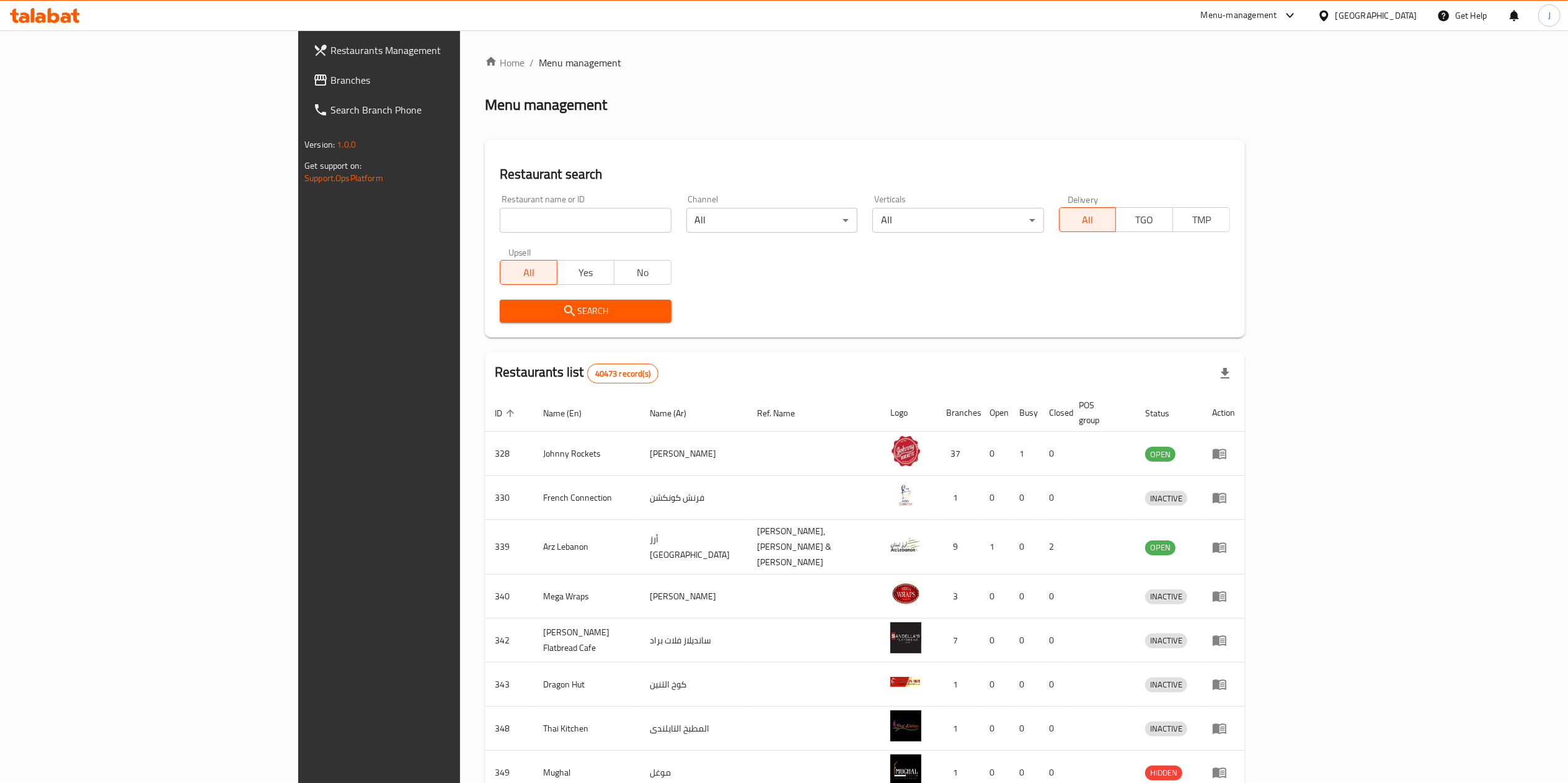
click at [500, 213] on input "search" at bounding box center [585, 220] width 171 height 25
type input "670444"
click at [509, 315] on span "Search" at bounding box center [585, 311] width 151 height 15
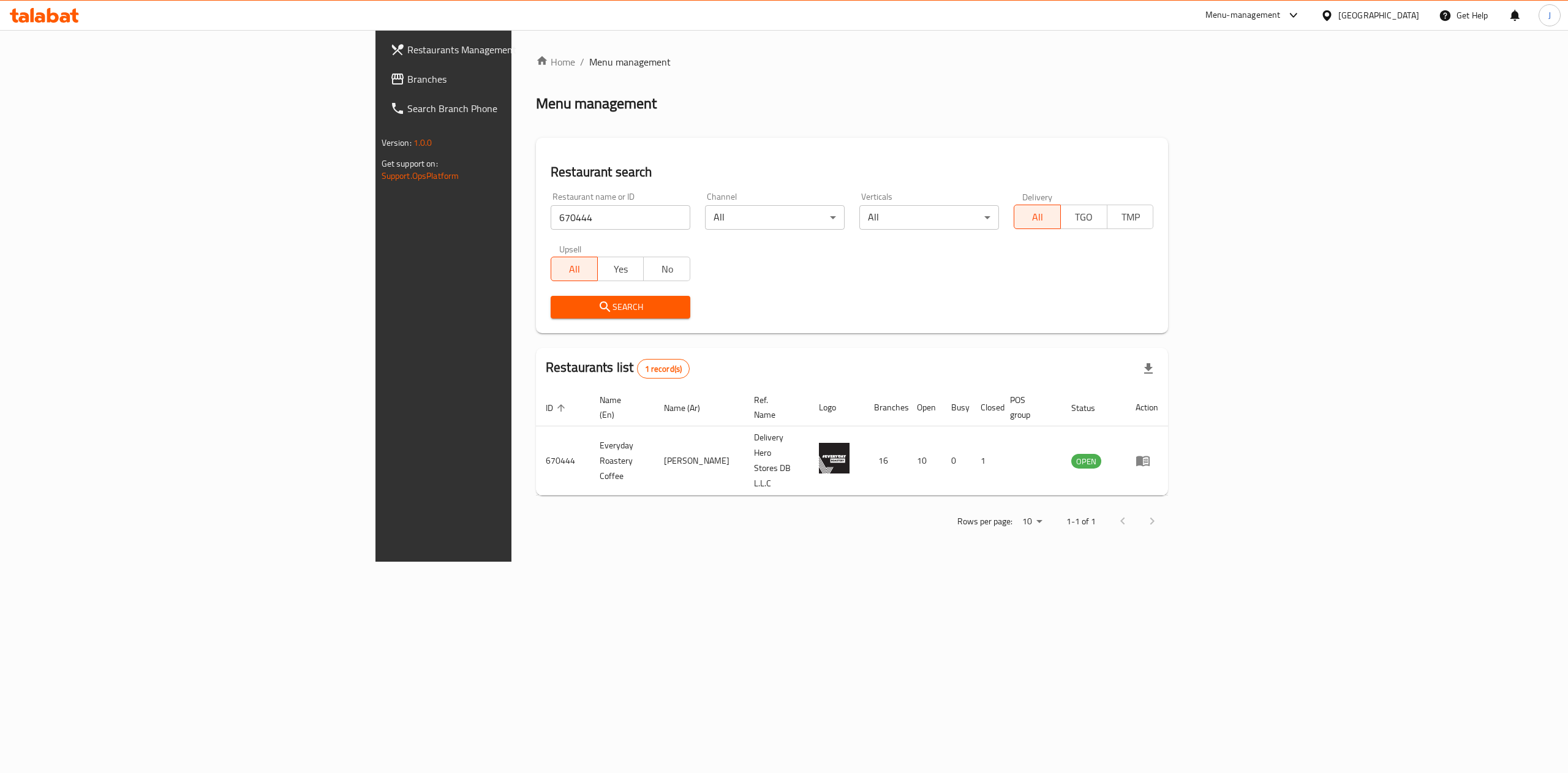
click at [551, 205] on input "670444" at bounding box center [620, 217] width 140 height 24
paste input "659775"
type input "659775"
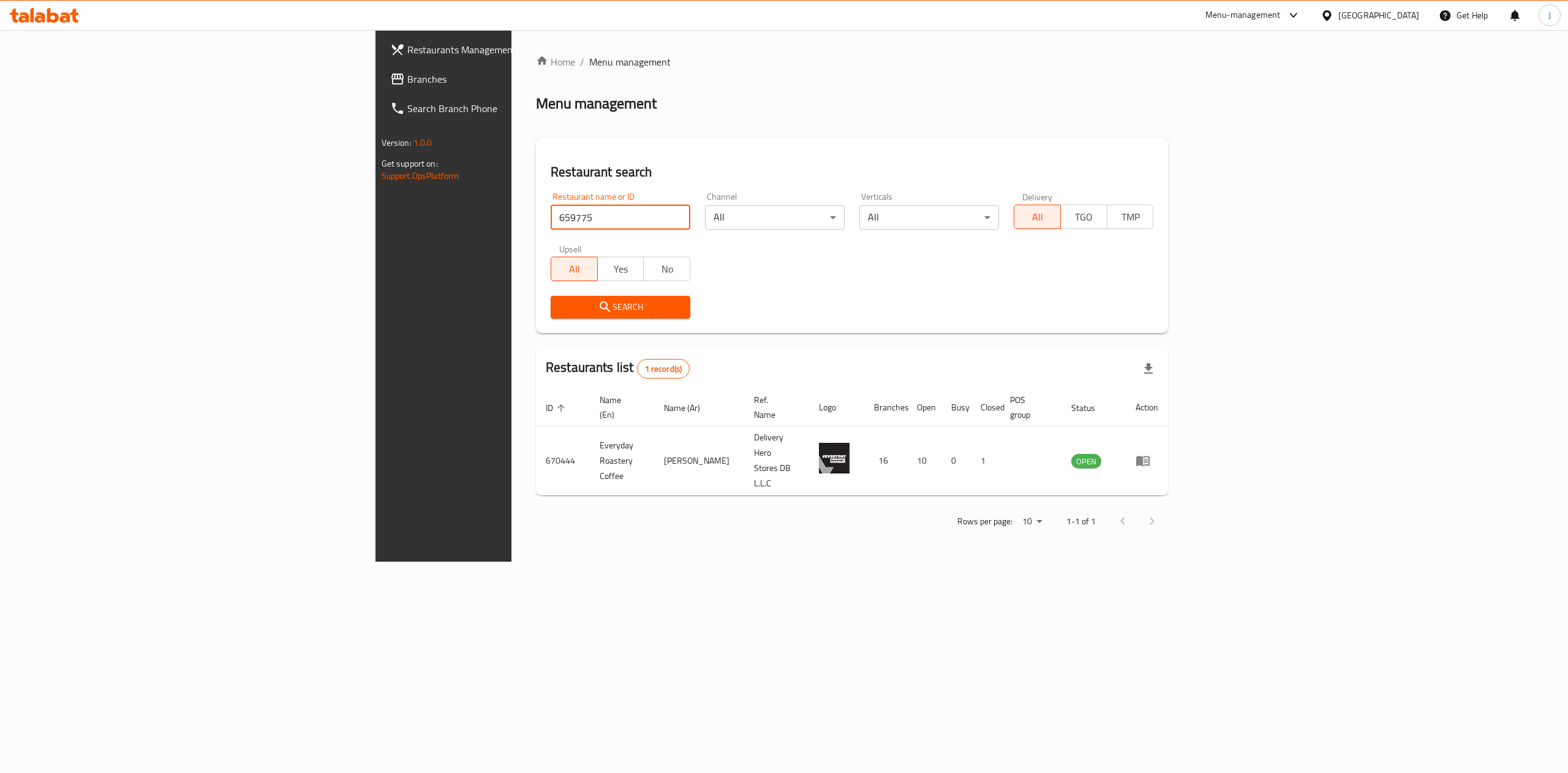
click button "Search" at bounding box center [620, 307] width 140 height 23
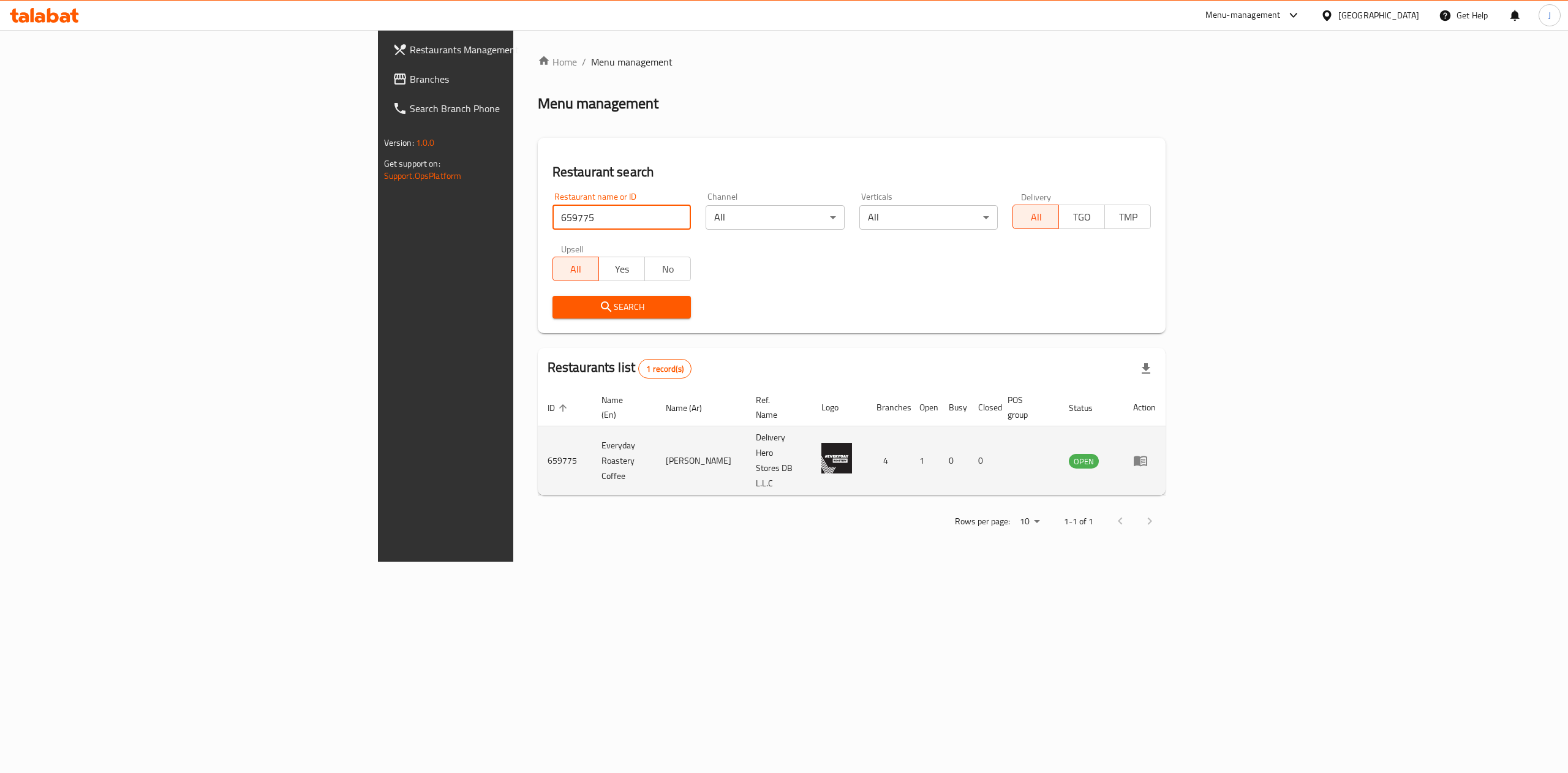
click at [1148, 453] on icon "enhanced table" at bounding box center [1140, 460] width 15 height 15
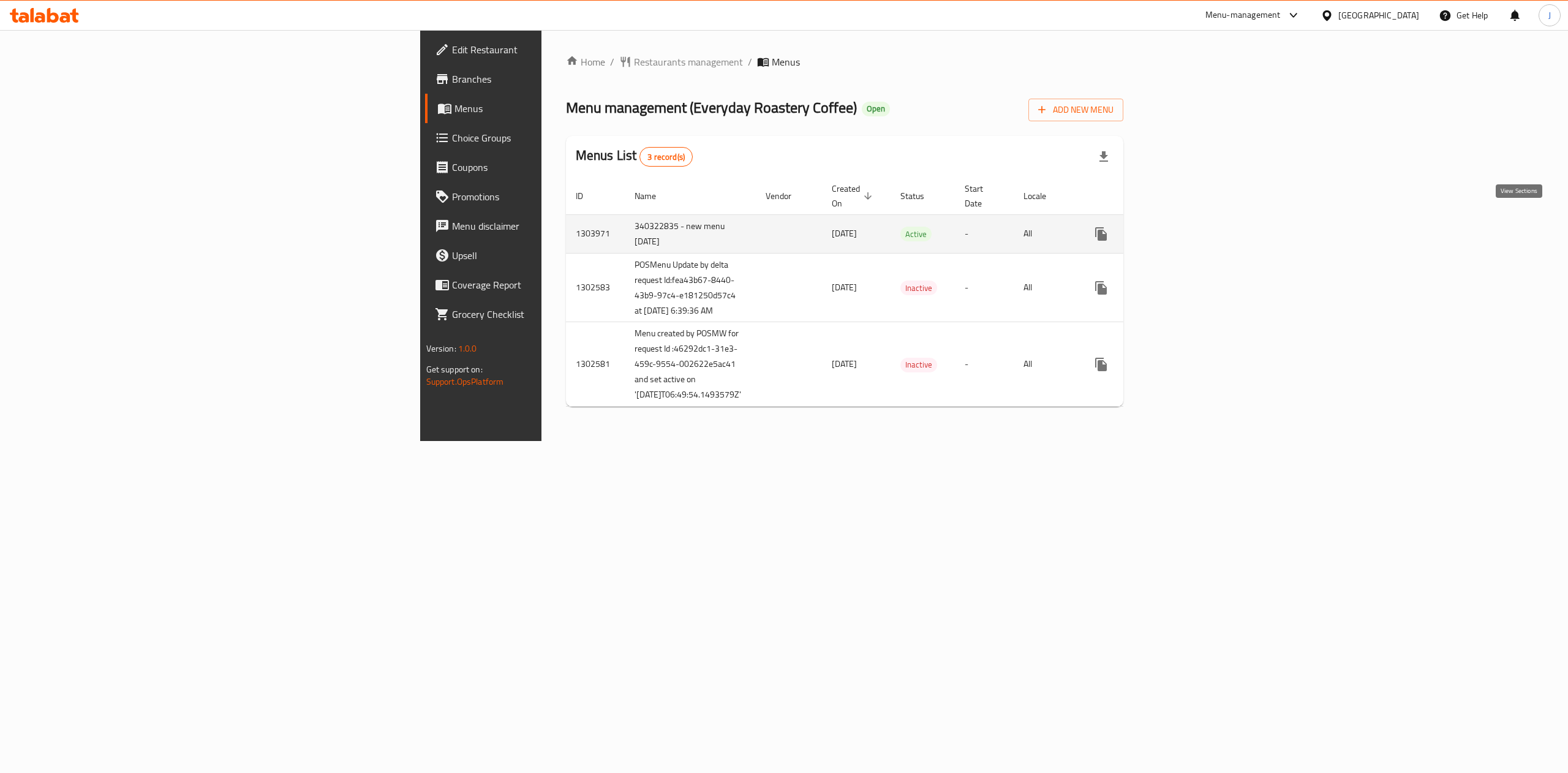
click at [1197, 226] on icon "enhanced table" at bounding box center [1190, 233] width 15 height 15
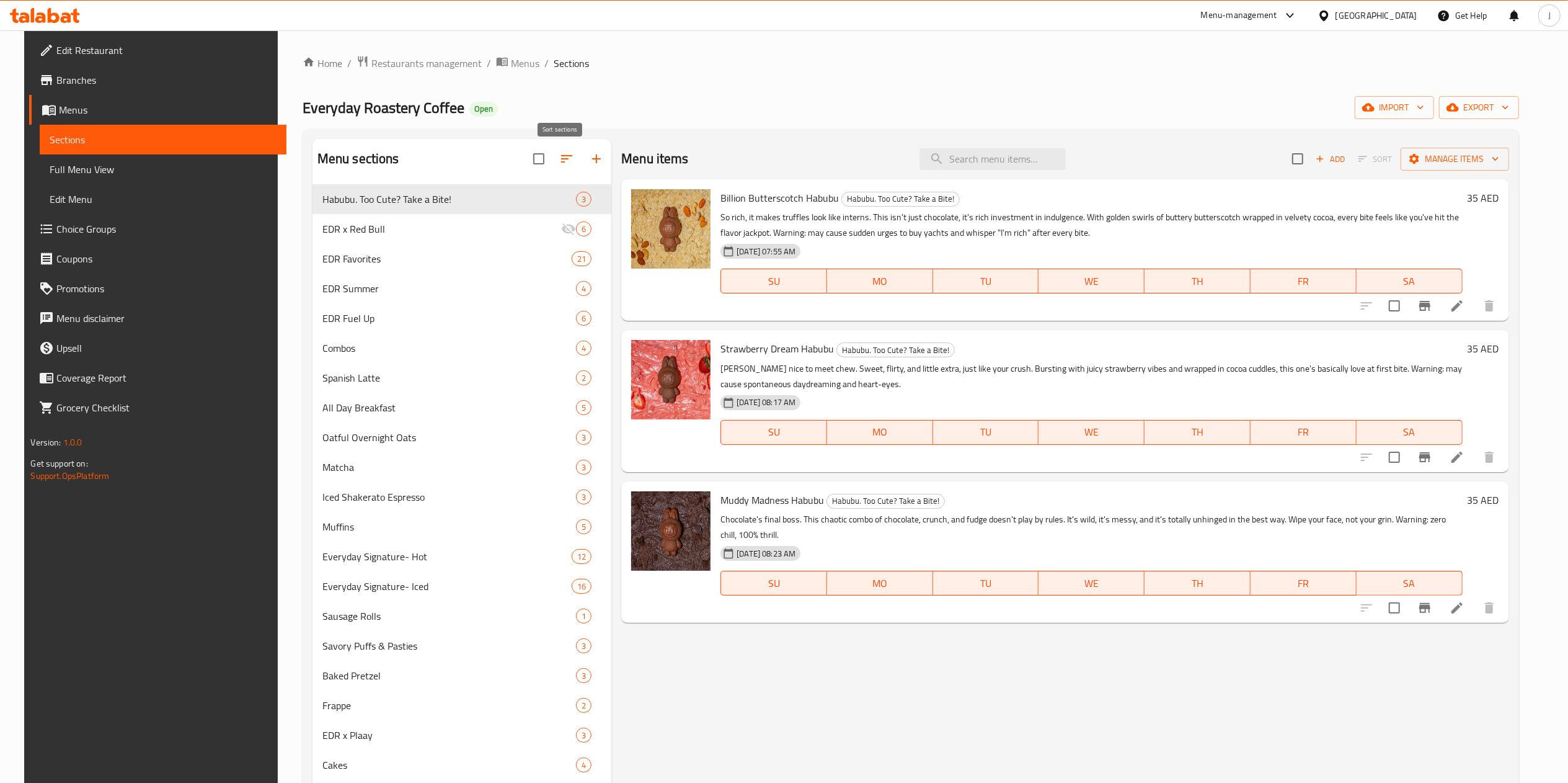
click at [559, 151] on icon "button" at bounding box center [567, 158] width 15 height 15
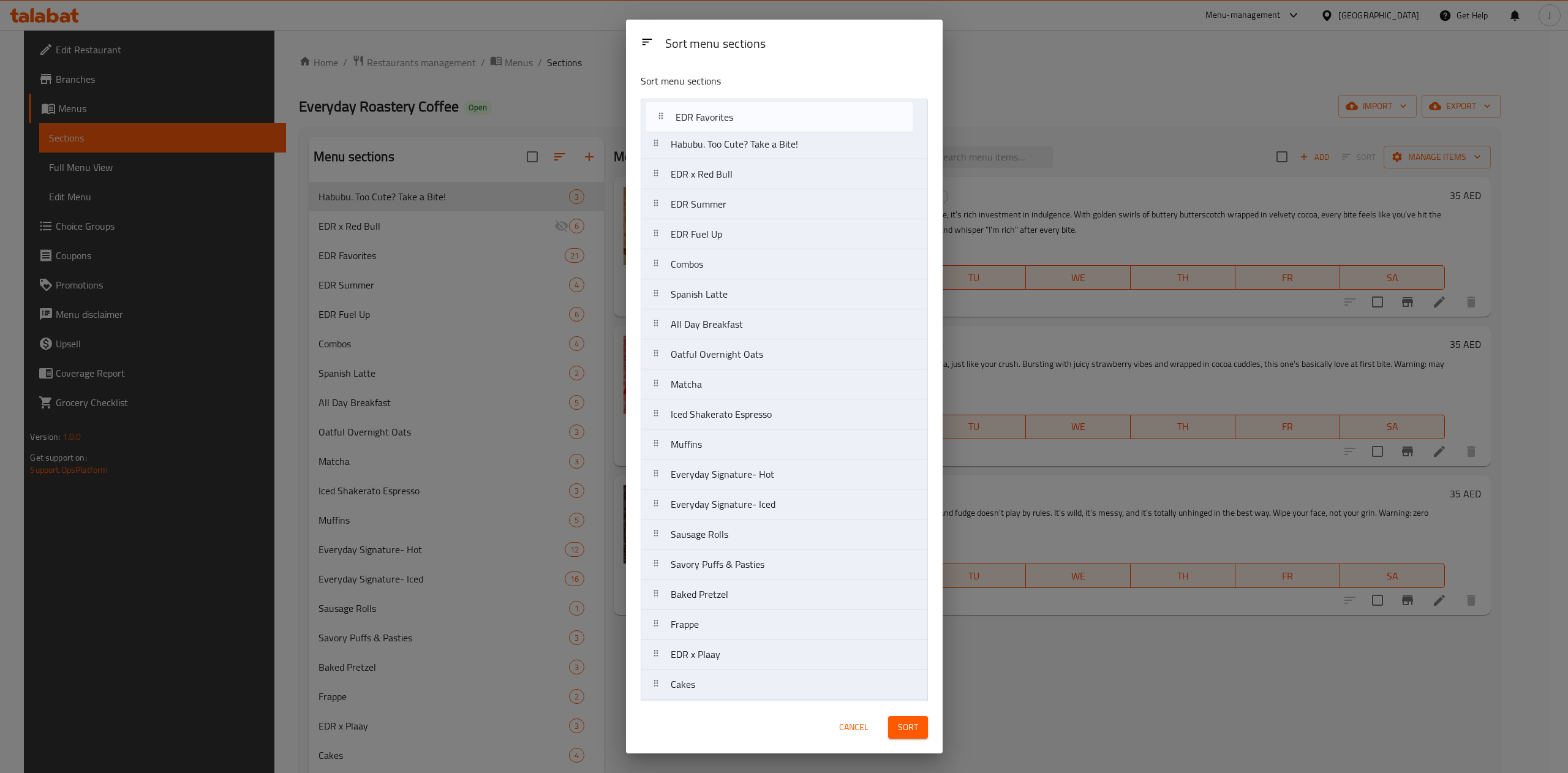
drag, startPoint x: 676, startPoint y: 173, endPoint x: 683, endPoint y: 108, distance: 65.4
click at [683, 108] on nav "Habubu. Too Cute? Take a Bite! EDR x Red Bull EDR Favorites EDR Summer EDR Fuel…" at bounding box center [784, 504] width 287 height 812
drag, startPoint x: 723, startPoint y: 179, endPoint x: 728, endPoint y: 147, distance: 32.4
click at [728, 147] on nav "EDR Favorites Habubu. Too Cute? Take a Bite! EDR x Red Bull EDR Summer EDR Fuel…" at bounding box center [784, 504] width 287 height 812
drag, startPoint x: 696, startPoint y: 266, endPoint x: 704, endPoint y: 208, distance: 58.5
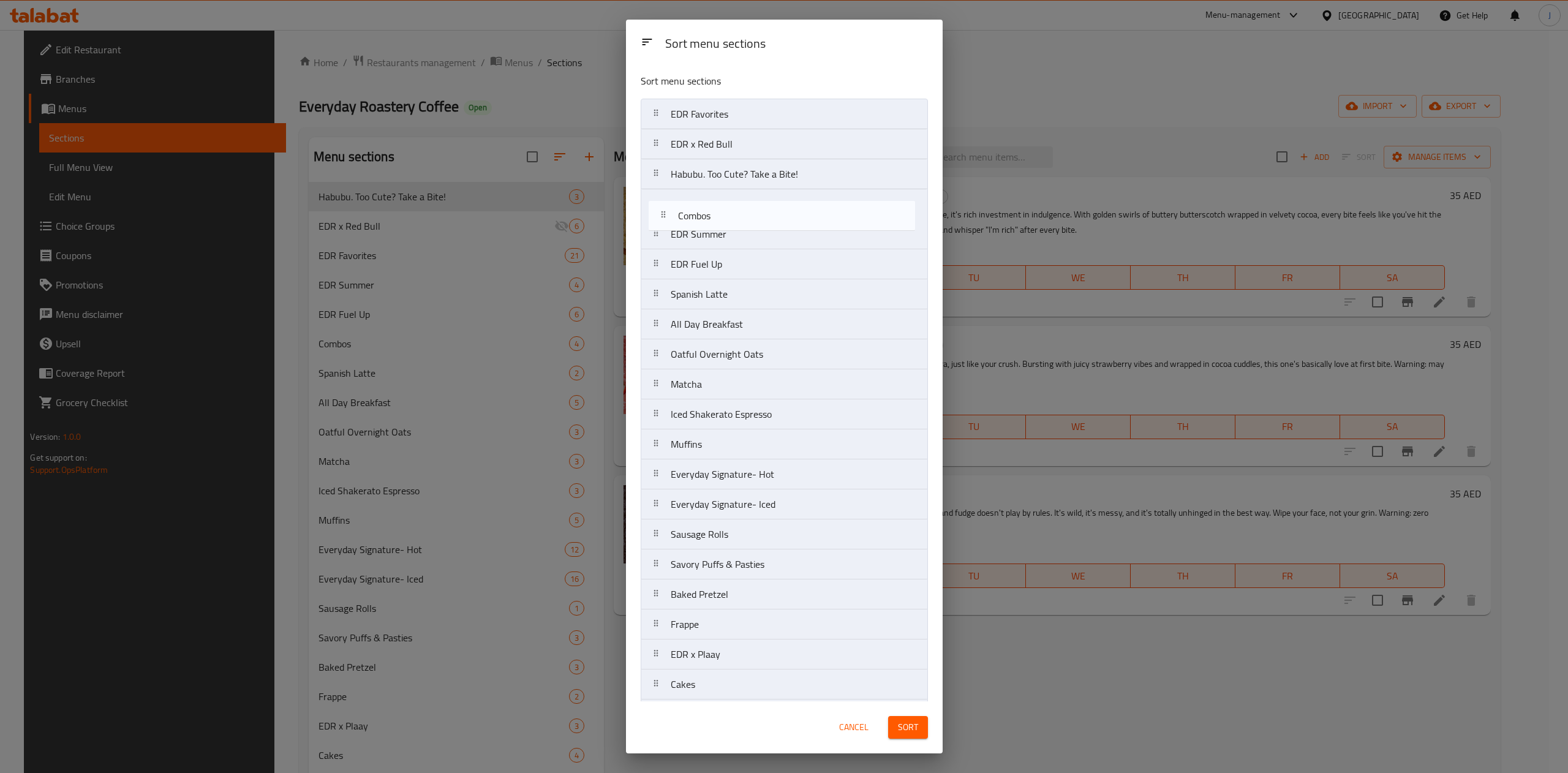
click at [704, 208] on nav "EDR Favorites EDR x Red Bull Habubu. Too Cute? Take a Bite! EDR Summer EDR Fuel…" at bounding box center [784, 504] width 287 height 812
drag, startPoint x: 730, startPoint y: 299, endPoint x: 738, endPoint y: 235, distance: 64.5
click at [738, 235] on nav "EDR Favorites EDR x Red Bull Habubu. Too Cute? Take a Bite! Combos EDR Summer E…" at bounding box center [784, 504] width 287 height 812
drag, startPoint x: 731, startPoint y: 320, endPoint x: 743, endPoint y: 272, distance: 49.5
click at [743, 272] on nav "EDR Favorites EDR x Red Bull Habubu. Too Cute? Take a Bite! Combos Spanish Latt…" at bounding box center [784, 504] width 287 height 812
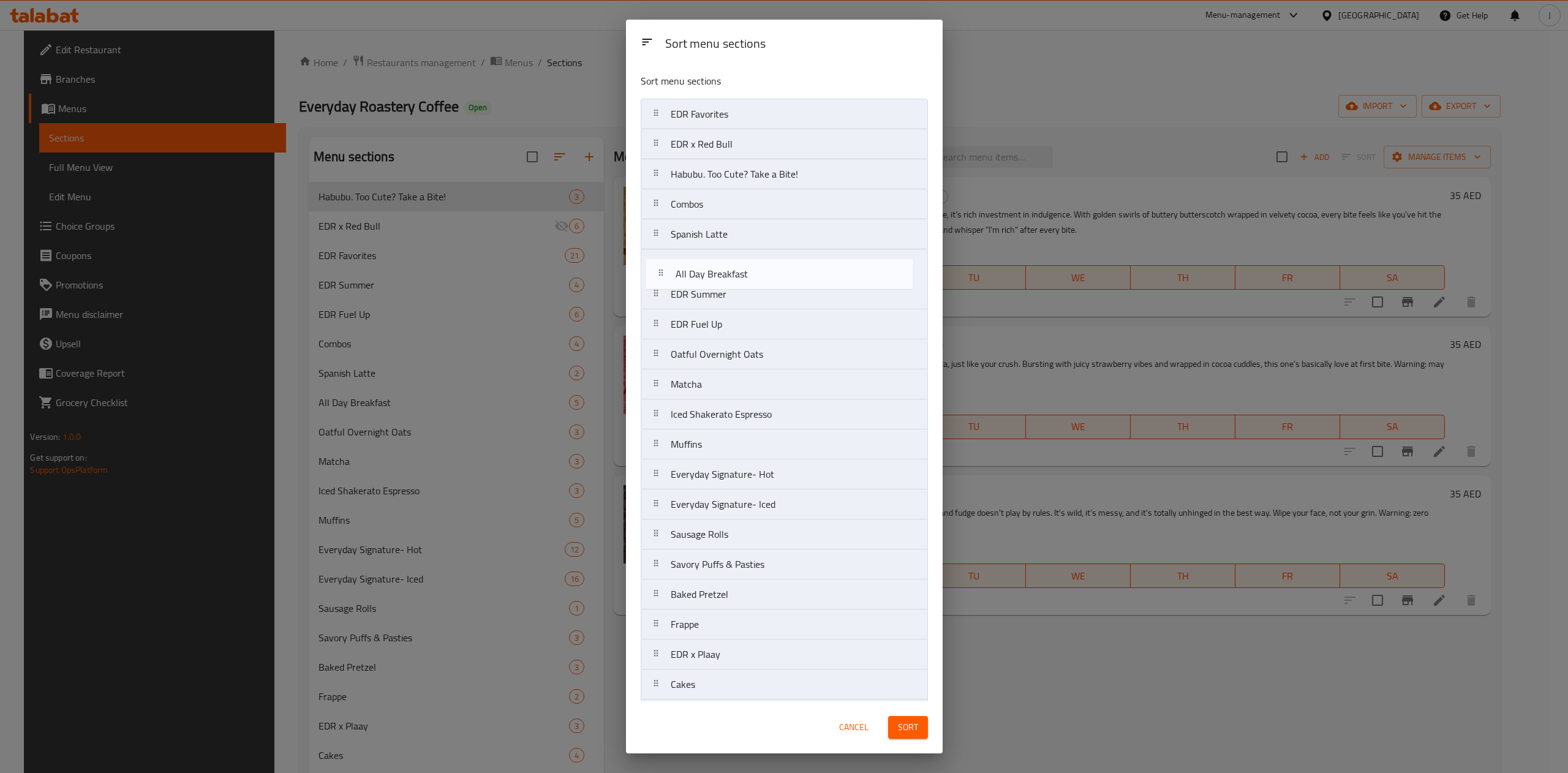
drag, startPoint x: 758, startPoint y: 300, endPoint x: 765, endPoint y: 268, distance: 32.8
click at [765, 268] on nav "EDR Favorites EDR x Red Bull Habubu. Too Cute? Take a Bite! Combos Spanish Latt…" at bounding box center [784, 504] width 287 height 812
drag, startPoint x: 782, startPoint y: 362, endPoint x: 785, endPoint y: 296, distance: 66.1
click at [785, 296] on nav "EDR Favorites EDR x Red Bull Habubu. Too Cute? Take a Bite! Combos Spanish Latt…" at bounding box center [784, 504] width 287 height 812
drag, startPoint x: 711, startPoint y: 390, endPoint x: 728, endPoint y: 316, distance: 75.9
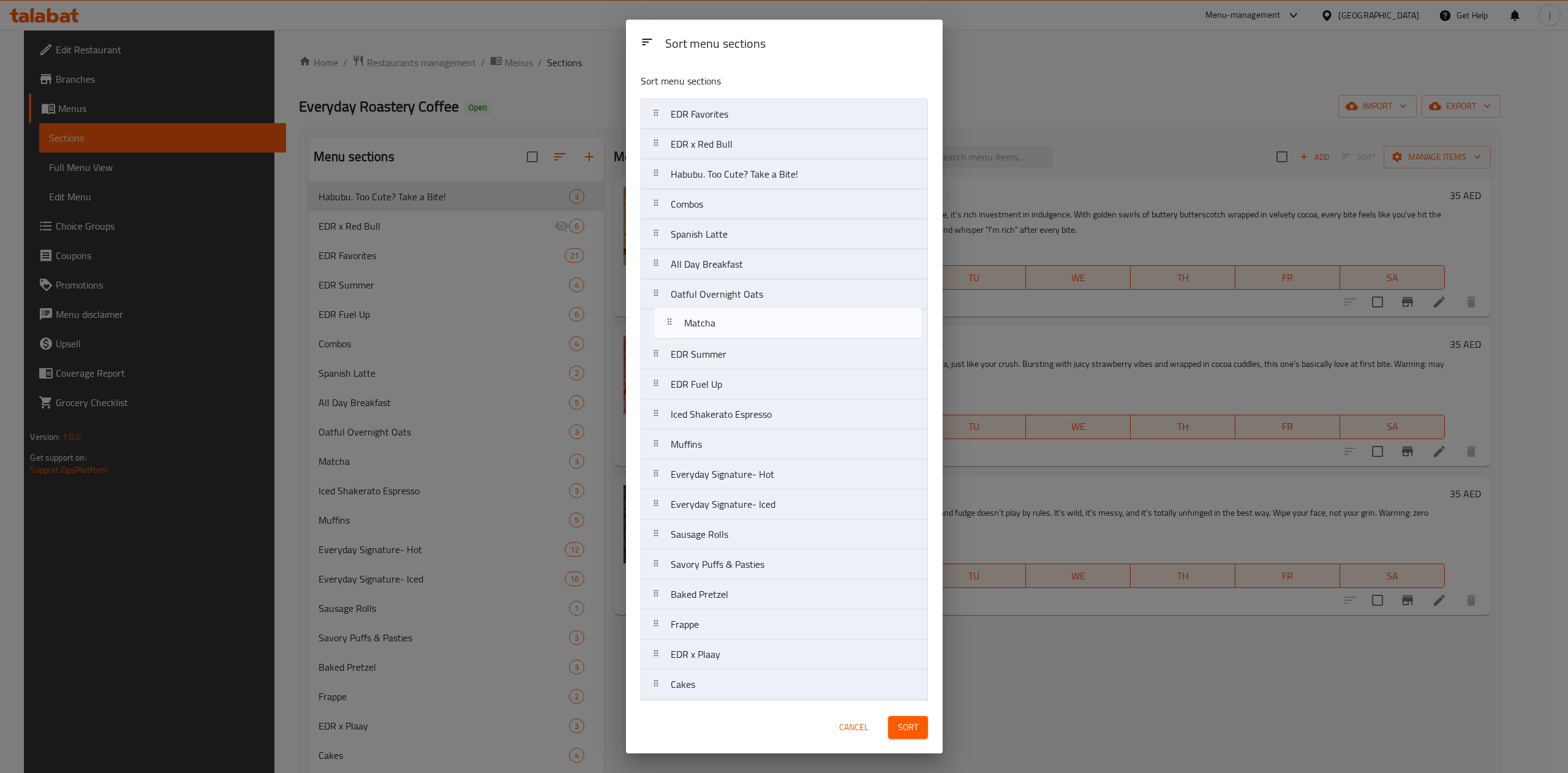
click at [728, 316] on nav "EDR Favorites EDR x Red Bull Habubu. Too Cute? Take a Bite! Combos Spanish Latt…" at bounding box center [784, 504] width 287 height 812
drag, startPoint x: 731, startPoint y: 388, endPoint x: 733, endPoint y: 356, distance: 32.1
click at [733, 356] on nav "EDR Favorites EDR x Red Bull Habubu. Too Cute? Take a Bite! Combos Spanish Latt…" at bounding box center [784, 504] width 287 height 812
drag, startPoint x: 790, startPoint y: 416, endPoint x: 796, endPoint y: 386, distance: 30.6
click at [796, 386] on nav "EDR Favorites EDR x Red Bull Habubu. Too Cute? Take a Bite! Combos Spanish Latt…" at bounding box center [784, 504] width 287 height 812
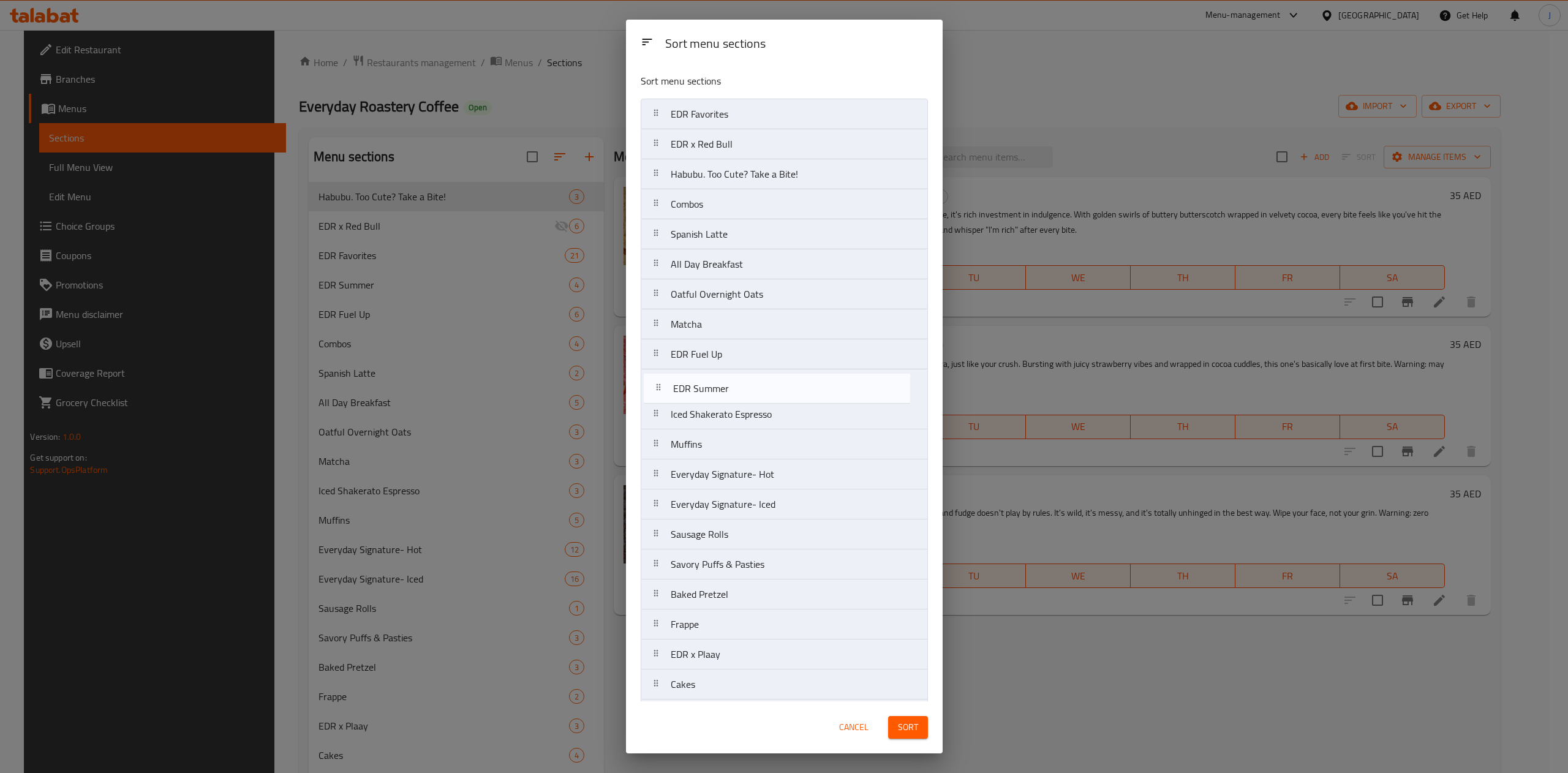
drag, startPoint x: 733, startPoint y: 407, endPoint x: 736, endPoint y: 373, distance: 34.1
click at [736, 373] on nav "EDR Favorites EDR x Red Bull Habubu. Too Cute? Take a Bite! Combos Spanish Latt…" at bounding box center [784, 504] width 287 height 812
drag, startPoint x: 736, startPoint y: 394, endPoint x: 744, endPoint y: 515, distance: 121.3
click at [744, 515] on nav "EDR Favorites EDR x Red Bull Habubu. Too Cute? Take a Bite! Combos Spanish Latt…" at bounding box center [784, 504] width 287 height 812
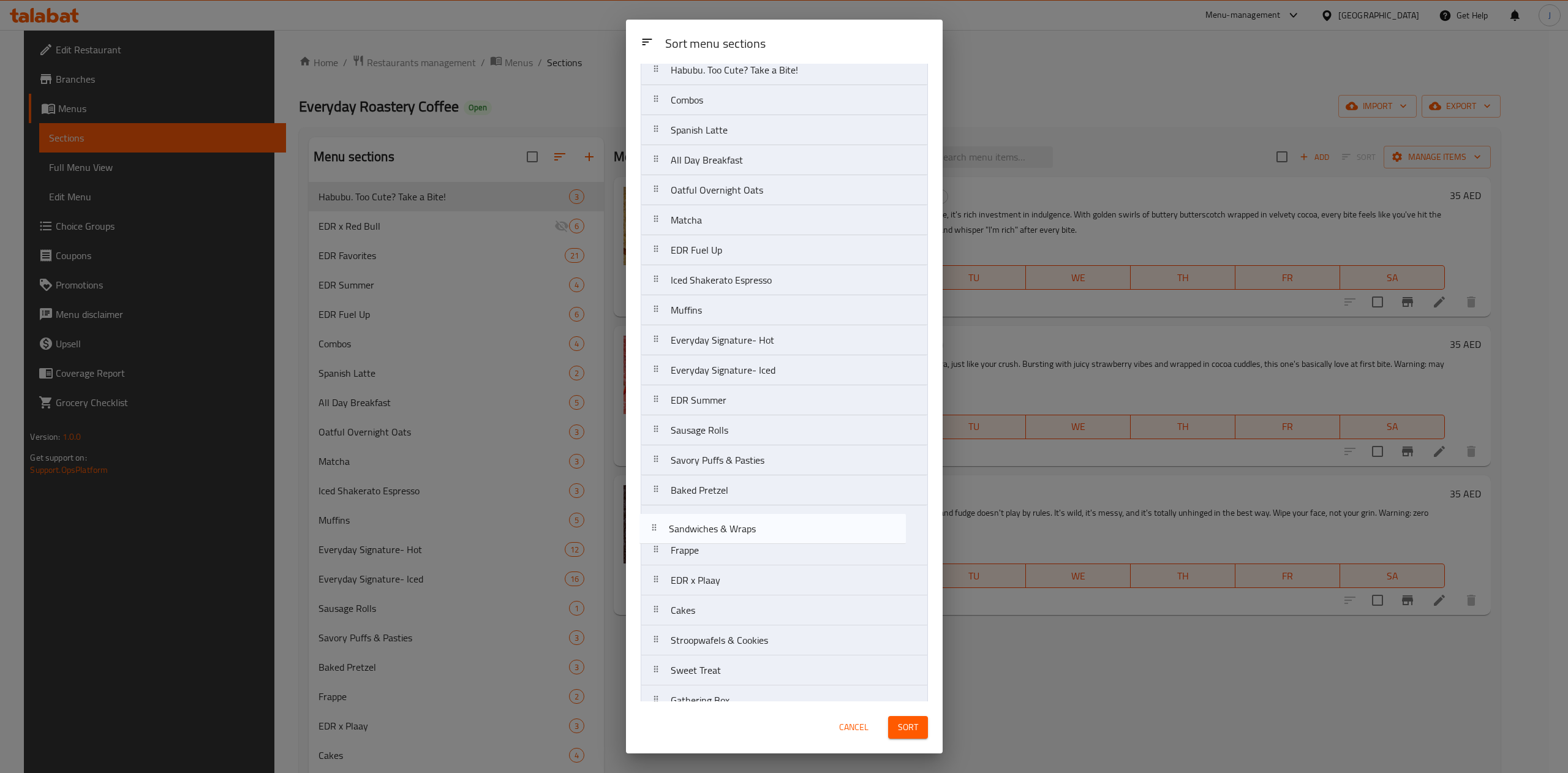
scroll to position [104, 0]
drag, startPoint x: 750, startPoint y: 683, endPoint x: 748, endPoint y: 428, distance: 255.0
click at [748, 428] on nav "EDR Favorites EDR x Red Bull Habubu. Too Cute? Take a Bite! Combos Spanish Latt…" at bounding box center [784, 400] width 287 height 812
drag, startPoint x: 767, startPoint y: 494, endPoint x: 770, endPoint y: 457, distance: 37.1
click at [770, 457] on nav "EDR Favorites EDR x Red Bull Habubu. Too Cute? Take a Bite! Combos Spanish Latt…" at bounding box center [784, 400] width 287 height 812
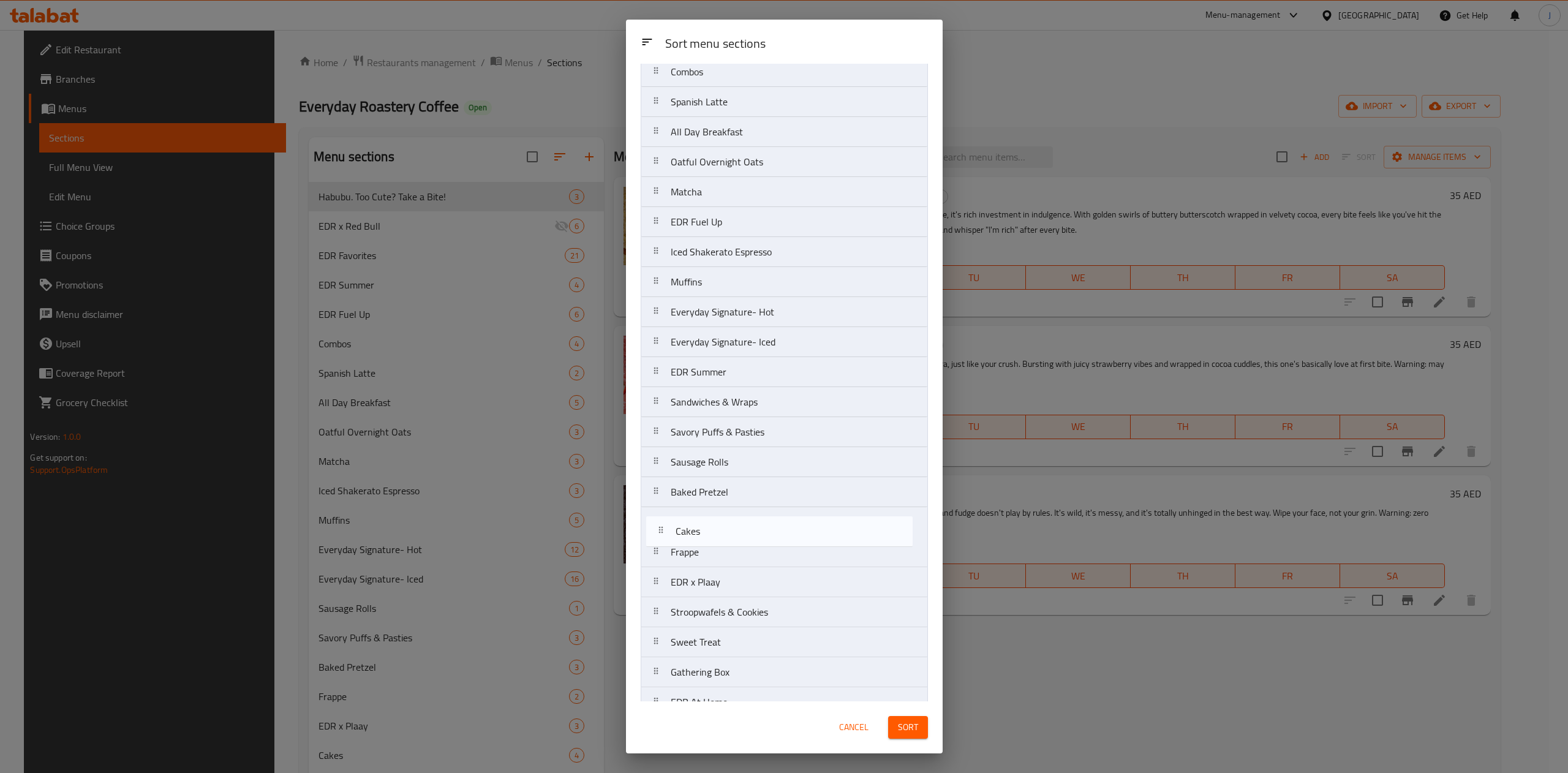
scroll to position [132, 0]
drag, startPoint x: 750, startPoint y: 620, endPoint x: 755, endPoint y: 523, distance: 97.1
click at [755, 523] on nav "EDR Favorites EDR x Red Bull Habubu. Too Cute? Take a Bite! Combos Spanish Latt…" at bounding box center [784, 372] width 287 height 812
drag, startPoint x: 728, startPoint y: 623, endPoint x: 728, endPoint y: 517, distance: 106.0
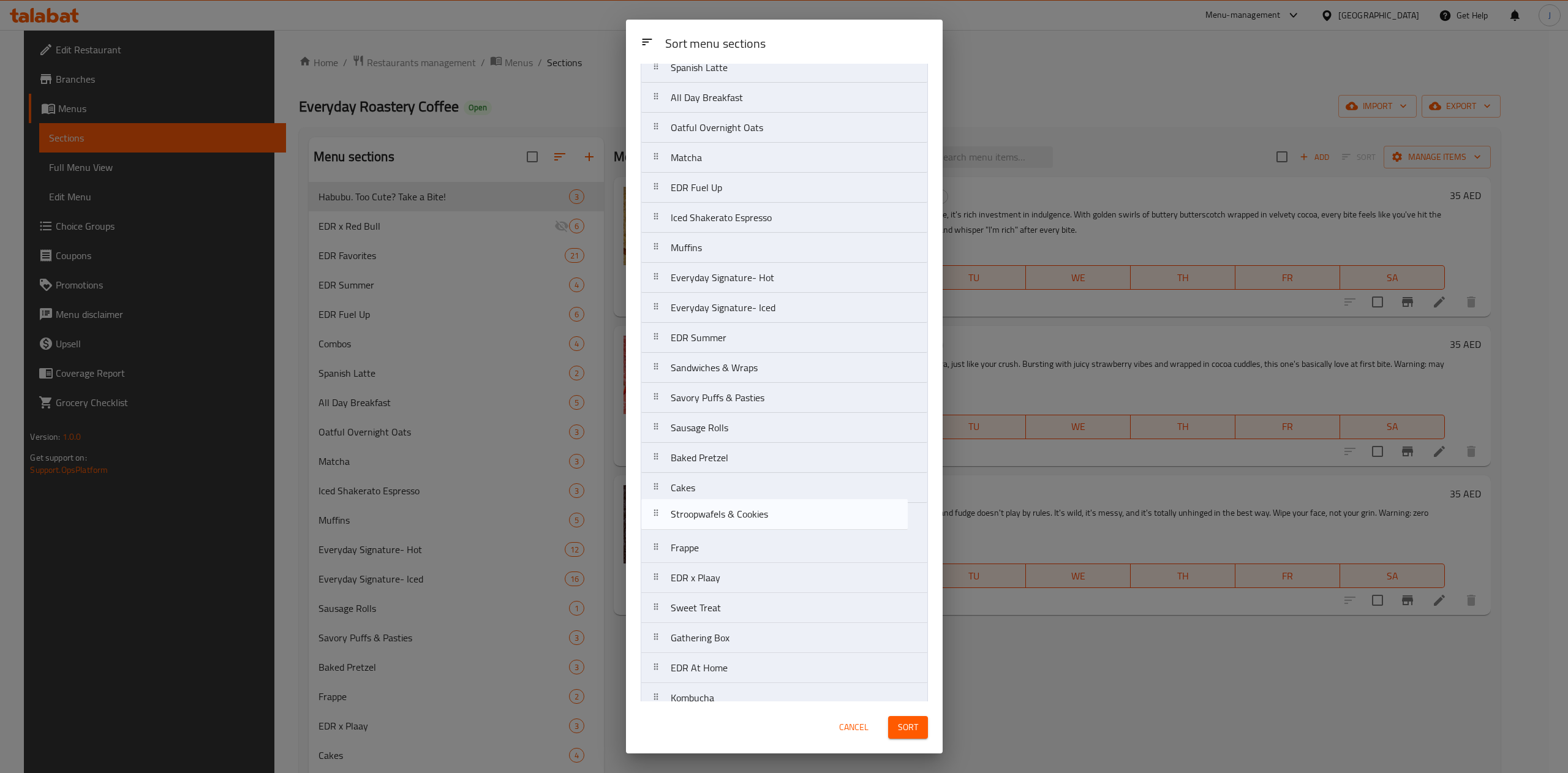
click at [728, 517] on nav "EDR Favorites EDR x Red Bull Habubu. Too Cute? Take a Bite! Combos Spanish Latt…" at bounding box center [784, 338] width 287 height 812
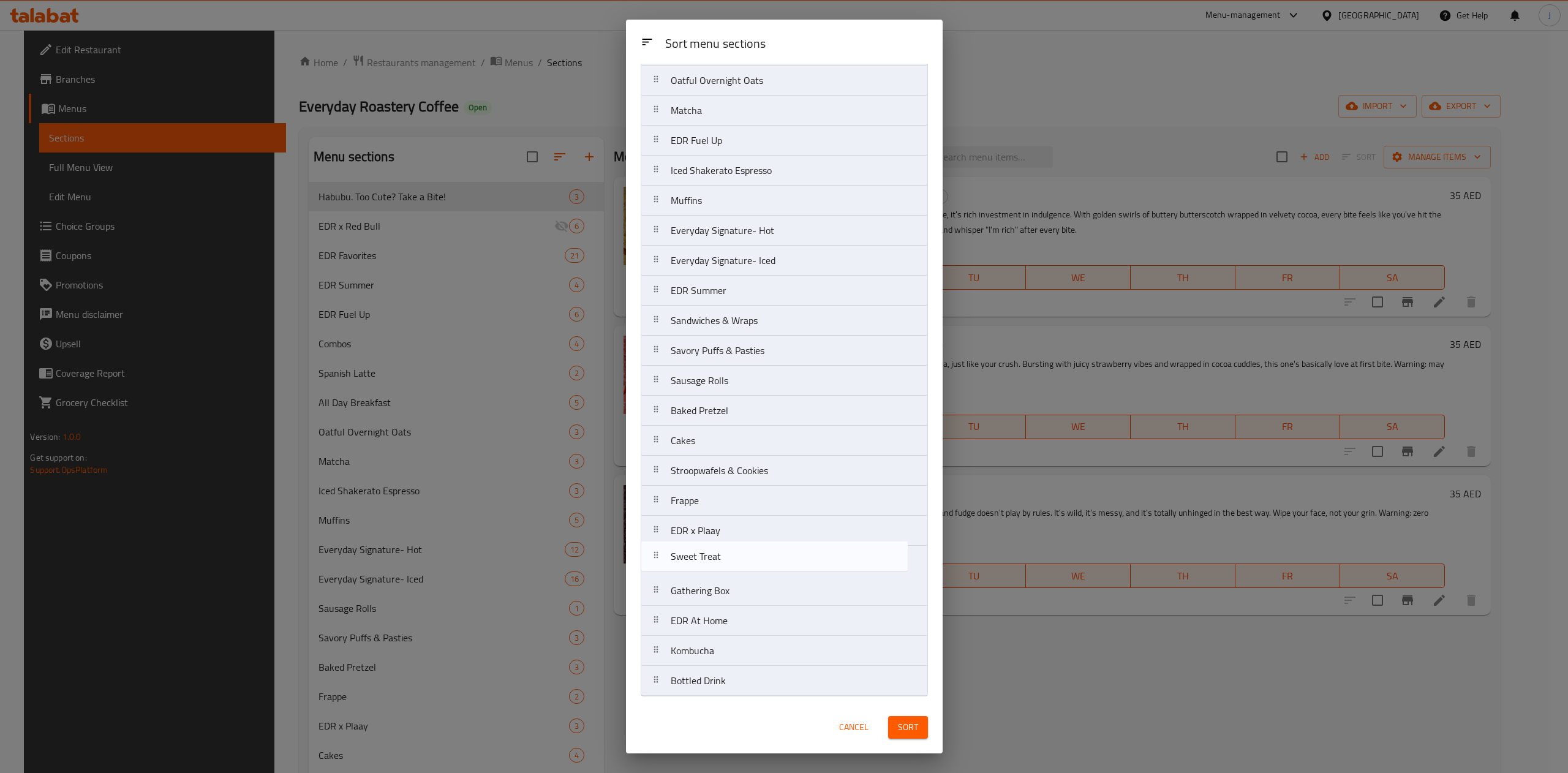
scroll to position [219, 0]
drag, startPoint x: 731, startPoint y: 575, endPoint x: 739, endPoint y: 497, distance: 78.4
click at [739, 497] on nav "EDR Favorites EDR x Red Bull Habubu. Too Cute? Take a Bite! Combos Spanish Latt…" at bounding box center [784, 290] width 287 height 812
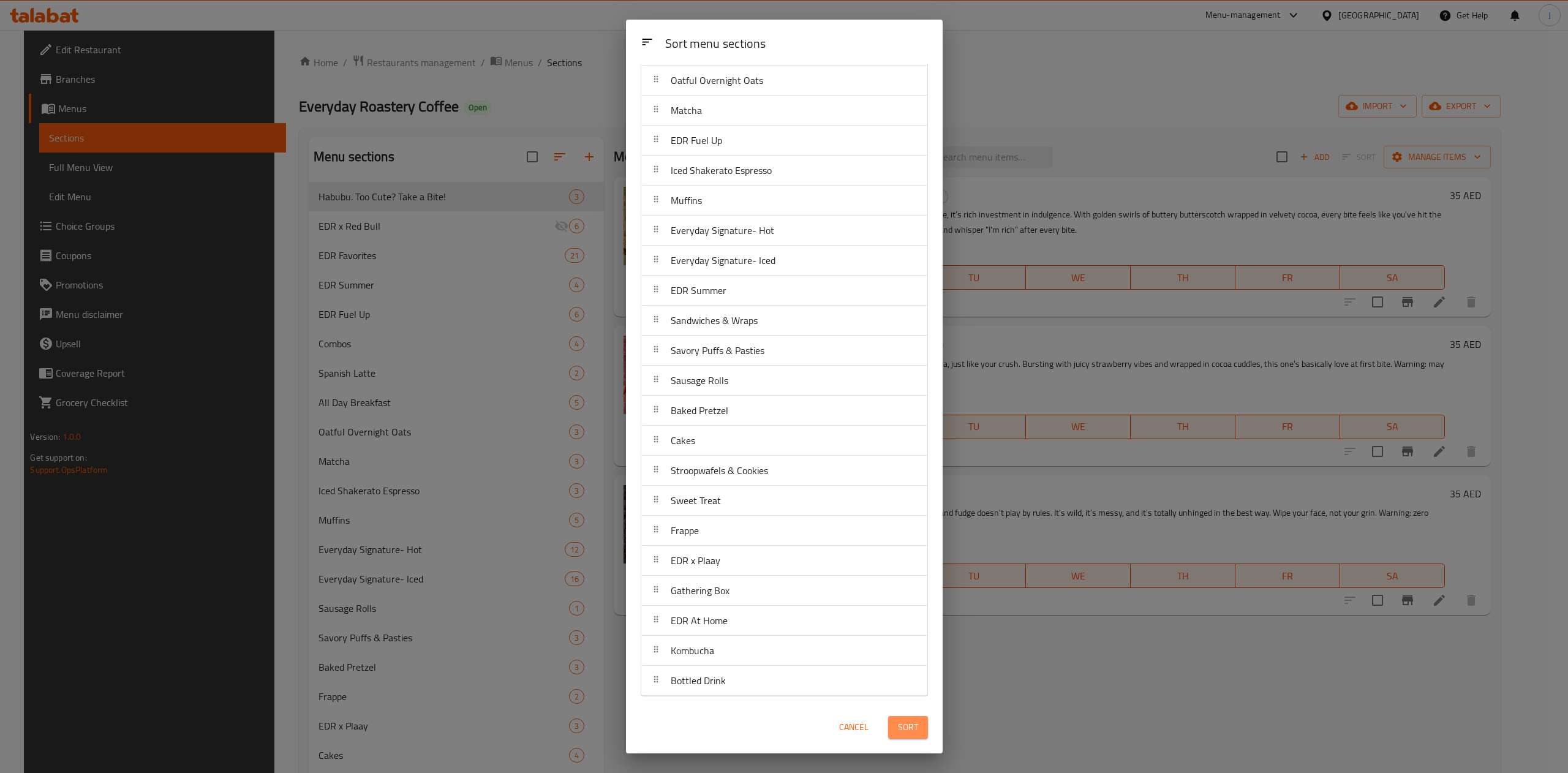
click at [909, 731] on span "Sort" at bounding box center [908, 727] width 20 height 15
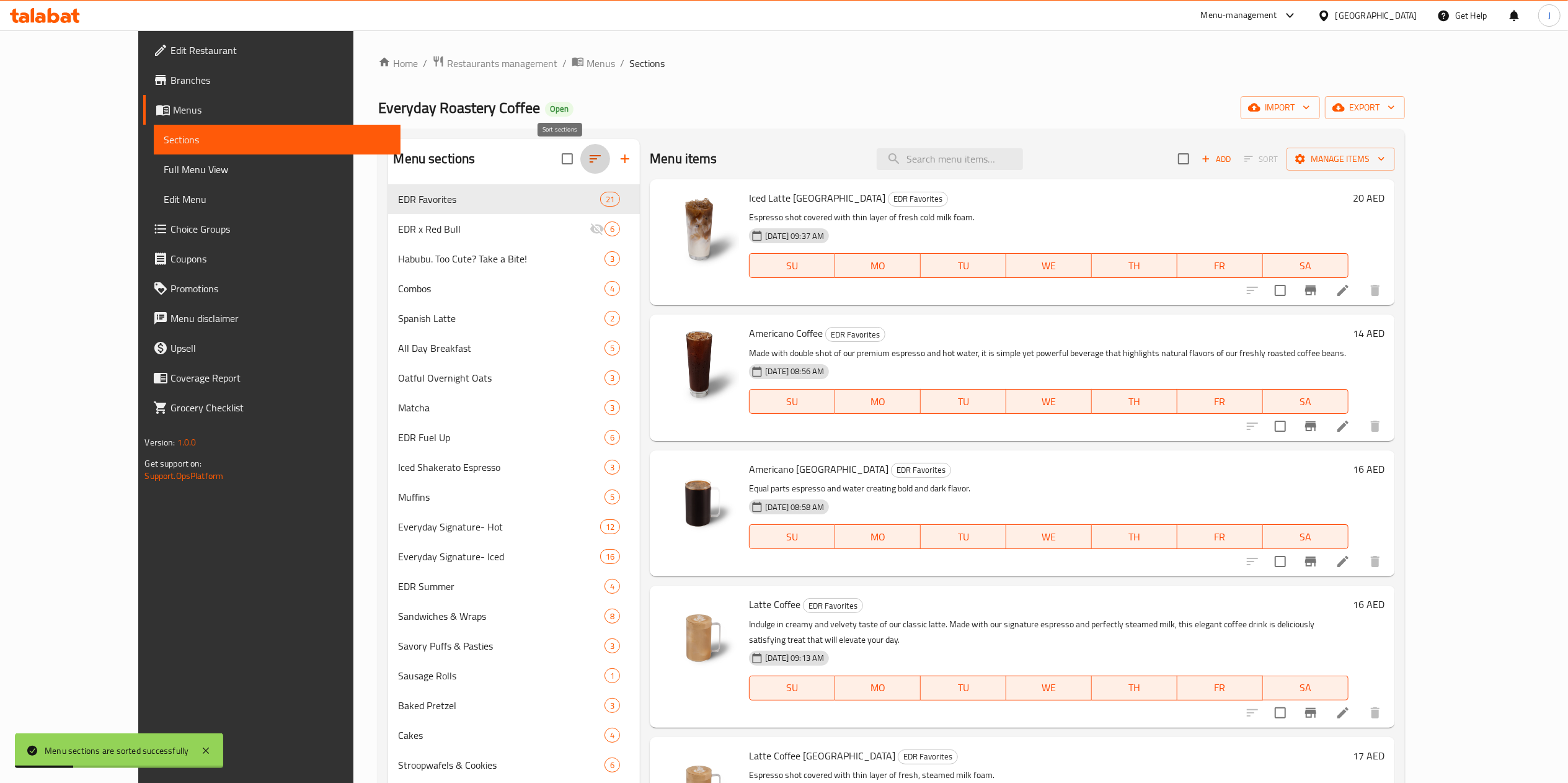
click at [587, 158] on icon "button" at bounding box center [595, 158] width 15 height 15
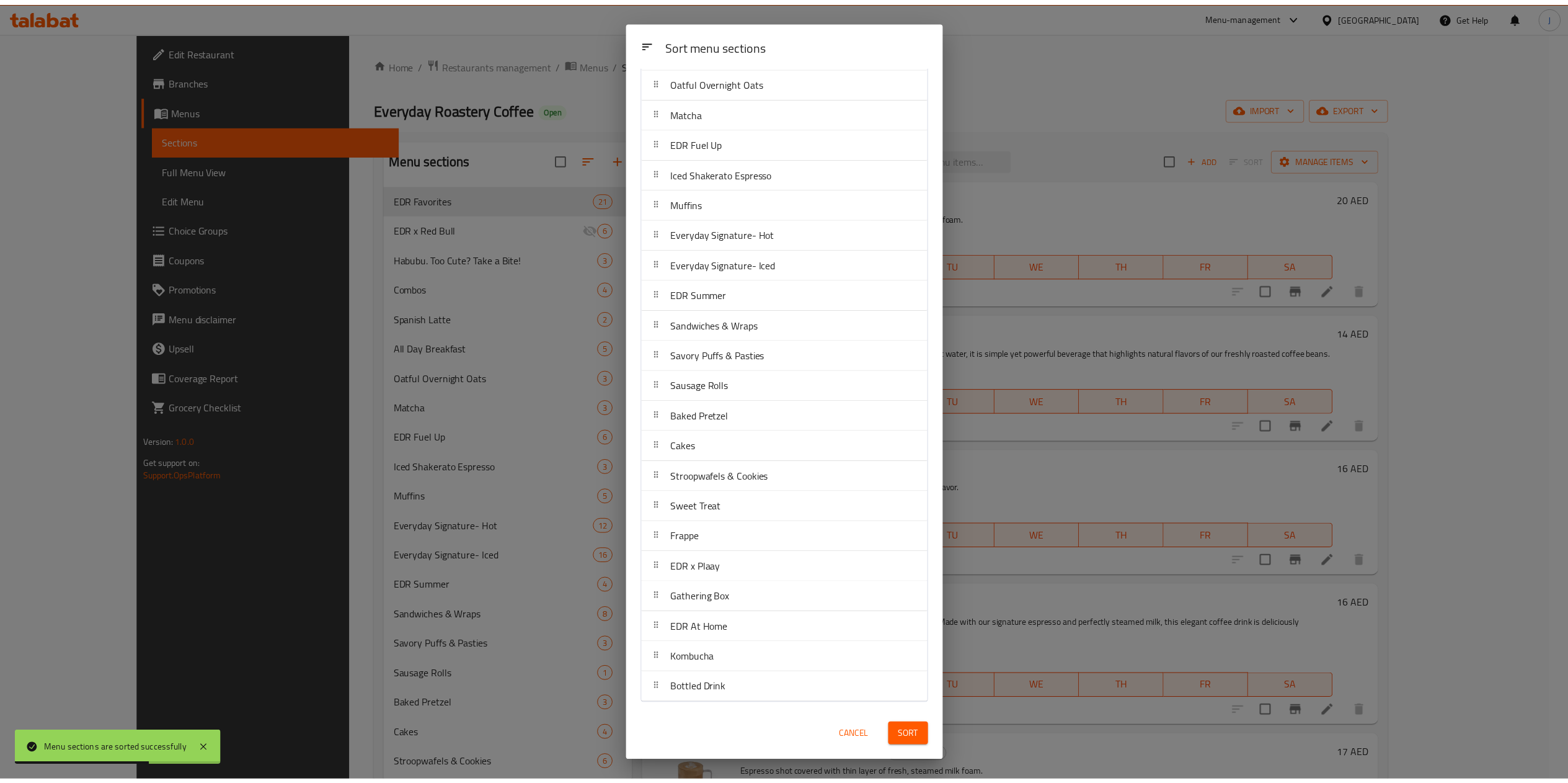
scroll to position [0, 0]
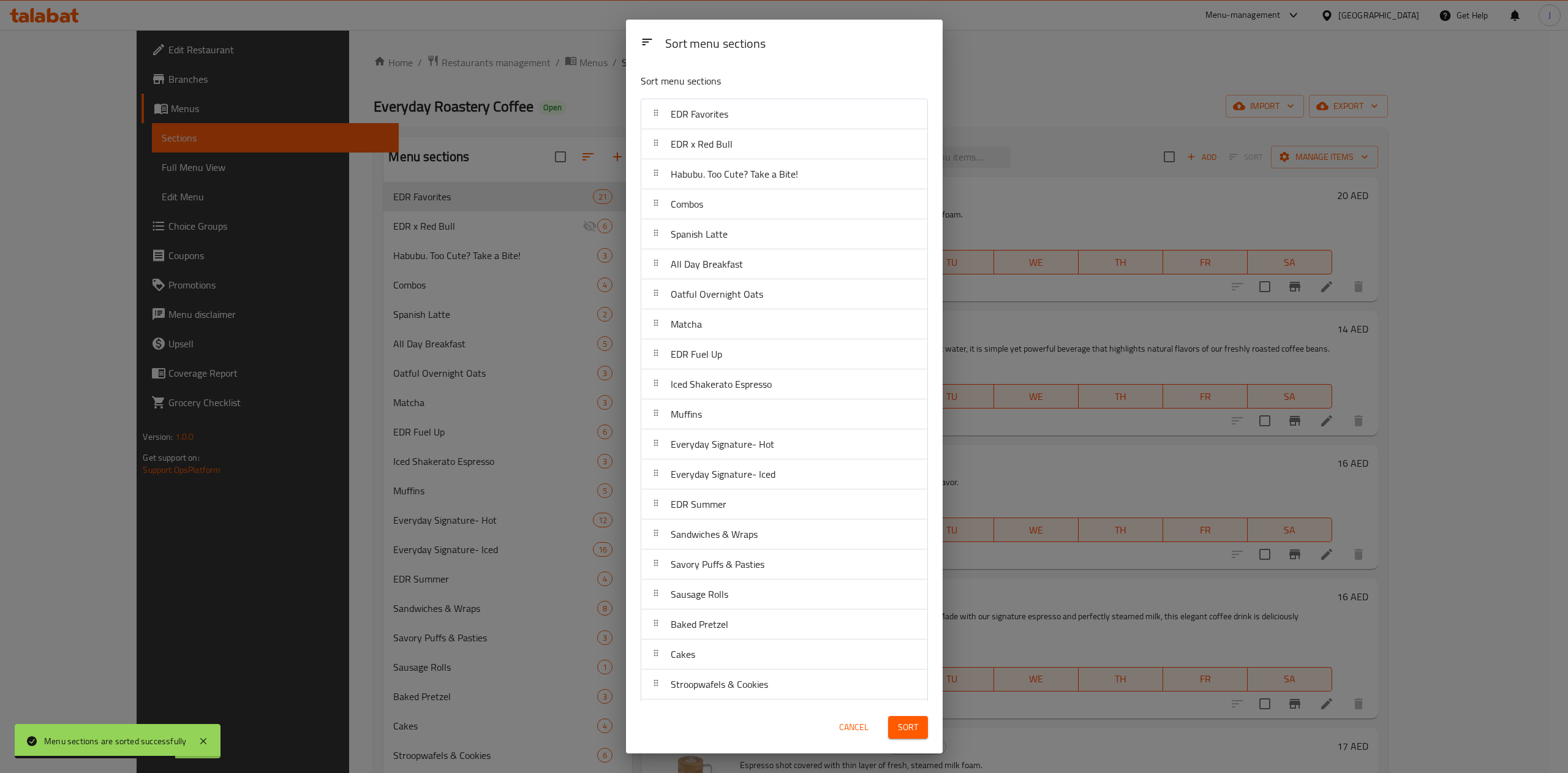
click at [1013, 59] on div "Sort menu sections Sort menu sections EDR Favorites EDR x Red Bull Habubu. Too …" at bounding box center [784, 386] width 1568 height 773
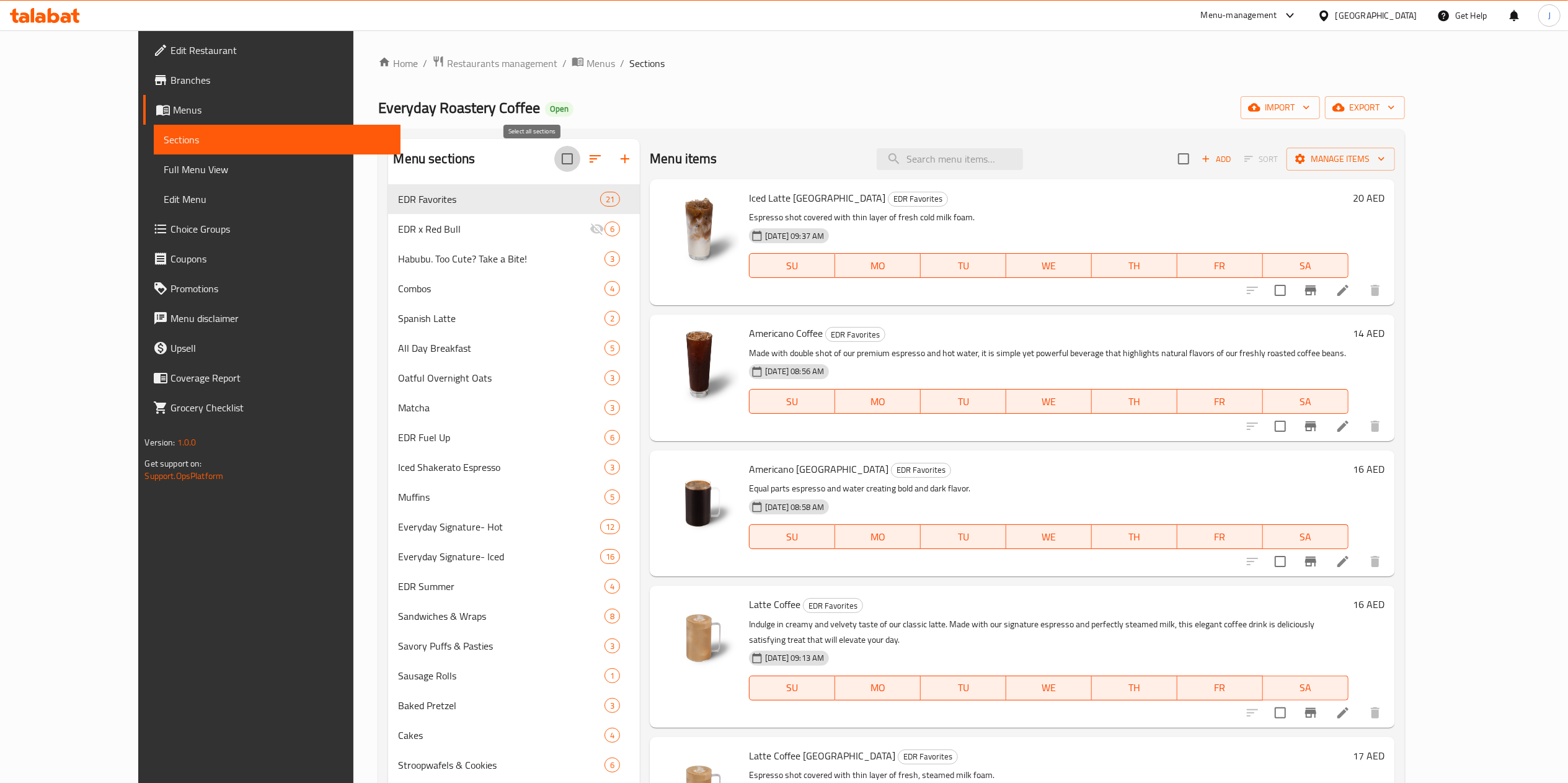
click at [554, 159] on input "checkbox" at bounding box center [567, 159] width 26 height 26
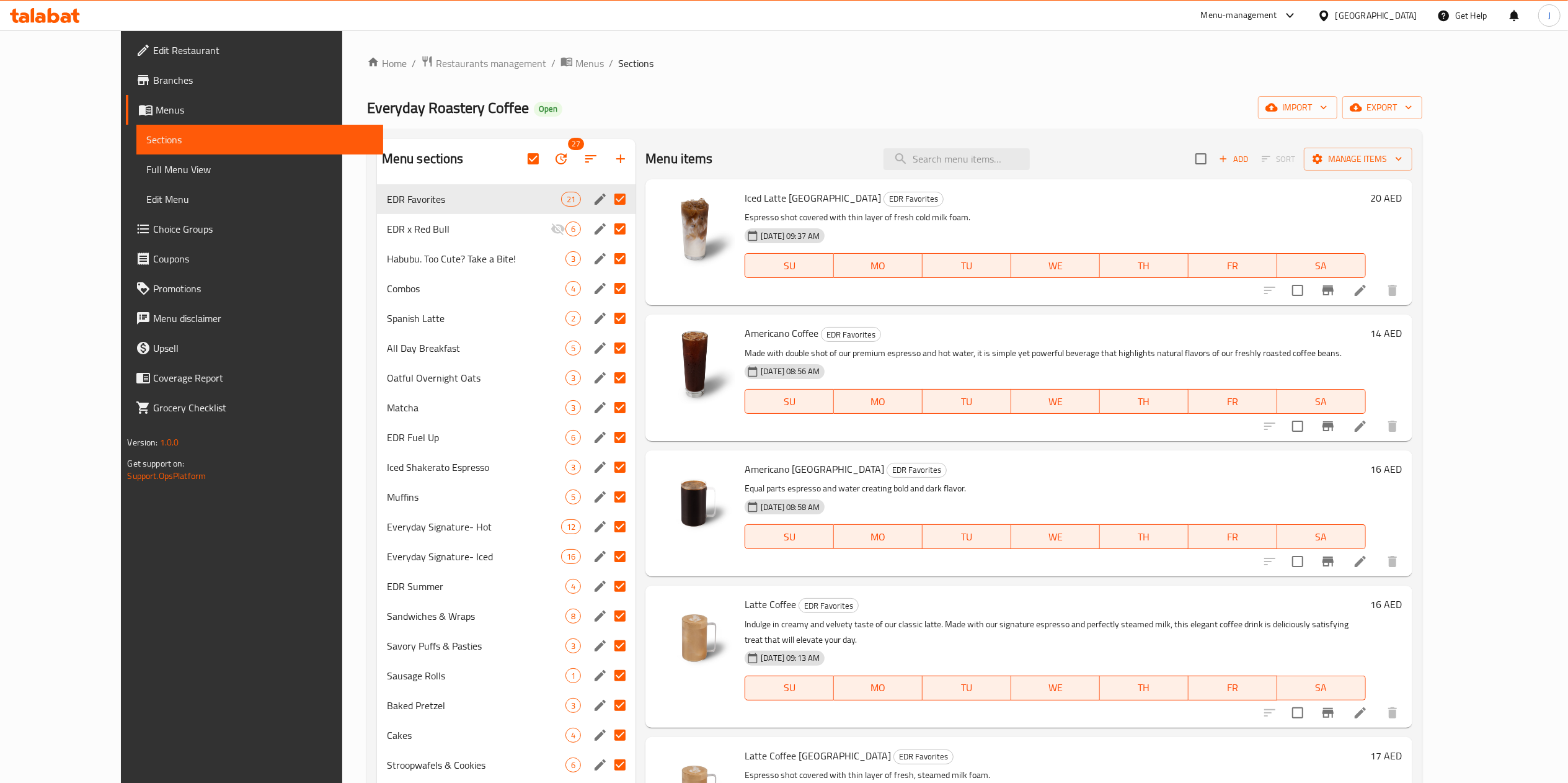
click at [682, 83] on div "Home / Restaurants management / Menus / Sections Everyday Roastery Coffee Open …" at bounding box center [895, 529] width 1055 height 948
click at [520, 153] on input "checkbox" at bounding box center [533, 159] width 26 height 26
checkbox input "false"
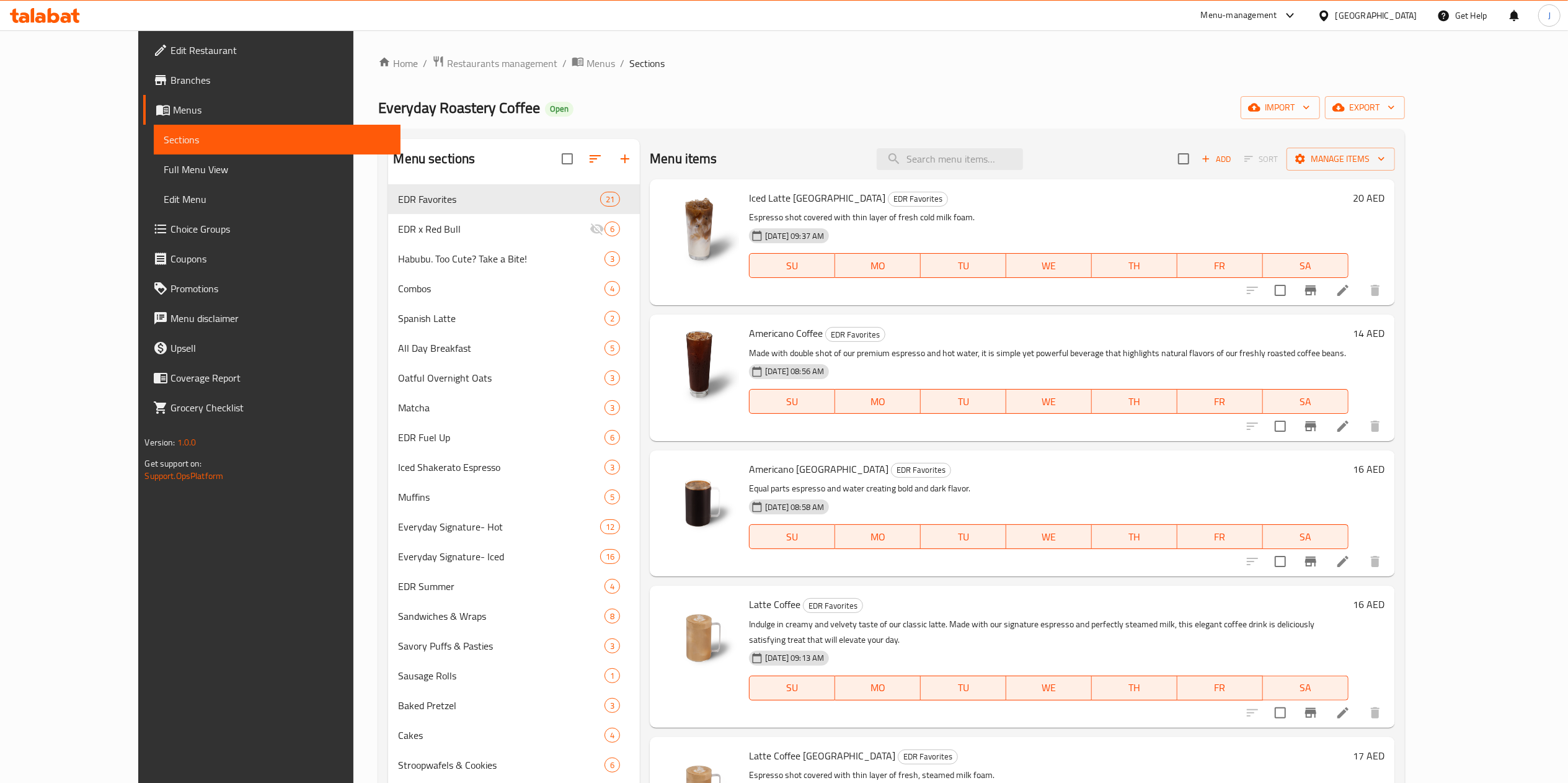
click at [629, 106] on div "Everyday Roastery Coffee Open import export" at bounding box center [891, 108] width 1026 height 23
click at [447, 69] on span "Restaurants management" at bounding box center [502, 63] width 111 height 15
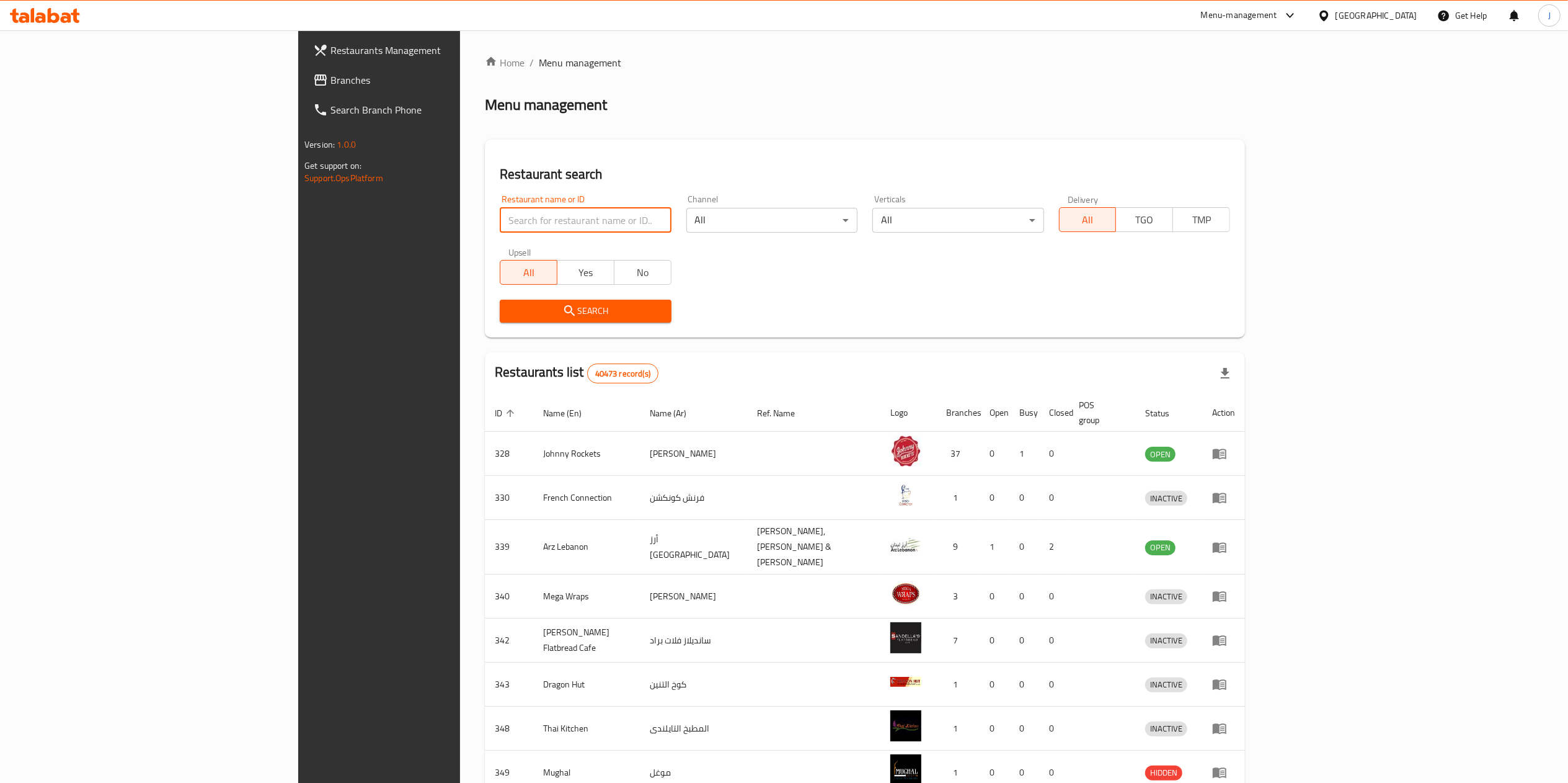
click at [500, 221] on input "search" at bounding box center [585, 220] width 171 height 25
paste input "670444"
type input "670444"
click button "Search" at bounding box center [585, 311] width 171 height 23
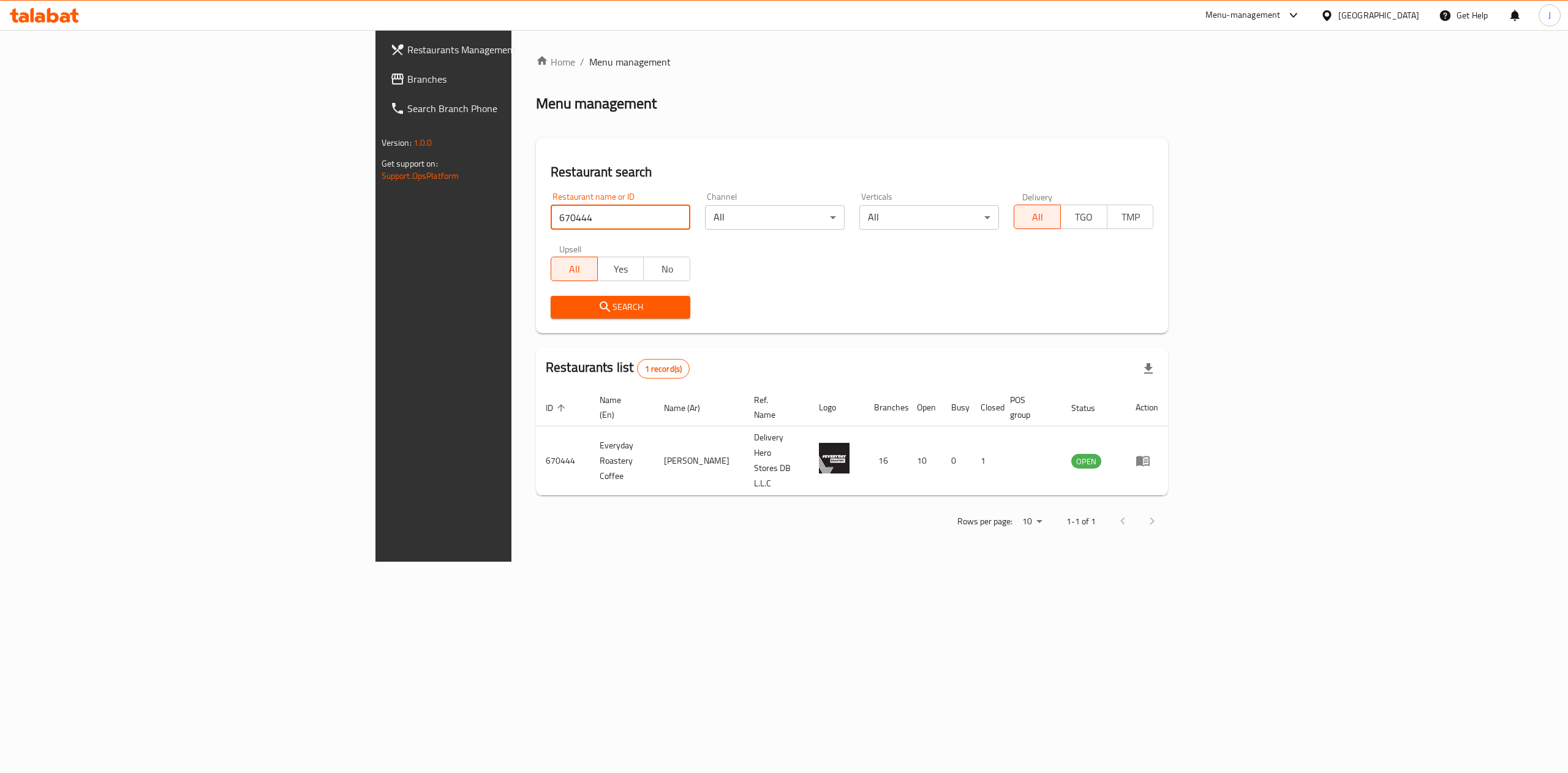
click at [551, 317] on button "Search" at bounding box center [620, 307] width 140 height 23
click at [561, 315] on span "Search" at bounding box center [620, 307] width 120 height 15
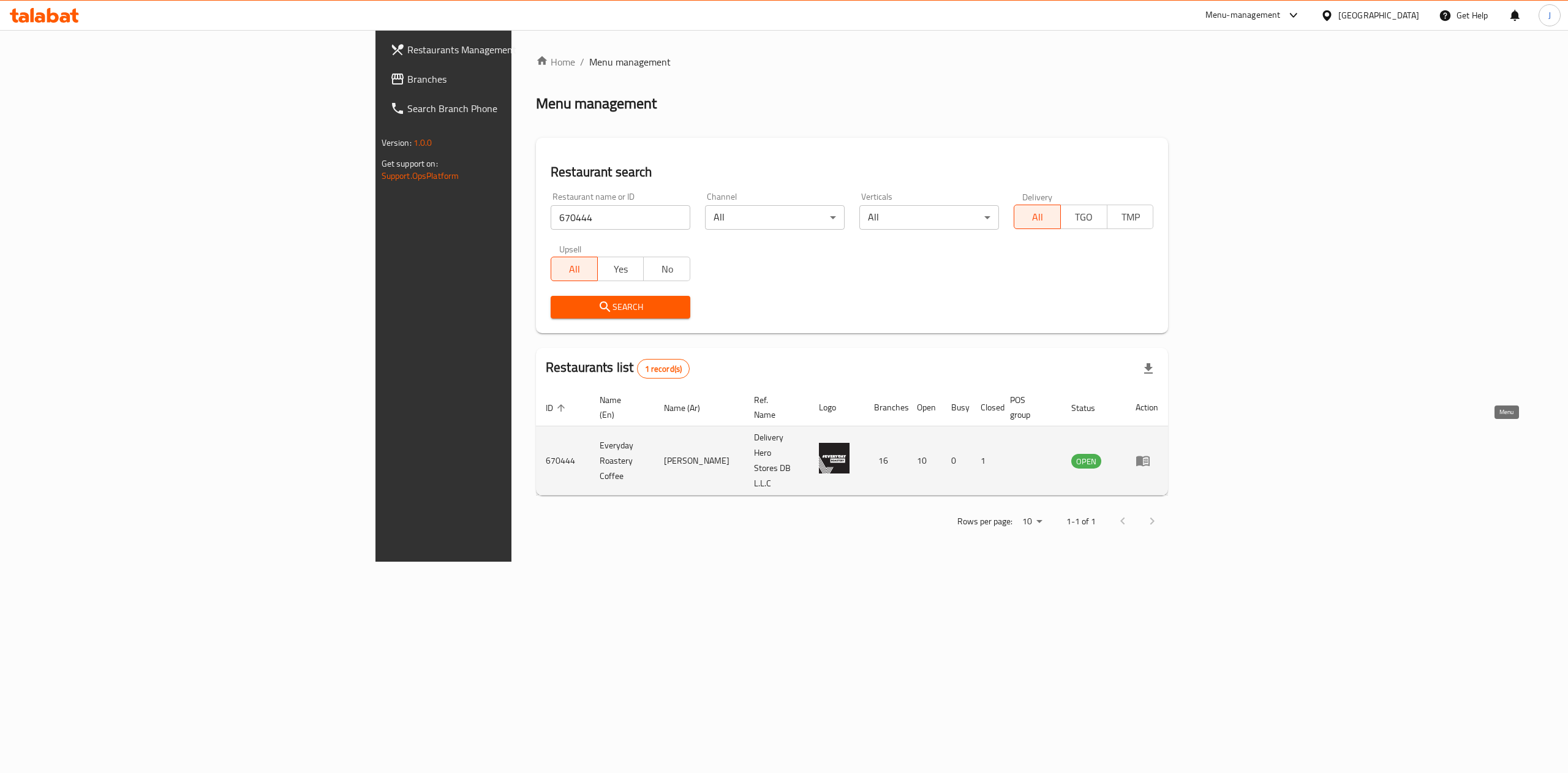
click at [1150, 453] on icon "enhanced table" at bounding box center [1143, 460] width 15 height 15
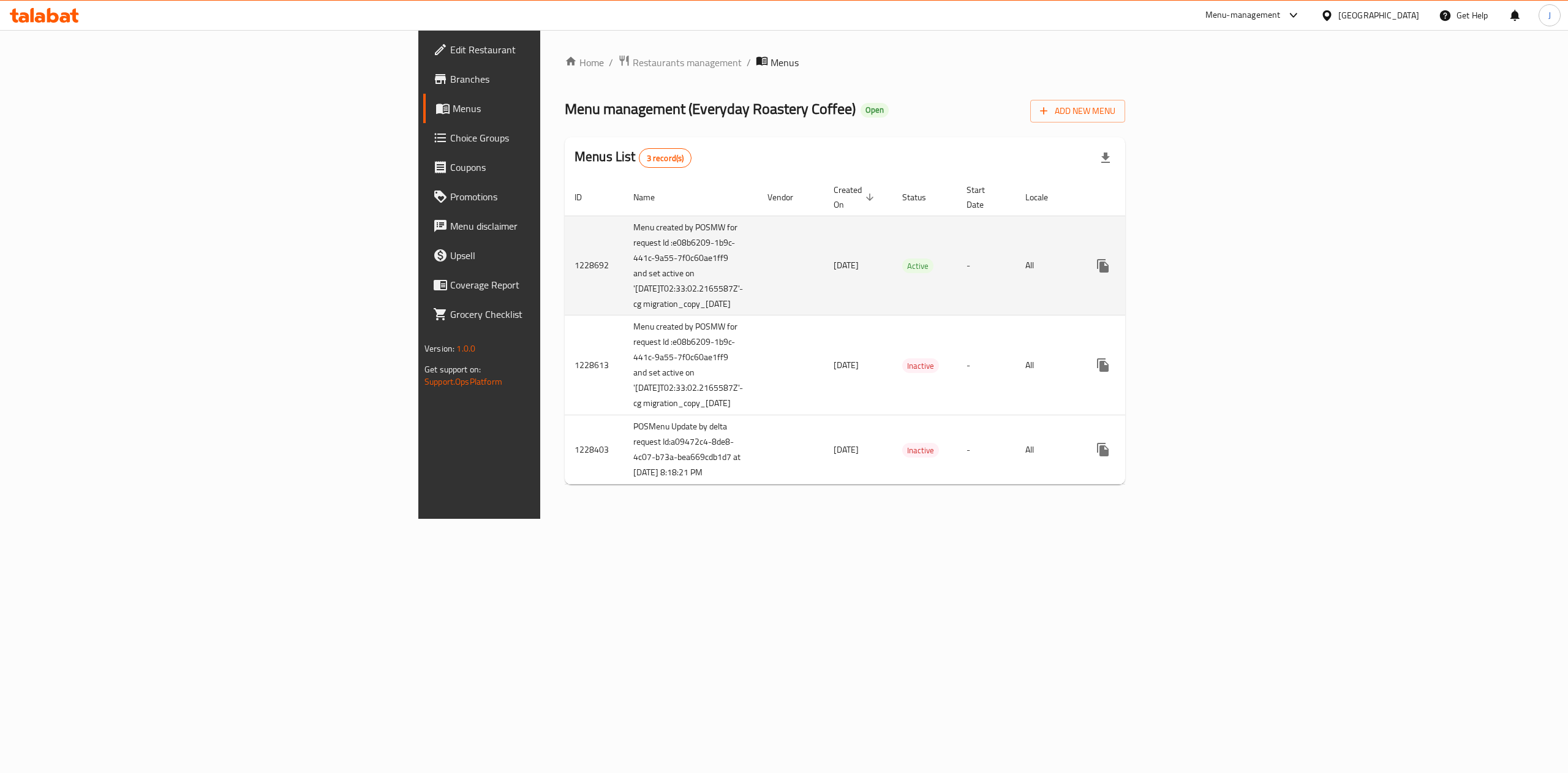
click at [1206, 251] on link "enhanced table" at bounding box center [1191, 266] width 29 height 29
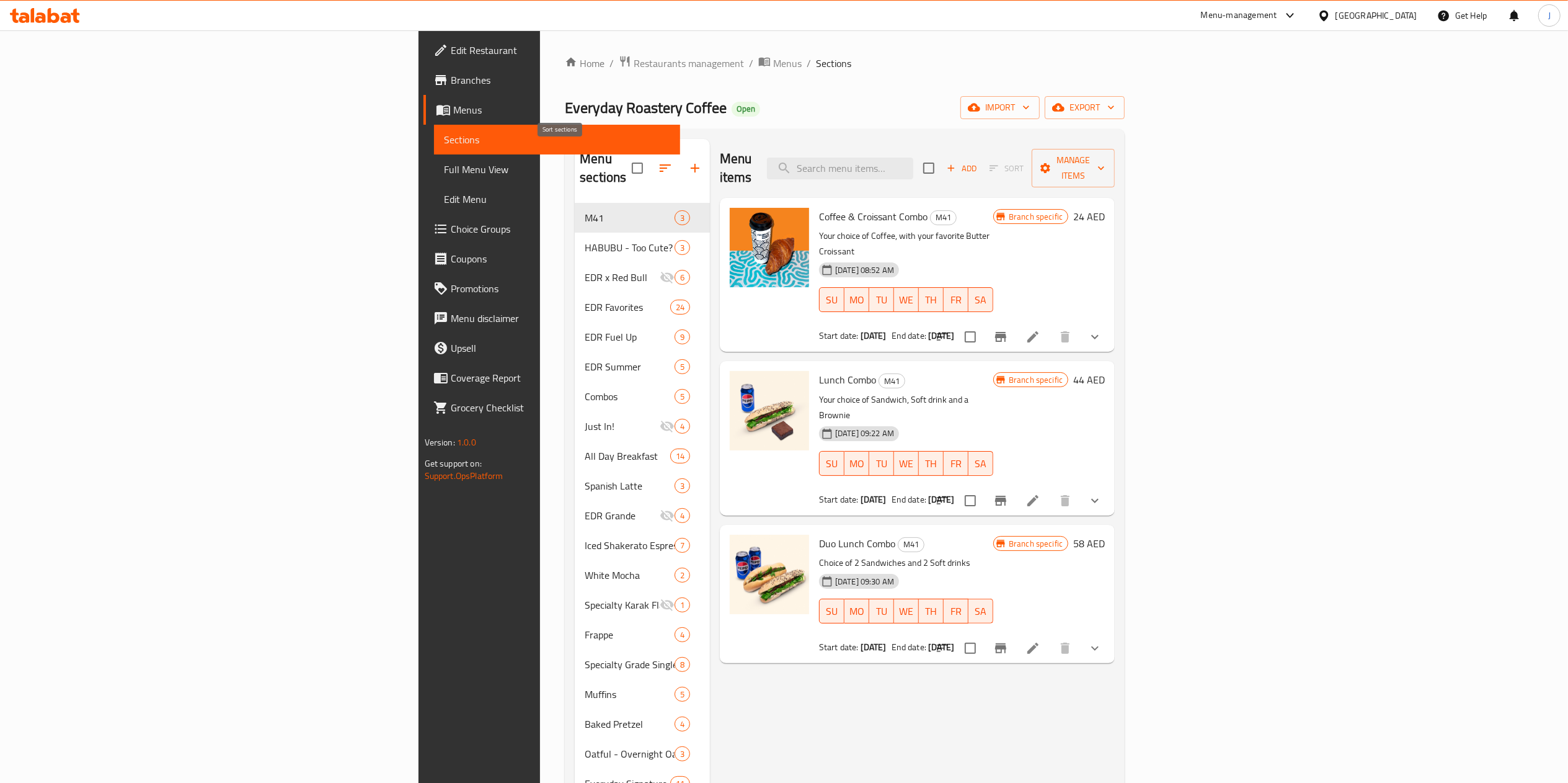
click at [658, 166] on icon "button" at bounding box center [665, 168] width 15 height 15
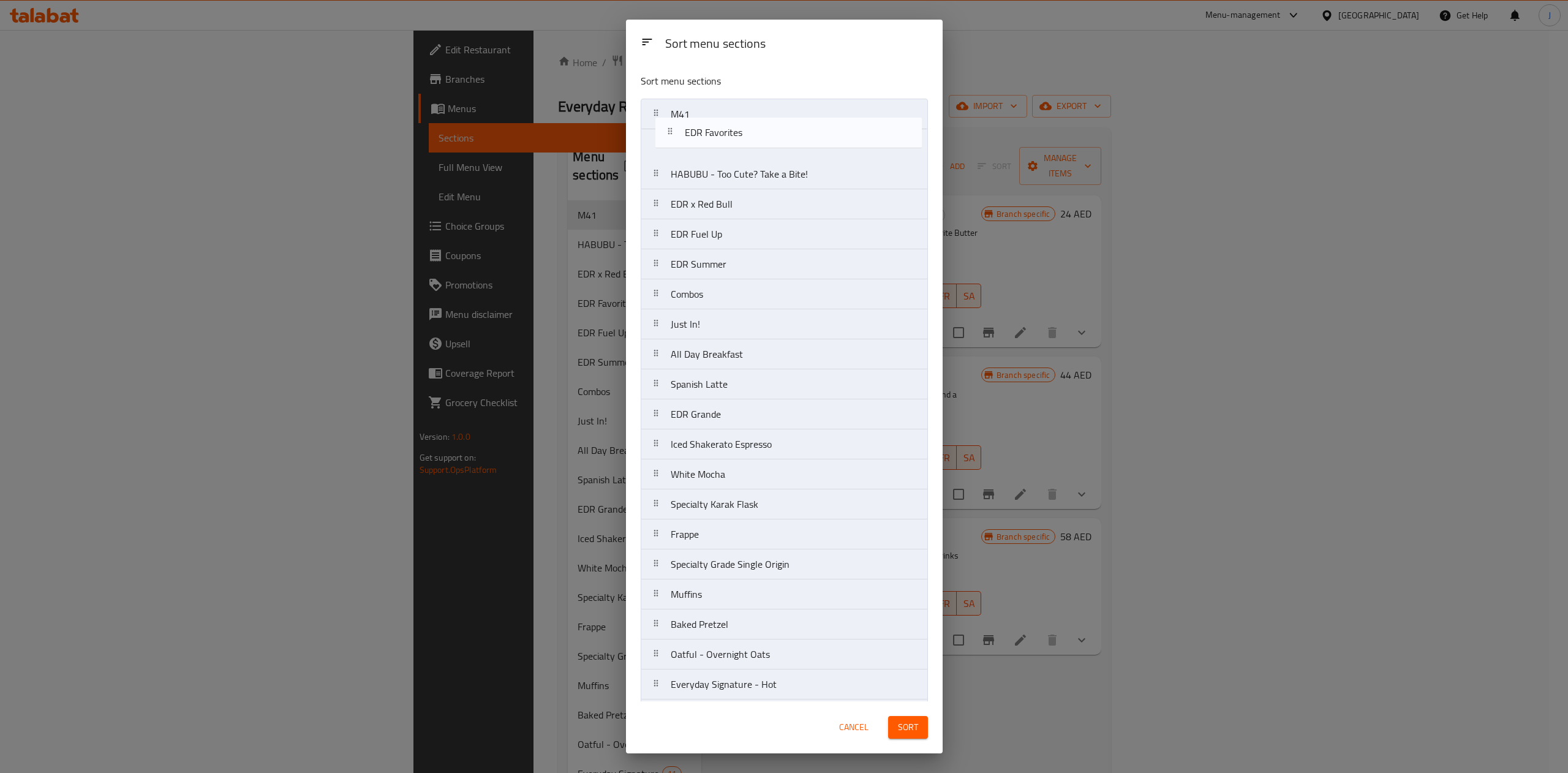
drag, startPoint x: 692, startPoint y: 209, endPoint x: 711, endPoint y: 114, distance: 96.9
click at [711, 114] on nav "M41 HABUBU - Too Cute? Take a Bite! EDR x Red Bull EDR Favorites EDR Fuel Up ED…" at bounding box center [784, 684] width 287 height 1171
drag, startPoint x: 745, startPoint y: 212, endPoint x: 757, endPoint y: 156, distance: 57.3
click at [757, 156] on nav "EDR Favorites M41 HABUBU - Too Cute? Take a Bite! EDR x Red Bull EDR Fuel Up ED…" at bounding box center [784, 684] width 287 height 1171
drag, startPoint x: 695, startPoint y: 174, endPoint x: 695, endPoint y: 108, distance: 66.0
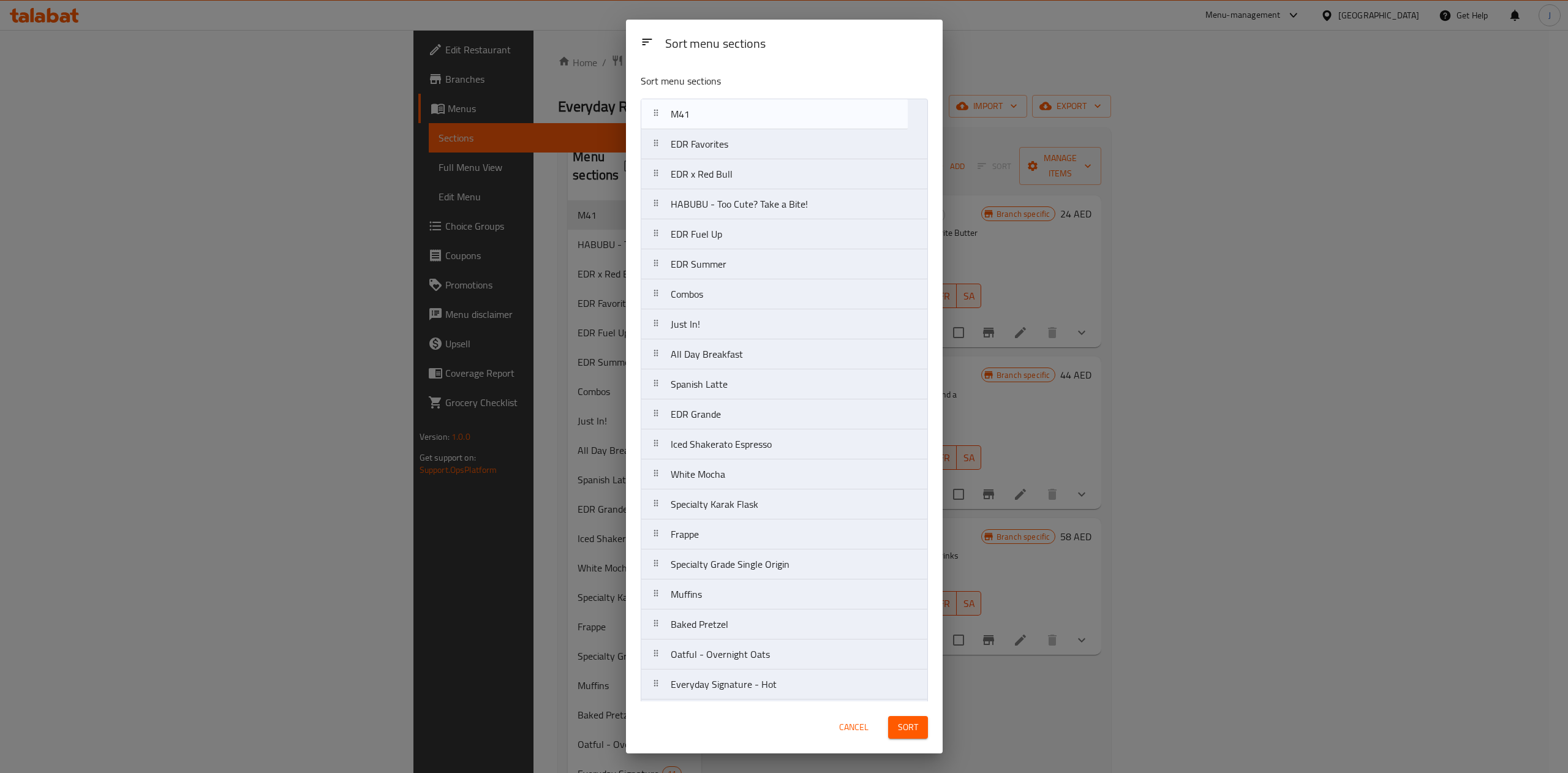
click at [695, 108] on nav "EDR Favorites EDR x Red Bull M41 HABUBU - Too Cute? Take a Bite! EDR Fuel Up ED…" at bounding box center [784, 684] width 287 height 1171
drag, startPoint x: 716, startPoint y: 294, endPoint x: 721, endPoint y: 230, distance: 64.2
click at [721, 230] on nav "M41 EDR Favorites EDR x Red Bull HABUBU - Too Cute? Take a Bite! EDR Fuel Up ED…" at bounding box center [784, 684] width 287 height 1171
drag, startPoint x: 723, startPoint y: 385, endPoint x: 738, endPoint y: 252, distance: 133.8
click at [738, 252] on nav "M41 EDR Favorites EDR x Red Bull HABUBU - Too Cute? Take a Bite! Combos EDR Fue…" at bounding box center [784, 684] width 287 height 1171
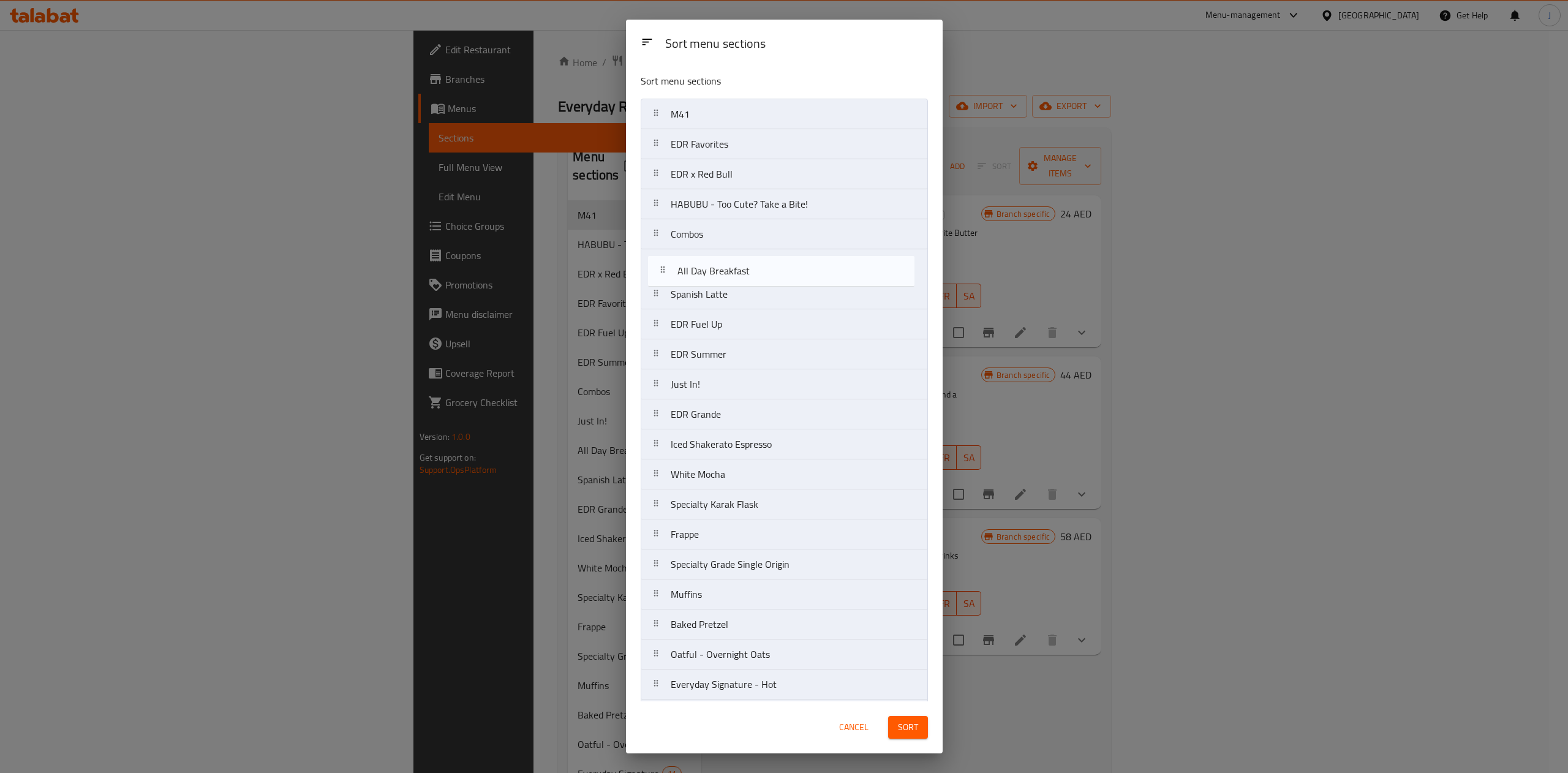
drag, startPoint x: 722, startPoint y: 383, endPoint x: 728, endPoint y: 256, distance: 127.1
click at [728, 256] on nav "M41 EDR Favorites EDR x Red Bull HABUBU - Too Cute? Take a Bite! Combos Spanish…" at bounding box center [784, 684] width 287 height 1171
drag, startPoint x: 728, startPoint y: 256, endPoint x: 715, endPoint y: 288, distance: 34.5
click at [715, 288] on nav "M41 EDR Favorites EDR x Red Bull HABUBU - Too Cute? Take a Bite! Combos All Day…" at bounding box center [784, 684] width 287 height 1171
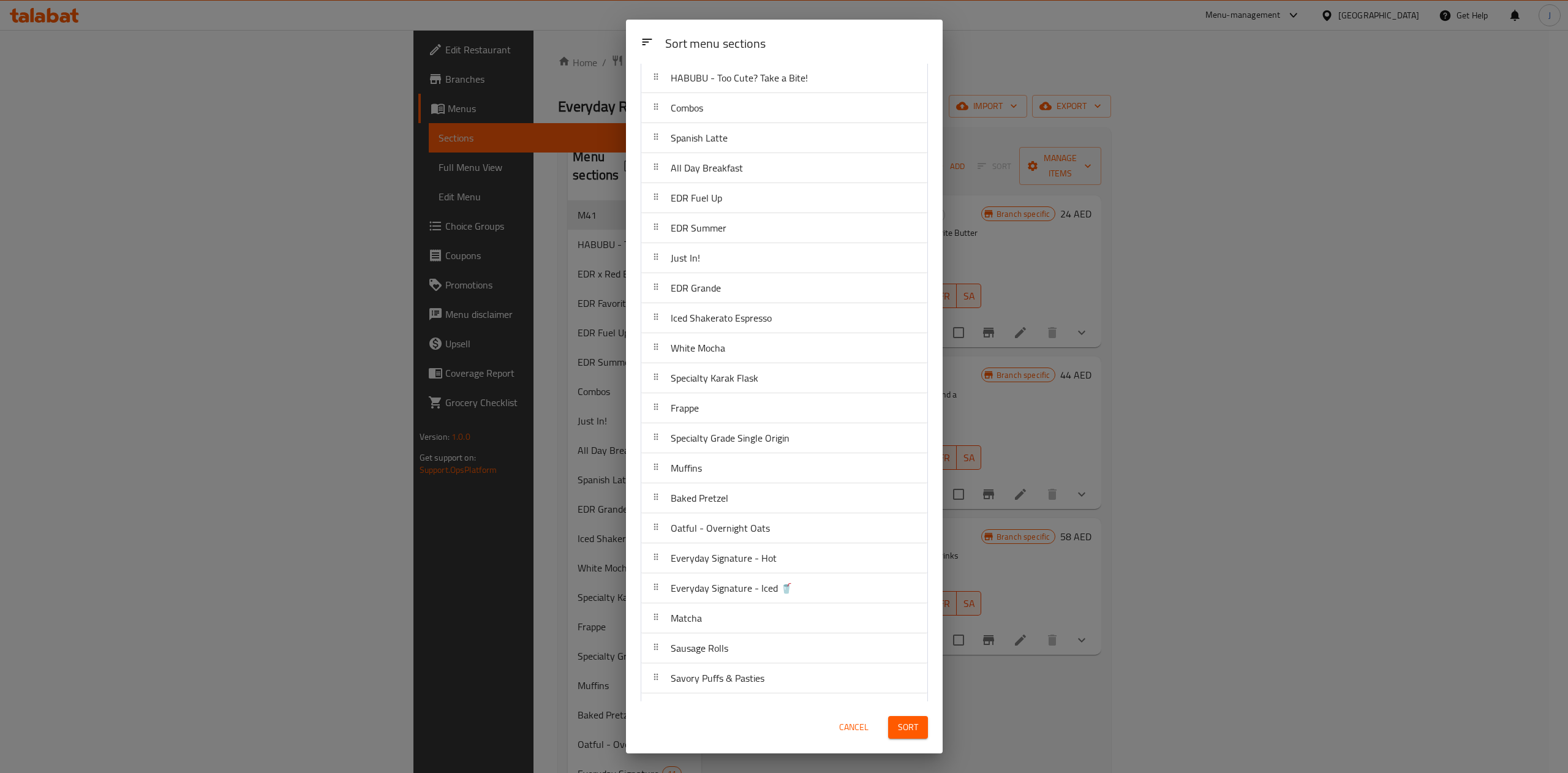
scroll to position [128, 0]
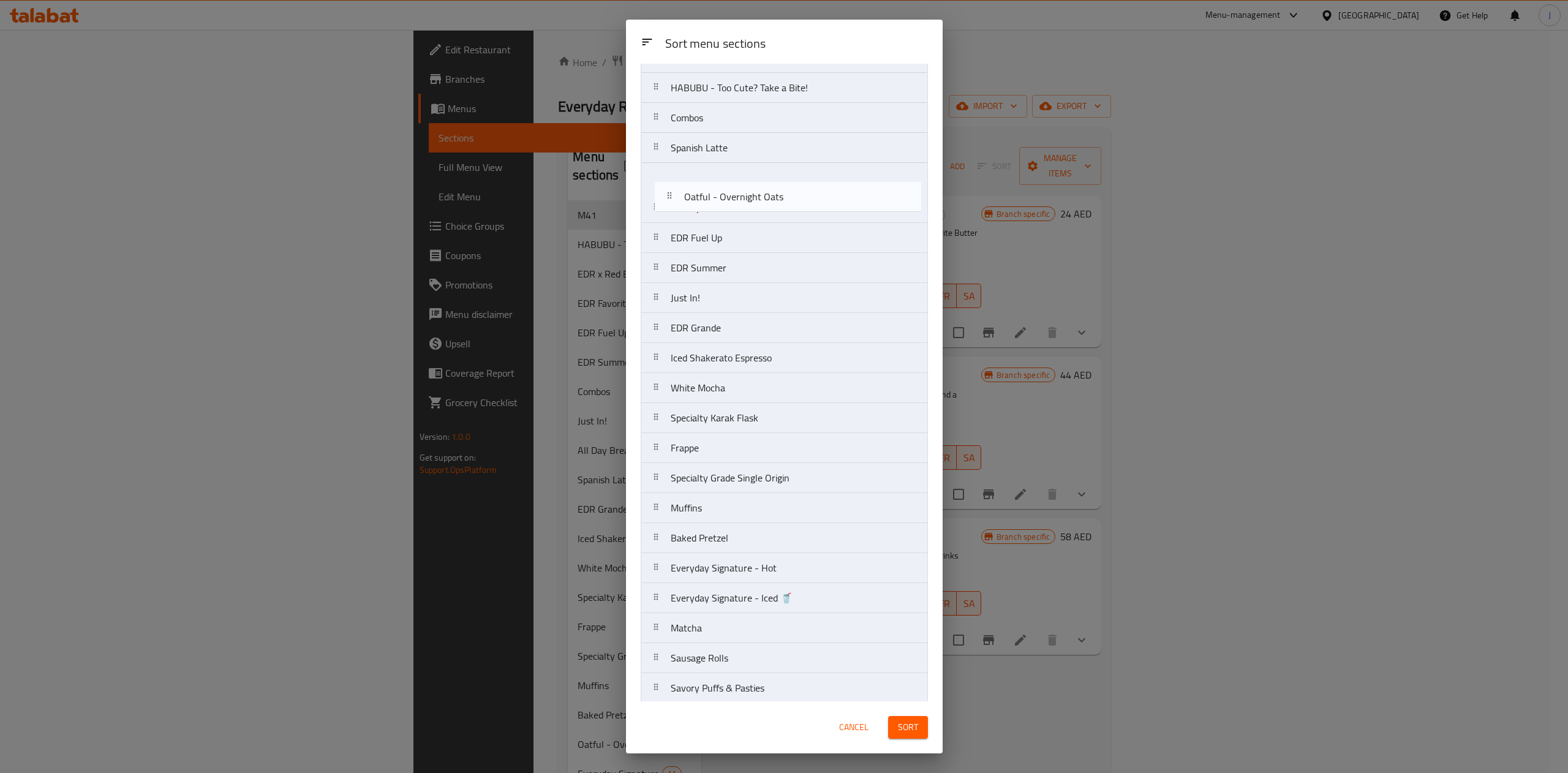
drag, startPoint x: 746, startPoint y: 529, endPoint x: 760, endPoint y: 191, distance: 338.3
click at [760, 191] on nav "M41 EDR Favorites EDR x Red Bull HABUBU - Too Cute? Take a Bite! Combos Spanish…" at bounding box center [784, 567] width 287 height 1171
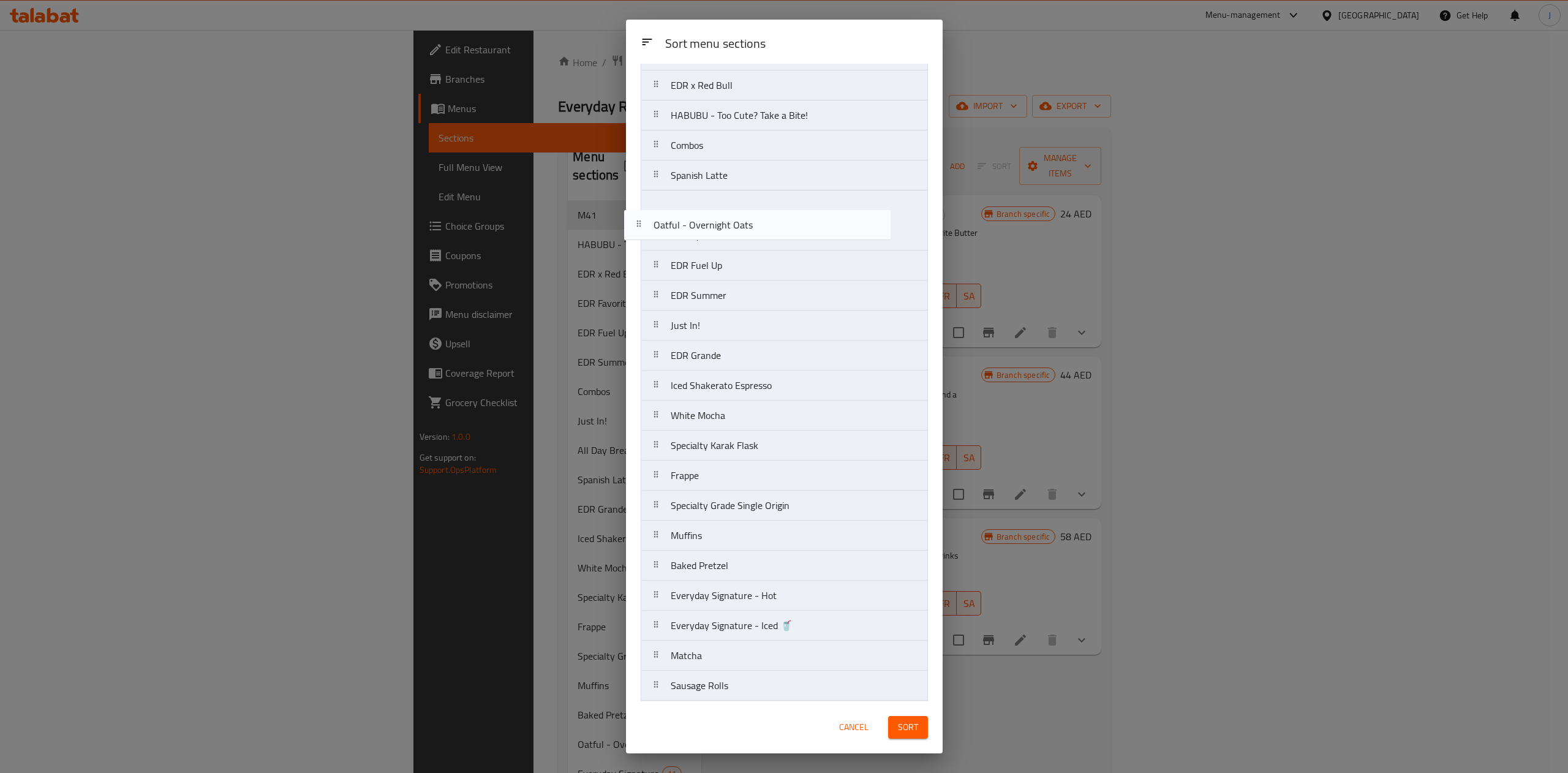
scroll to position [84, 0]
drag, startPoint x: 760, startPoint y: 191, endPoint x: 756, endPoint y: 260, distance: 69.1
click at [756, 260] on nav "M41 EDR Favorites EDR x Red Bull HABUBU - Too Cute? Take a Bite! Combos Spanish…" at bounding box center [784, 600] width 287 height 1171
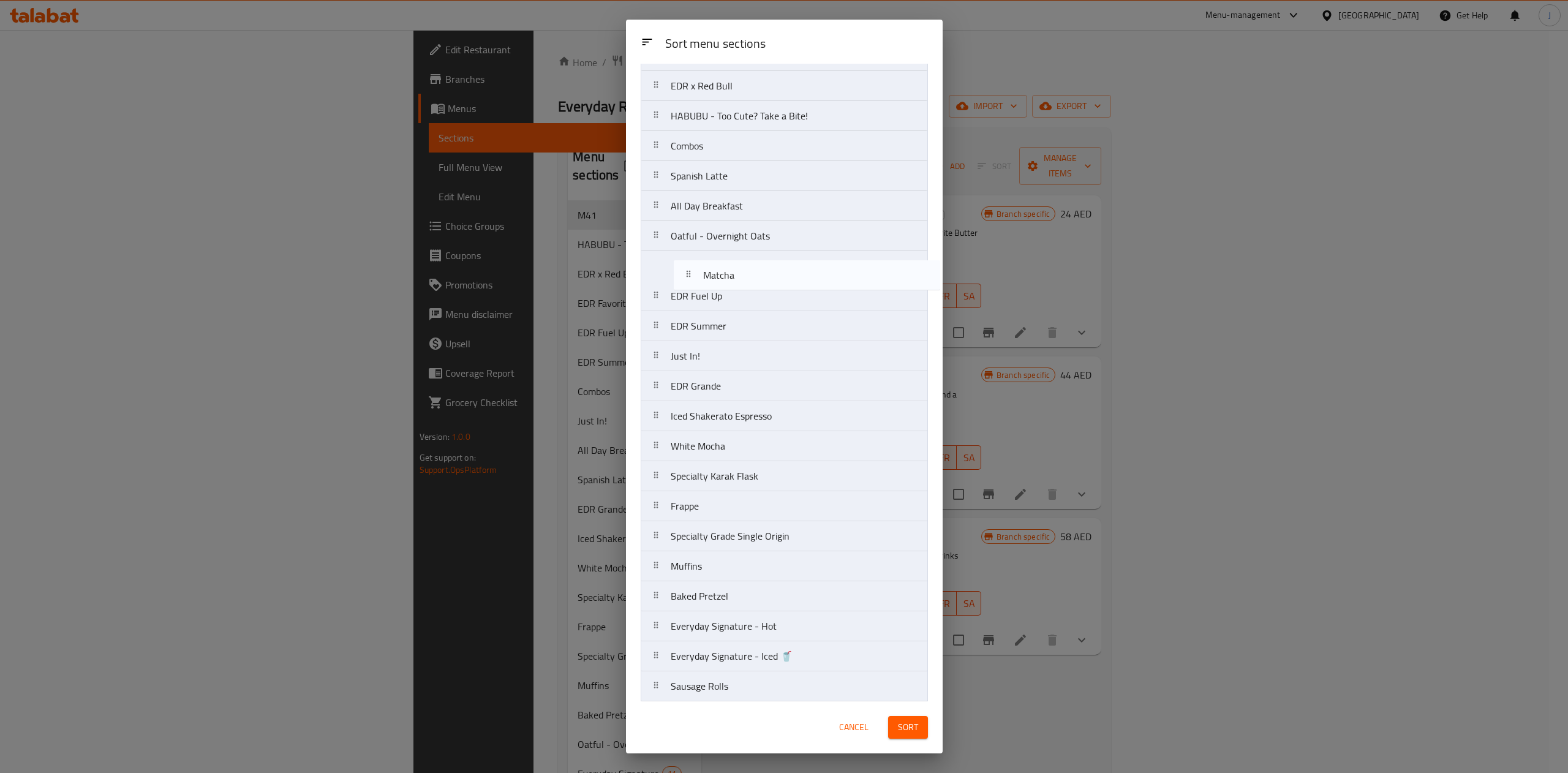
drag, startPoint x: 708, startPoint y: 664, endPoint x: 740, endPoint y: 262, distance: 403.3
click at [740, 262] on nav "M41 EDR Favorites EDR x Red Bull HABUBU - Too Cute? Take a Bite! Combos Spanish…" at bounding box center [784, 596] width 287 height 1171
drag, startPoint x: 740, startPoint y: 426, endPoint x: 755, endPoint y: 334, distance: 93.2
click at [755, 334] on nav "M41 EDR Favorites EDR x Red Bull HABUBU - Too Cute? Take a Bite! Combos Spanish…" at bounding box center [784, 596] width 287 height 1171
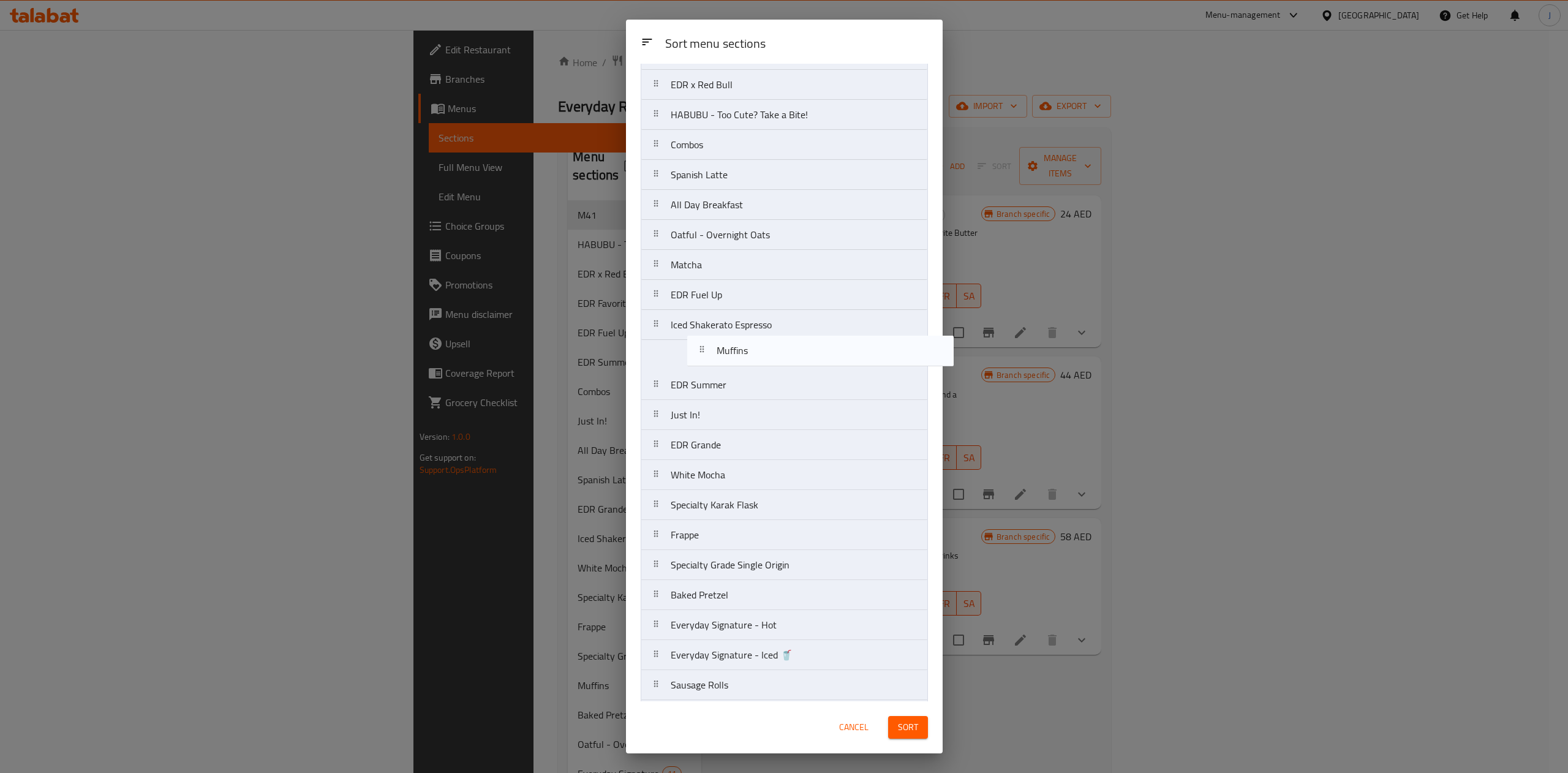
drag, startPoint x: 695, startPoint y: 570, endPoint x: 740, endPoint y: 337, distance: 237.3
click at [740, 337] on nav "M41 EDR Favorites EDR x Red Bull HABUBU - Too Cute? Take a Bite! Combos Spanish…" at bounding box center [784, 595] width 287 height 1171
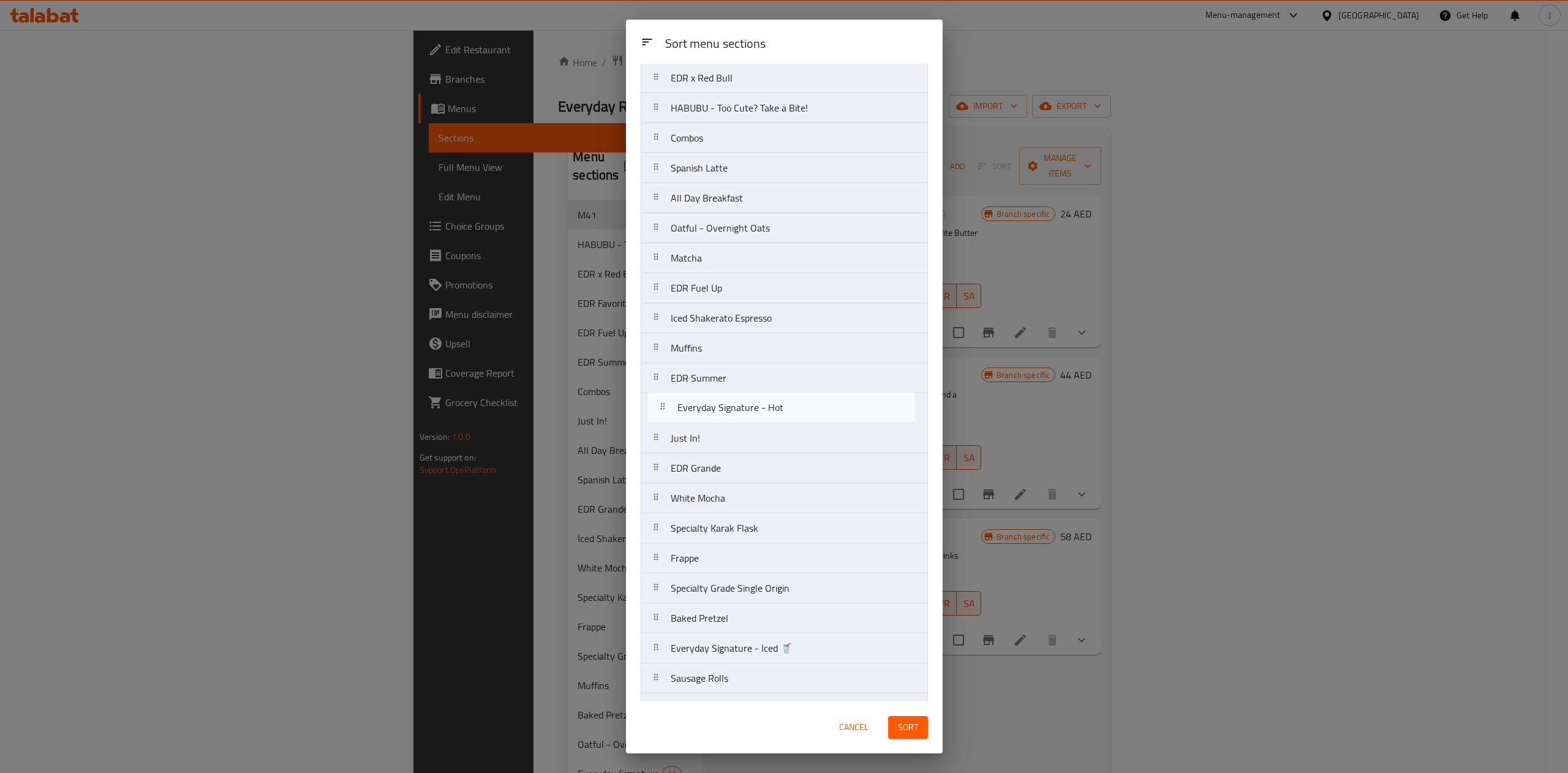
drag, startPoint x: 744, startPoint y: 627, endPoint x: 750, endPoint y: 370, distance: 257.1
click at [750, 370] on nav "M41 EDR Favorites EDR x Red Bull HABUBU - Too Cute? Take a Bite! Combos Spanish…" at bounding box center [784, 587] width 287 height 1171
drag, startPoint x: 770, startPoint y: 651, endPoint x: 795, endPoint y: 394, distance: 258.2
click at [795, 394] on nav "M41 EDR Favorites EDR x Red Bull HABUBU - Too Cute? Take a Bite! Combos Spanish…" at bounding box center [784, 583] width 287 height 1171
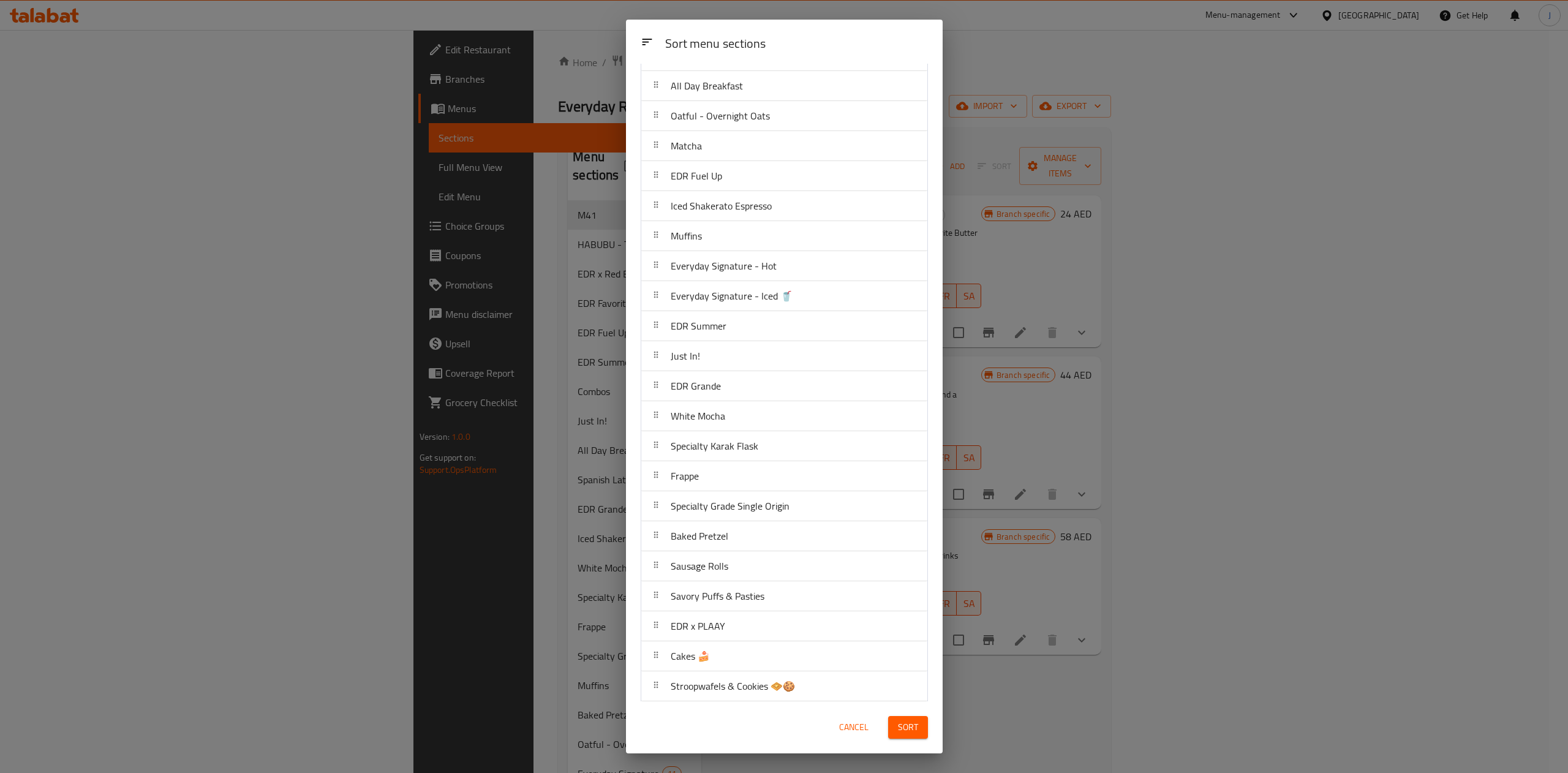
scroll to position [211, 0]
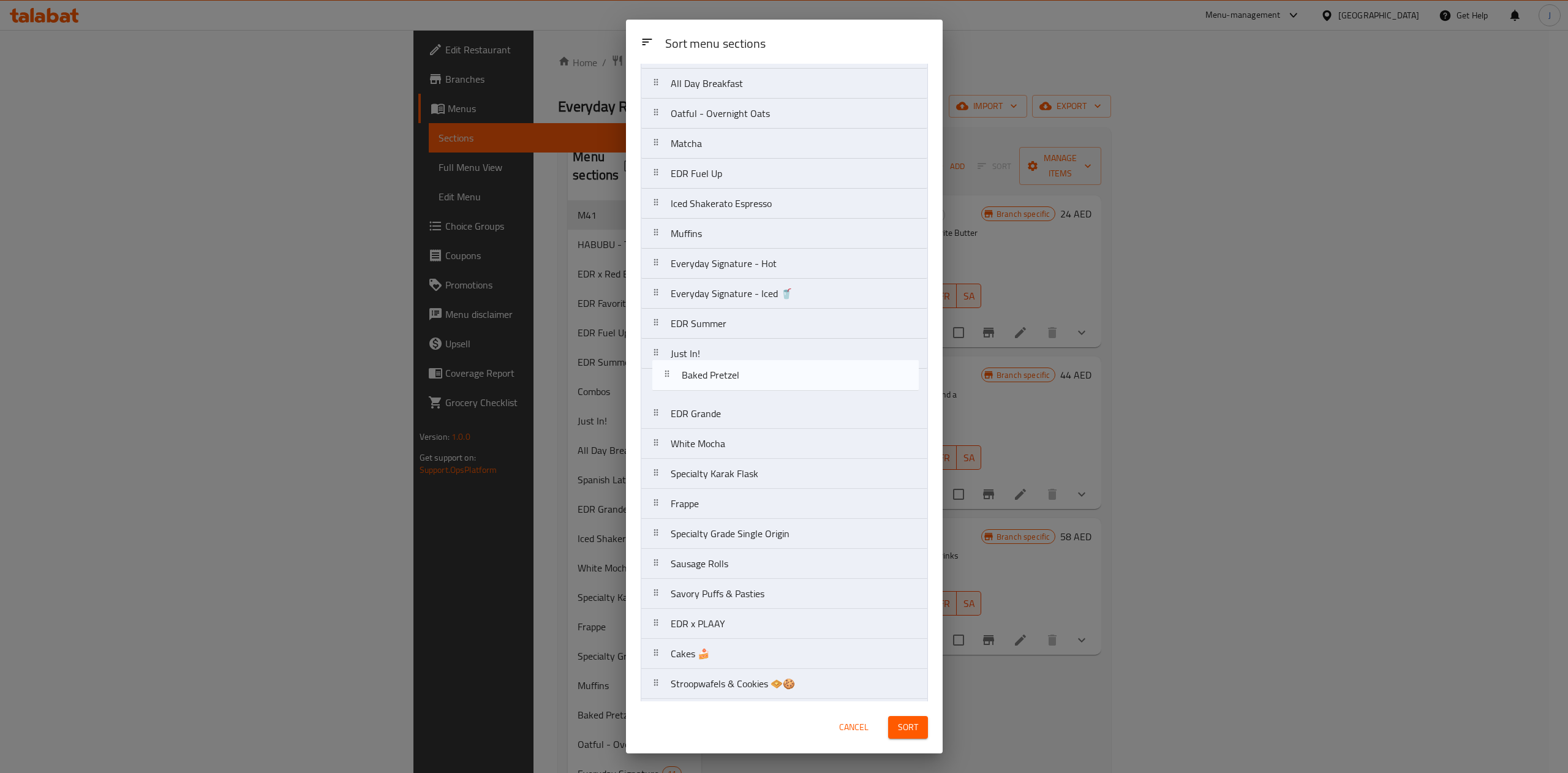
drag, startPoint x: 739, startPoint y: 549, endPoint x: 750, endPoint y: 371, distance: 178.3
click at [750, 371] on nav "M41 EDR Favorites EDR x Red Bull HABUBU - Too Cute? Take a Bite! Combos Spanish…" at bounding box center [784, 473] width 287 height 1171
drag, startPoint x: 724, startPoint y: 573, endPoint x: 728, endPoint y: 390, distance: 183.0
click at [728, 390] on nav "M41 EDR Favorites EDR x Red Bull HABUBU - Too Cute? Take a Bite! Combos Spanish…" at bounding box center [784, 472] width 287 height 1171
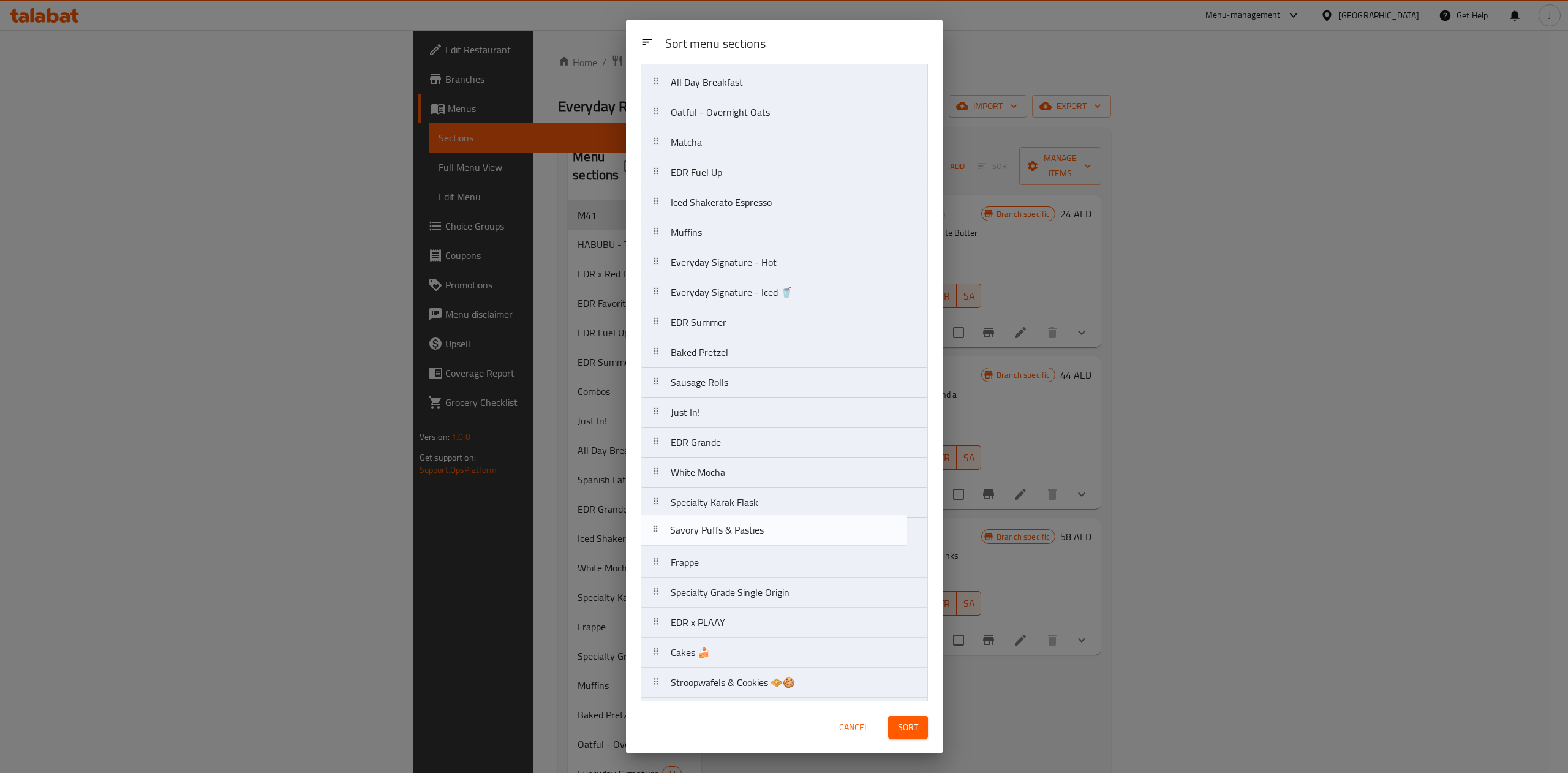
scroll to position [216, 0]
drag, startPoint x: 709, startPoint y: 594, endPoint x: 723, endPoint y: 413, distance: 181.5
click at [723, 413] on nav "M41 EDR Favorites EDR x Red Bull HABUBU - Too Cute? Take a Bite! Combos Spanish…" at bounding box center [784, 468] width 287 height 1171
drag, startPoint x: 723, startPoint y: 413, endPoint x: 723, endPoint y: 359, distance: 54.0
click at [723, 359] on nav "M41 EDR Favorites EDR x Red Bull HABUBU - Too Cute? Take a Bite! Combos Spanish…" at bounding box center [784, 468] width 287 height 1171
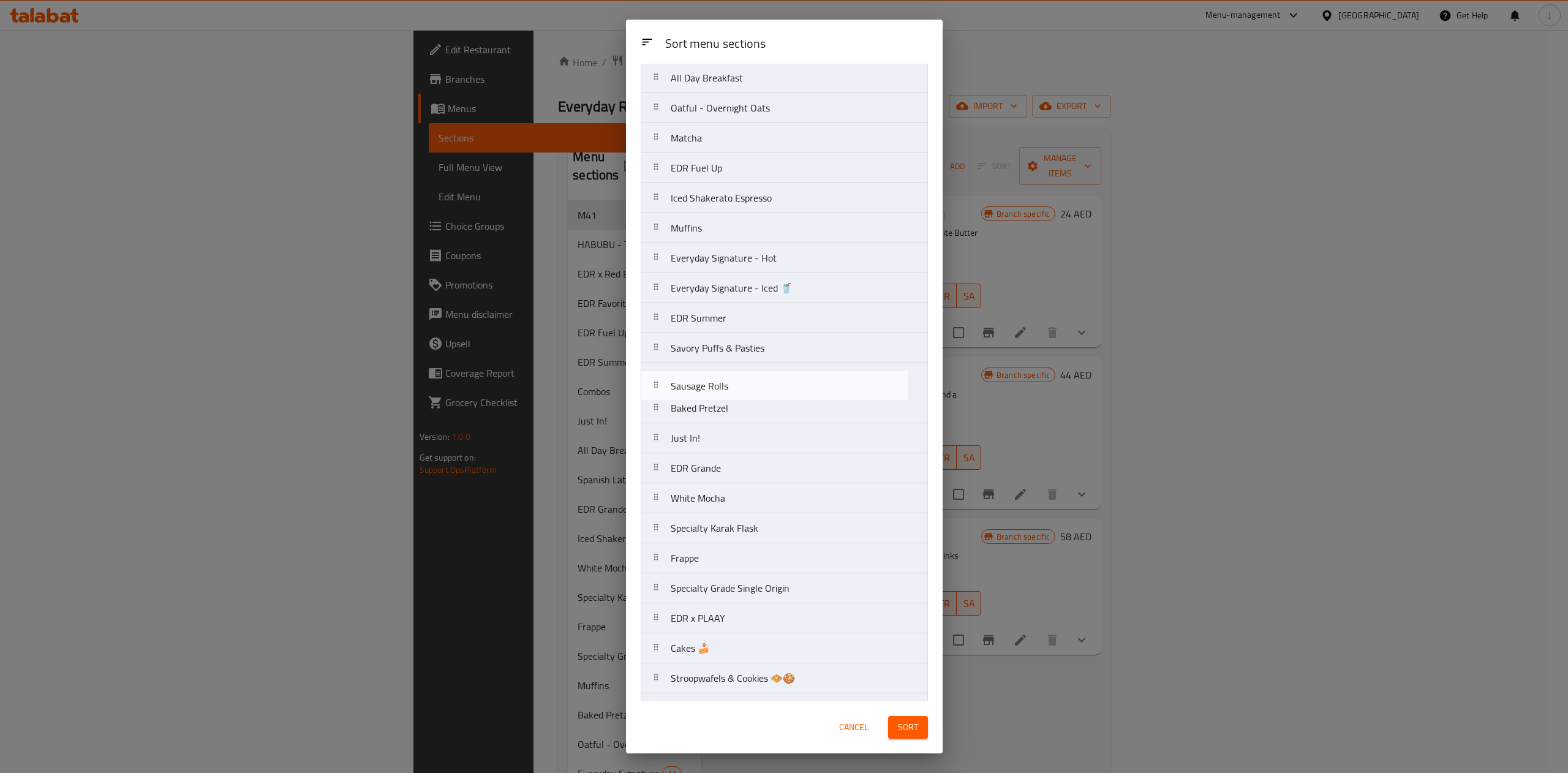
drag, startPoint x: 716, startPoint y: 410, endPoint x: 715, endPoint y: 381, distance: 29.0
click at [715, 381] on nav "M41 EDR Favorites EDR x Red Bull HABUBU - Too Cute? Take a Bite! Combos Spanish…" at bounding box center [784, 468] width 287 height 1171
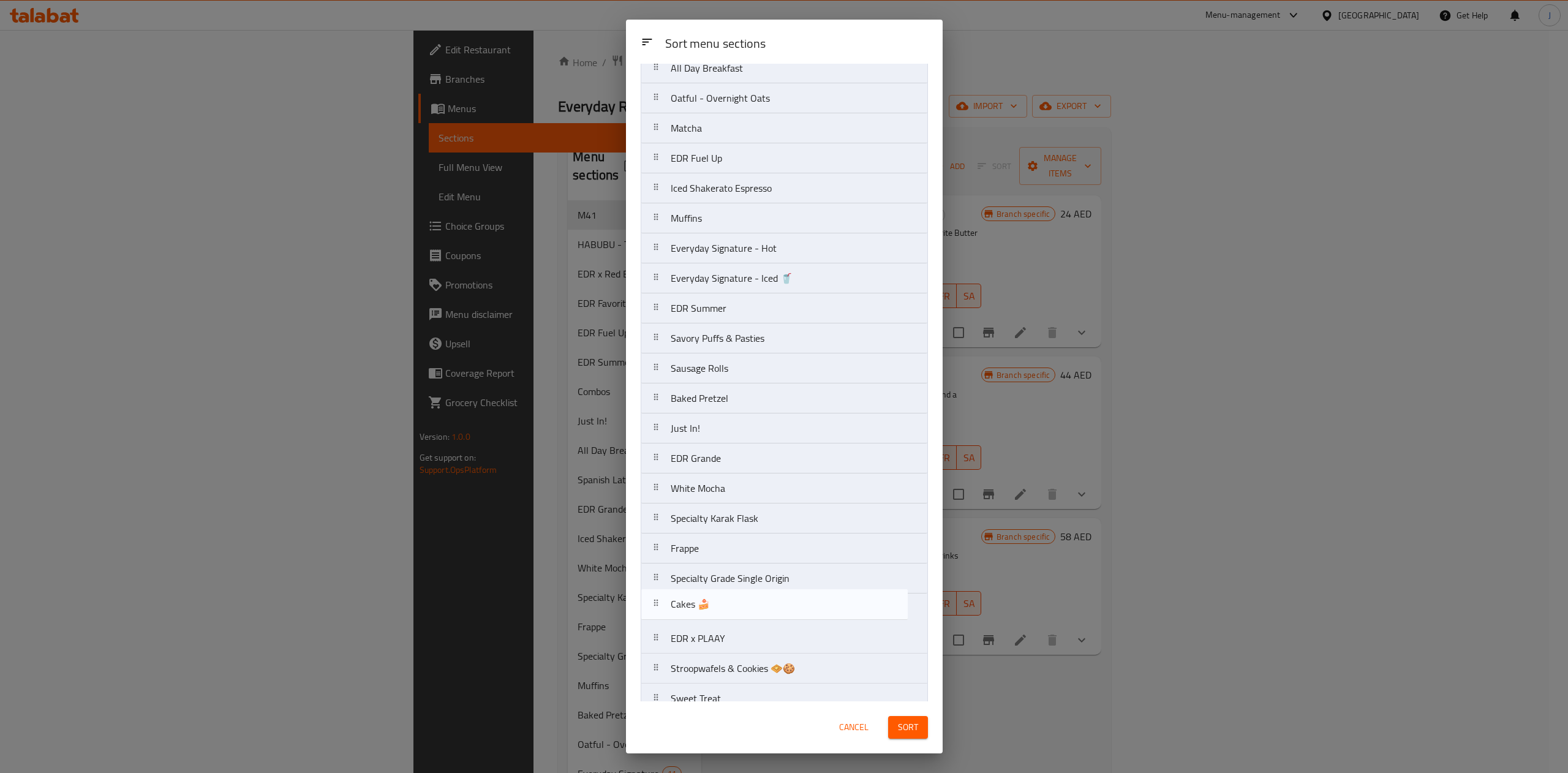
scroll to position [231, 0]
drag, startPoint x: 693, startPoint y: 662, endPoint x: 716, endPoint y: 438, distance: 225.2
click at [716, 438] on nav "M41 EDR Favorites EDR x Red Bull HABUBU - Too Cute? Take a Bite! Combos Spanish…" at bounding box center [784, 454] width 287 height 1171
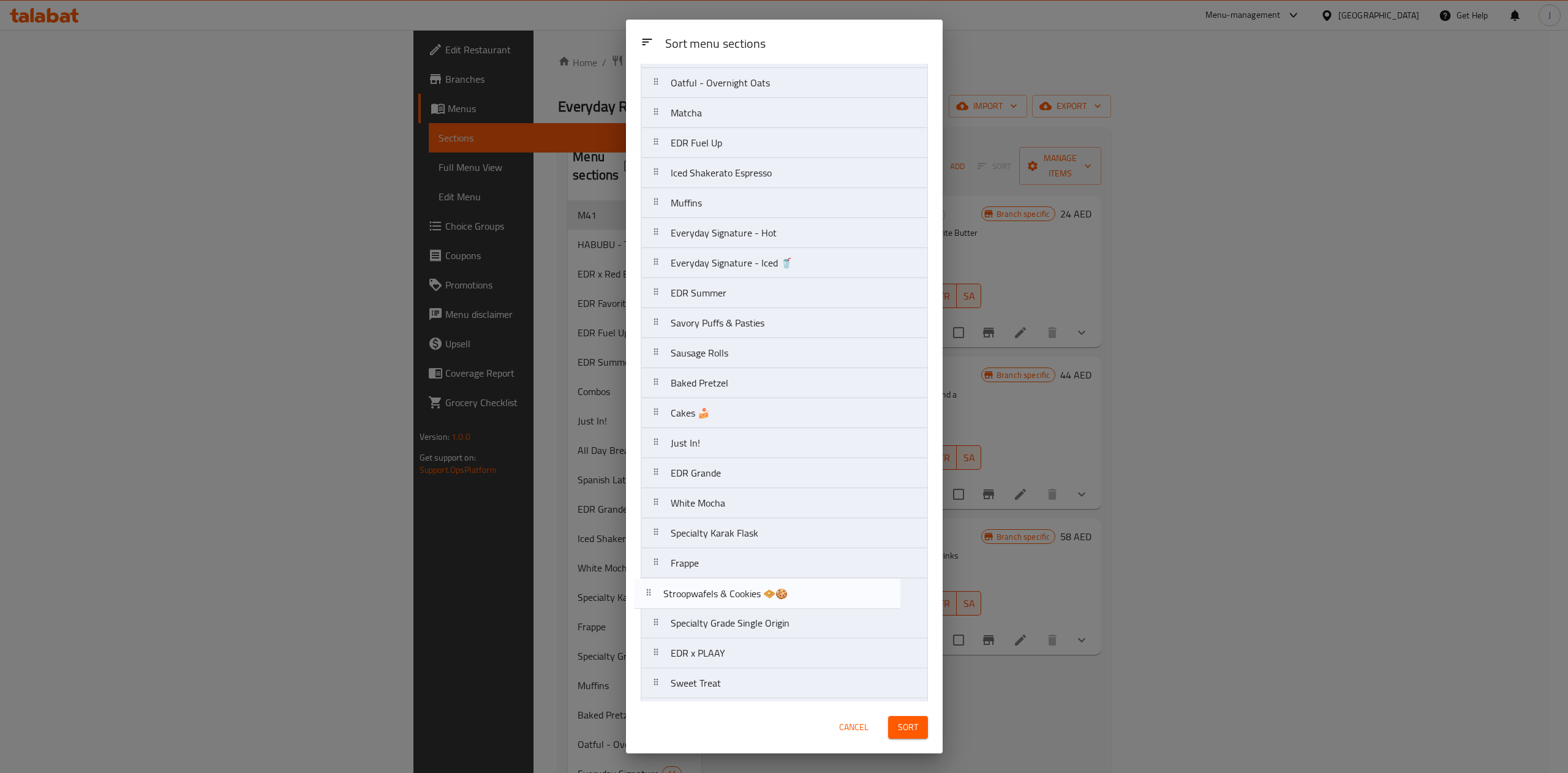
scroll to position [248, 0]
drag, startPoint x: 740, startPoint y: 671, endPoint x: 738, endPoint y: 445, distance: 226.0
click at [738, 445] on nav "M41 EDR Favorites EDR x Red Bull HABUBU - Too Cute? Take a Bite! Combos Spanish…" at bounding box center [784, 437] width 287 height 1171
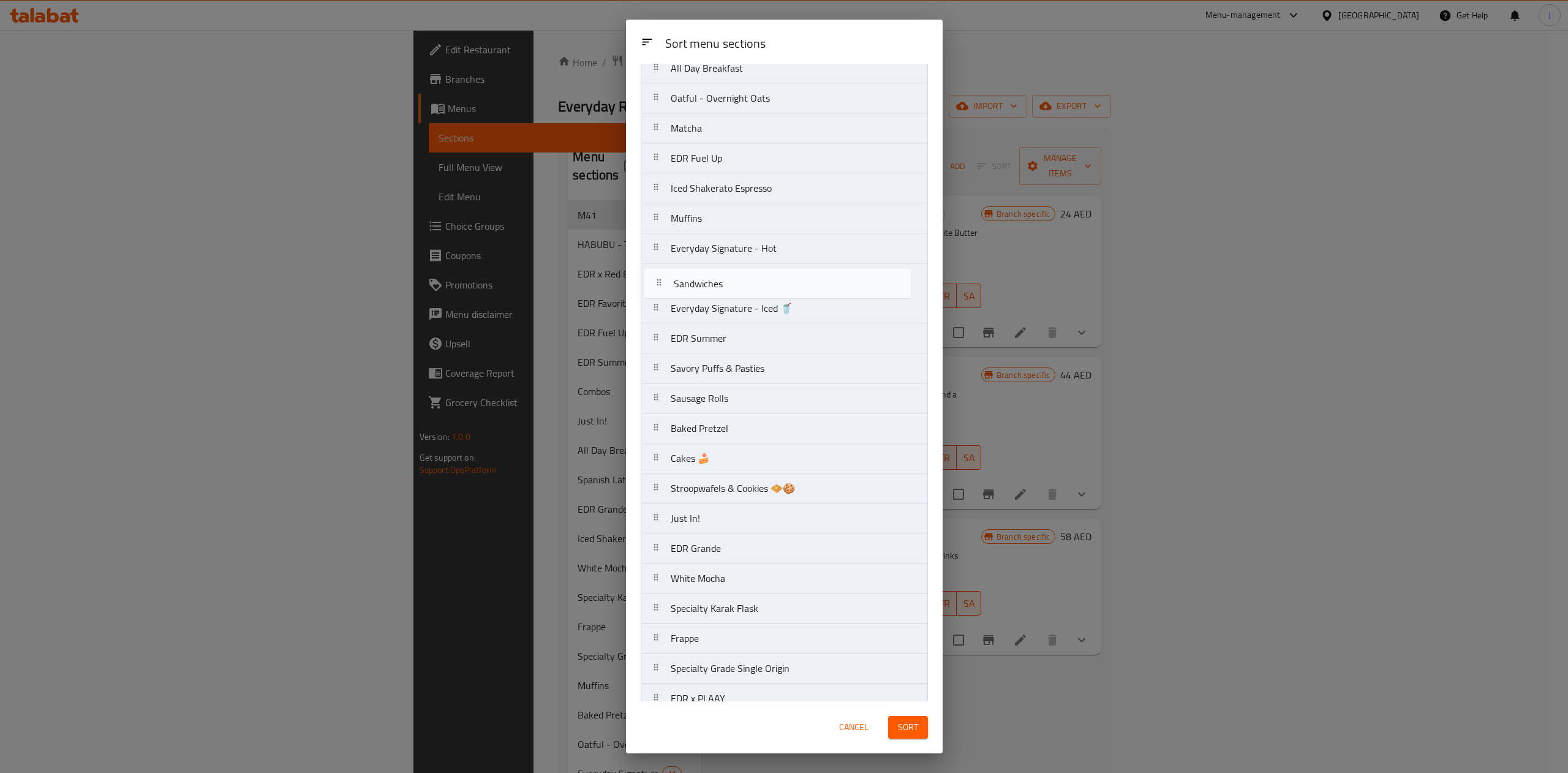
scroll to position [226, 0]
drag, startPoint x: 709, startPoint y: 602, endPoint x: 711, endPoint y: 335, distance: 267.0
click at [711, 335] on nav "M41 EDR Favorites EDR x Red Bull HABUBU - Too Cute? Take a Bite! Combos Spanish…" at bounding box center [784, 458] width 287 height 1171
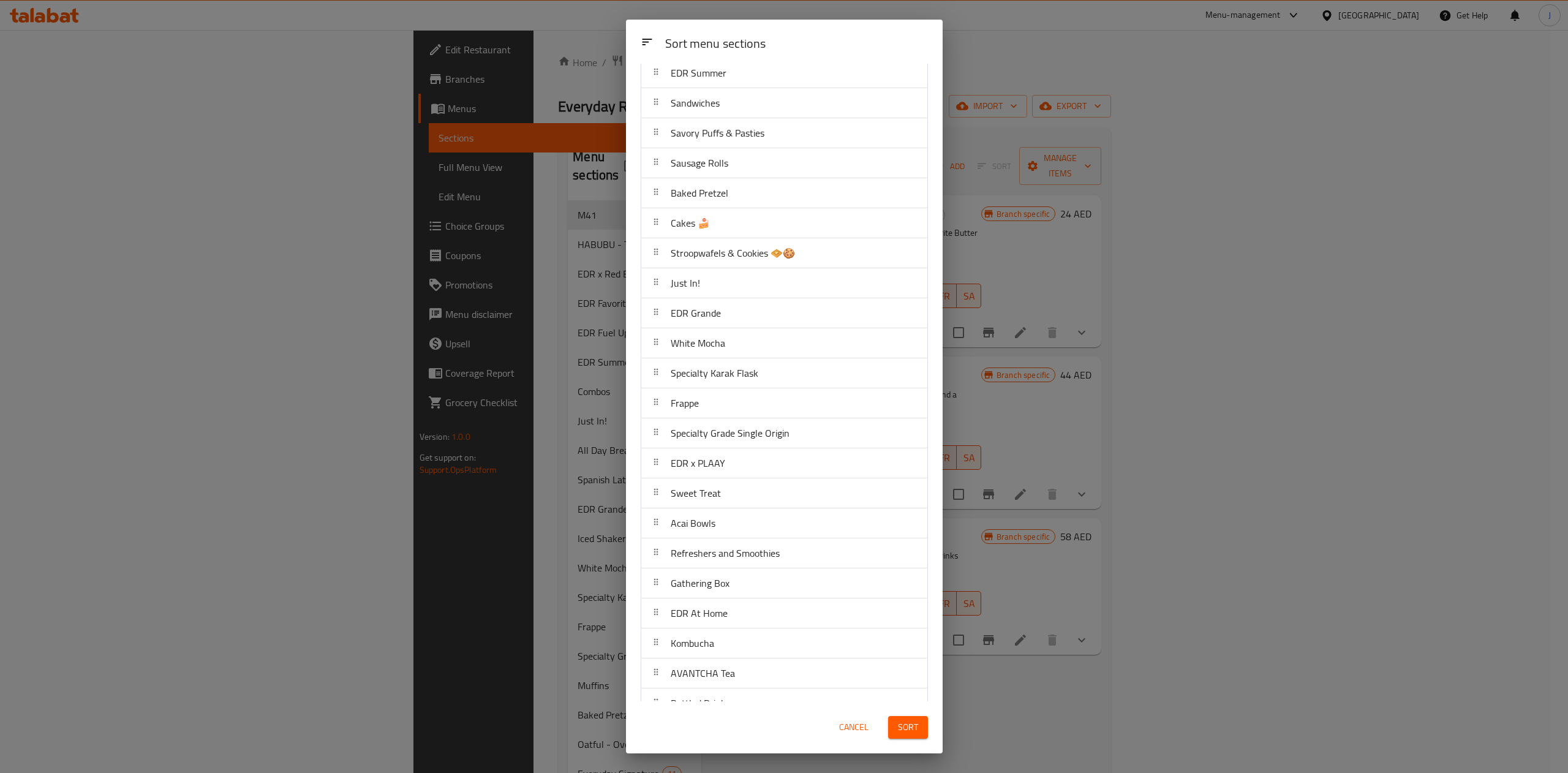
scroll to position [468, 0]
click at [748, 348] on div "White Mocha" at bounding box center [784, 335] width 276 height 29
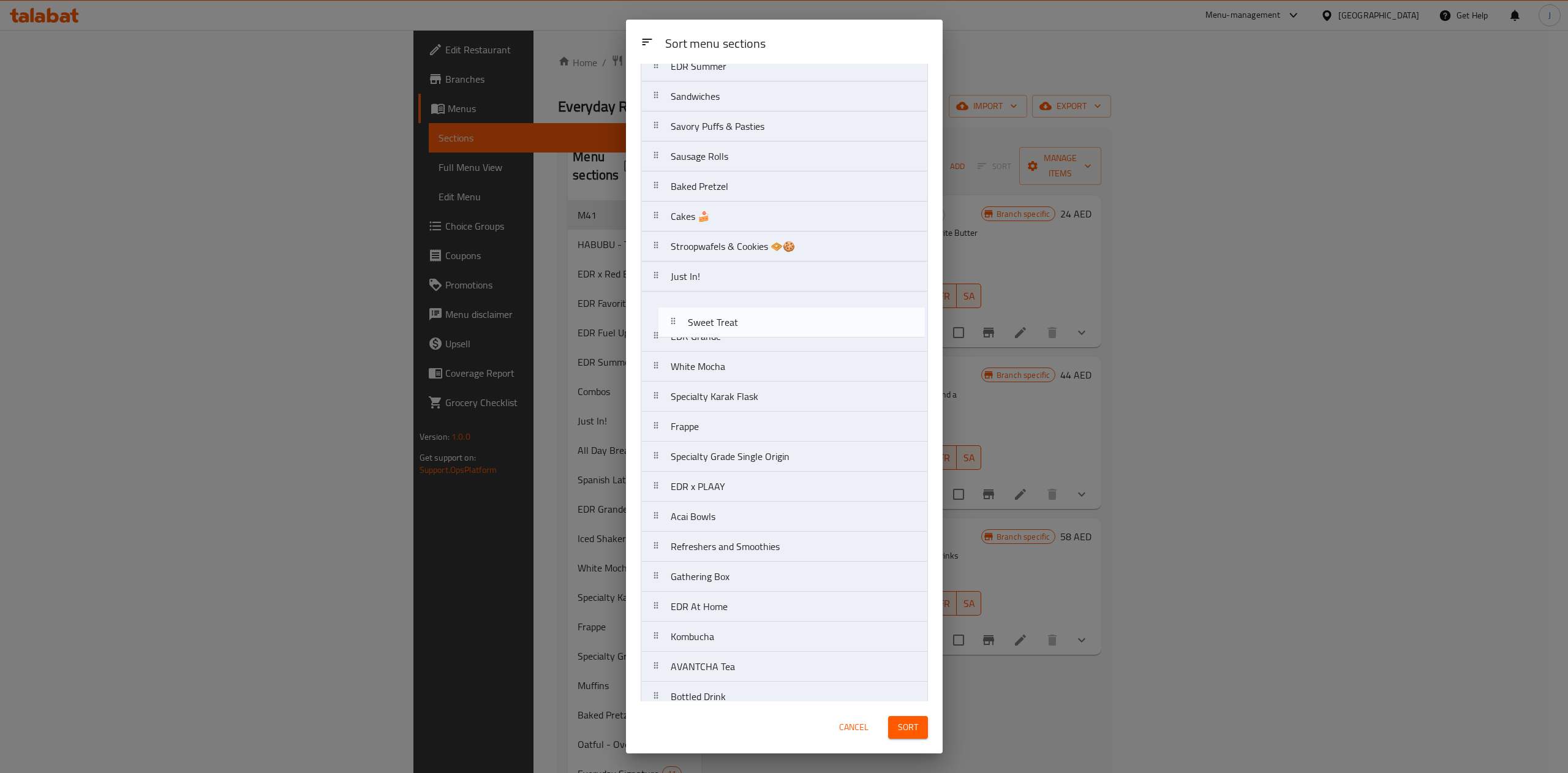
drag, startPoint x: 724, startPoint y: 500, endPoint x: 743, endPoint y: 318, distance: 183.0
click at [743, 318] on nav "M41 EDR Favorites EDR x Red Bull HABUBU - Too Cute? Take a Bite! Combos Spanish…" at bounding box center [784, 216] width 287 height 1171
drag, startPoint x: 738, startPoint y: 311, endPoint x: 745, endPoint y: 287, distance: 25.0
click at [745, 287] on nav "M41 EDR Favorites EDR x Red Bull HABUBU - Too Cute? Take a Bite! Combos Spanish…" at bounding box center [784, 216] width 287 height 1171
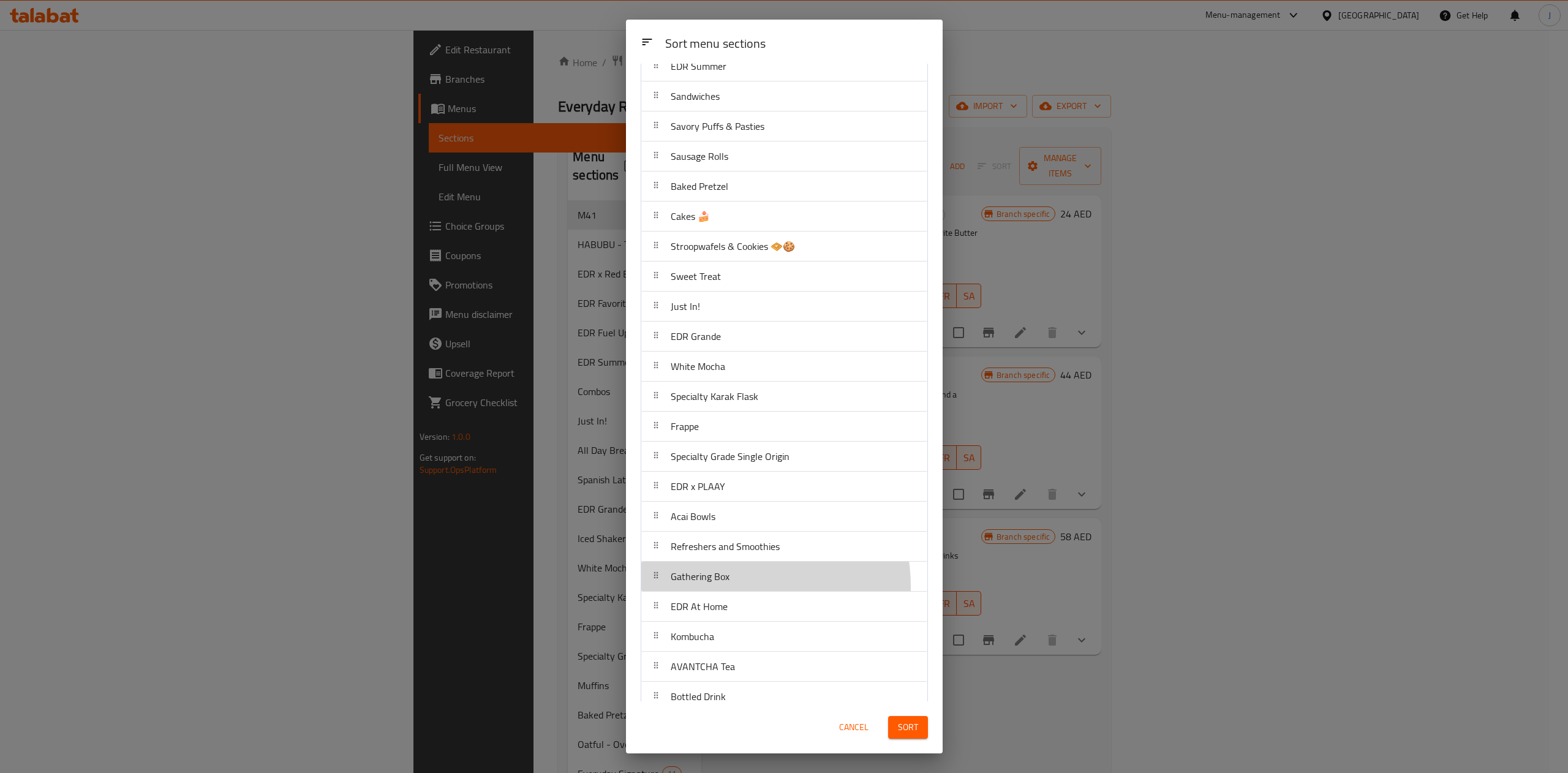
scroll to position [471, 0]
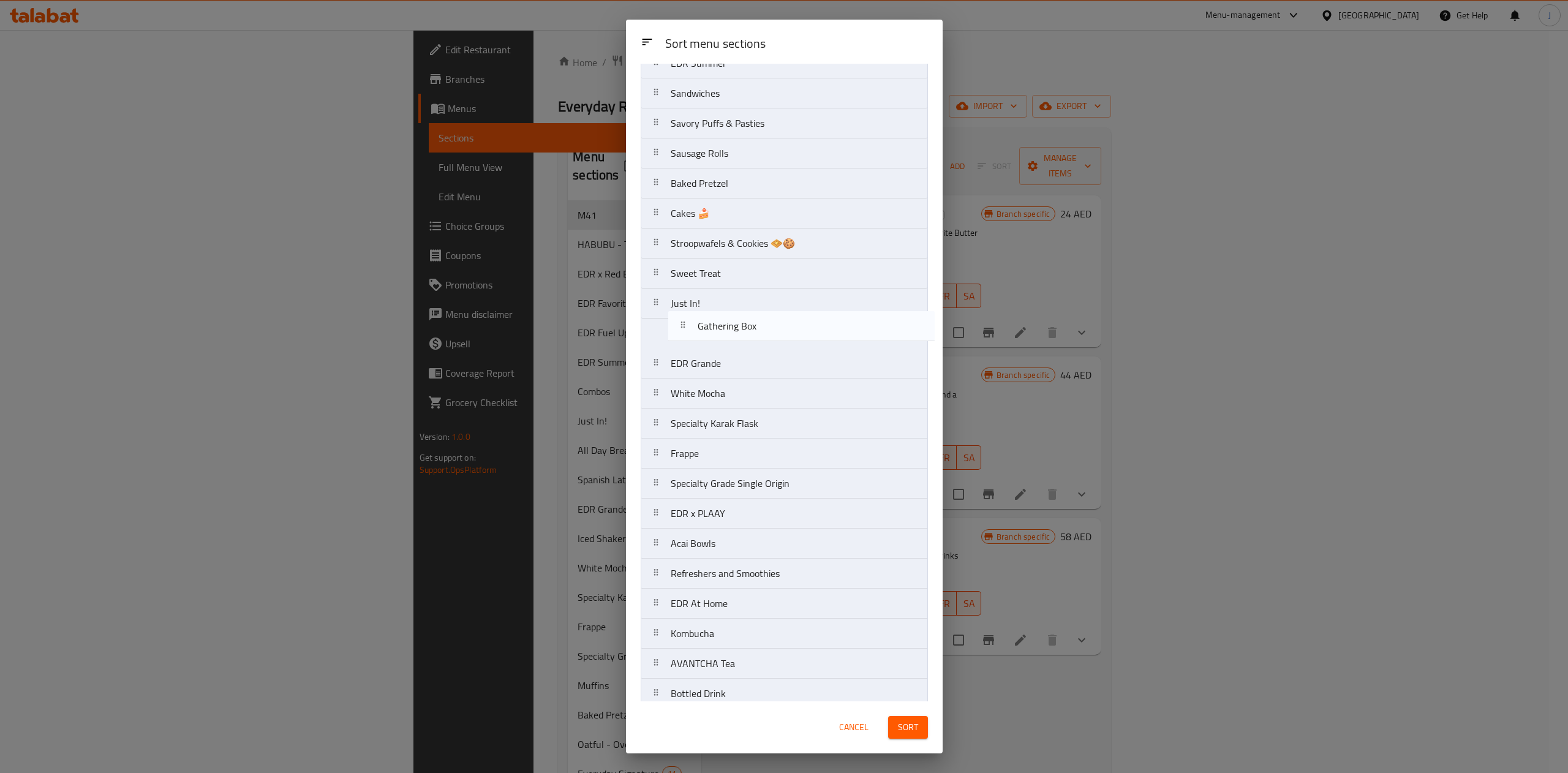
drag, startPoint x: 738, startPoint y: 592, endPoint x: 765, endPoint y: 325, distance: 268.4
click at [765, 325] on nav "M41 EDR Favorites EDR x Red Bull HABUBU - Too Cute? Take a Bite! Combos Spanish…" at bounding box center [784, 213] width 287 height 1171
drag, startPoint x: 765, startPoint y: 325, endPoint x: 768, endPoint y: 293, distance: 32.1
click at [768, 293] on nav "M41 EDR Favorites EDR x Red Bull HABUBU - Too Cute? Take a Bite! Combos Spanish…" at bounding box center [784, 213] width 287 height 1171
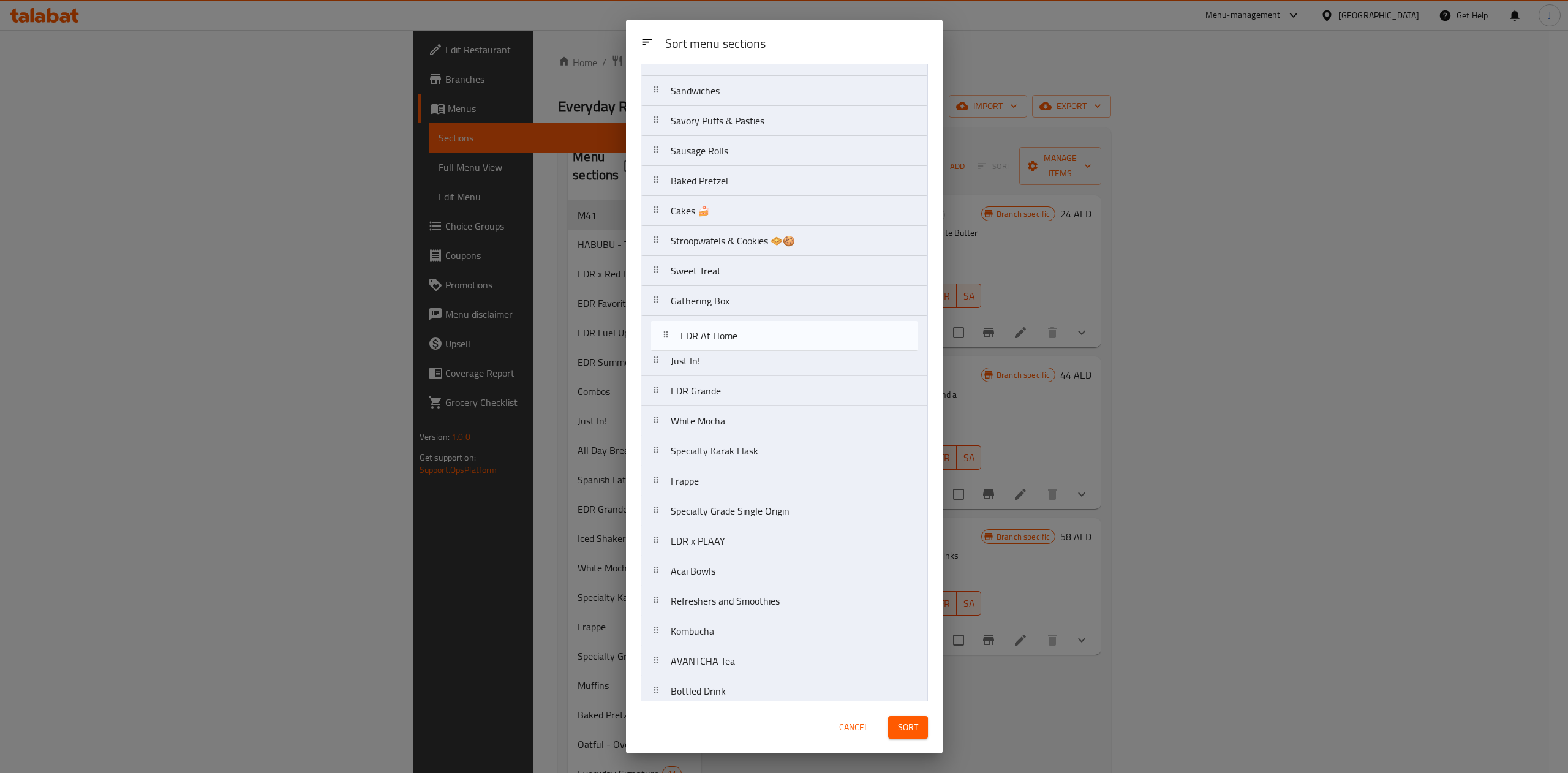
drag, startPoint x: 748, startPoint y: 612, endPoint x: 758, endPoint y: 327, distance: 285.2
click at [758, 327] on nav "M41 EDR Favorites EDR x Red Bull HABUBU - Too Cute? Take a Bite! Combos Spanish…" at bounding box center [784, 211] width 287 height 1171
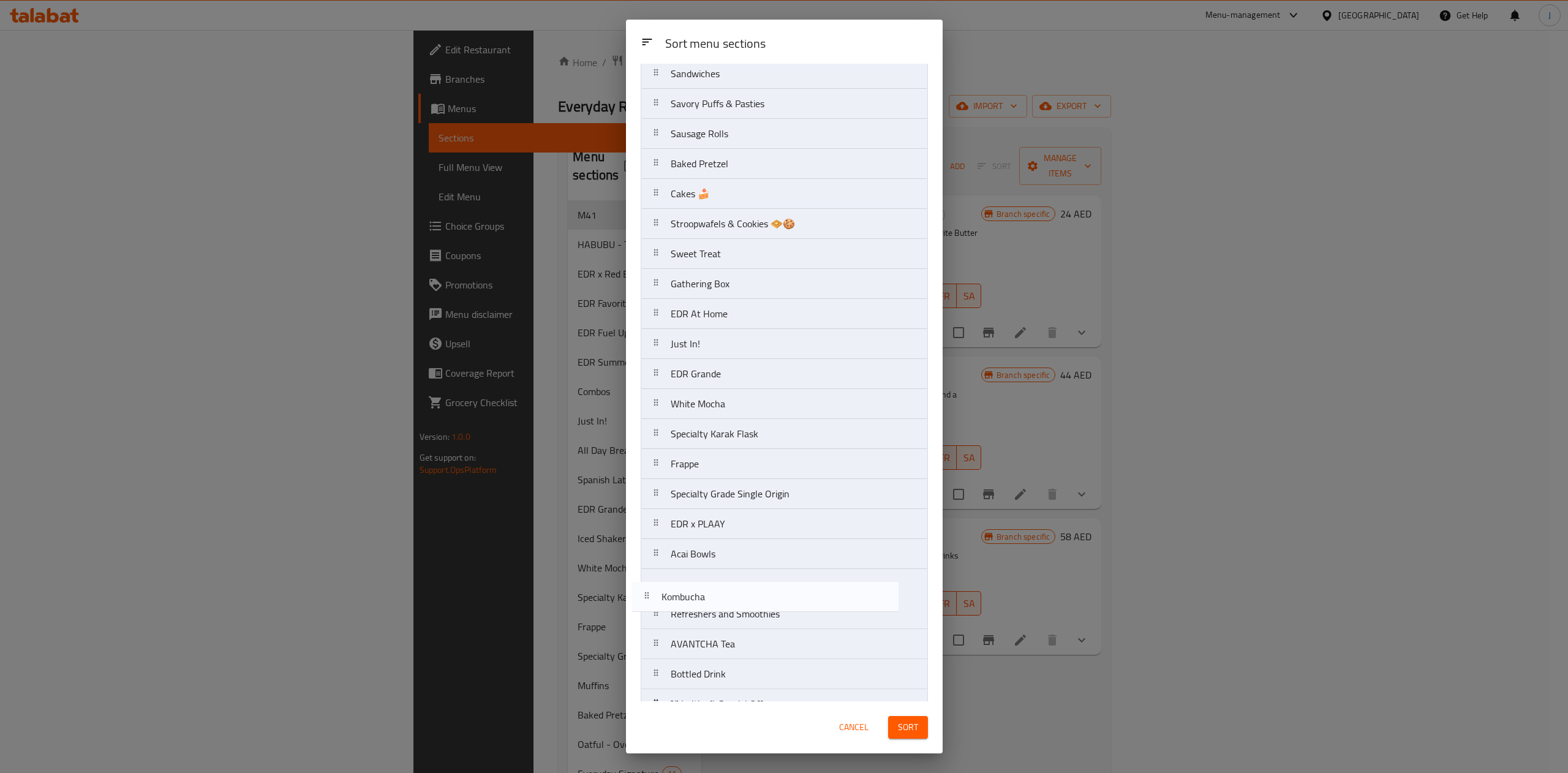
scroll to position [490, 0]
drag, startPoint x: 743, startPoint y: 646, endPoint x: 753, endPoint y: 367, distance: 279.2
click at [753, 367] on nav "M41 EDR Favorites EDR x Red Bull HABUBU - Too Cute? Take a Bite! Combos Spanish…" at bounding box center [784, 193] width 287 height 1171
drag, startPoint x: 753, startPoint y: 367, endPoint x: 758, endPoint y: 338, distance: 29.4
click at [758, 338] on nav "M41 EDR Favorites EDR x Red Bull HABUBU - Too Cute? Take a Bite! Combos Spanish…" at bounding box center [784, 193] width 287 height 1171
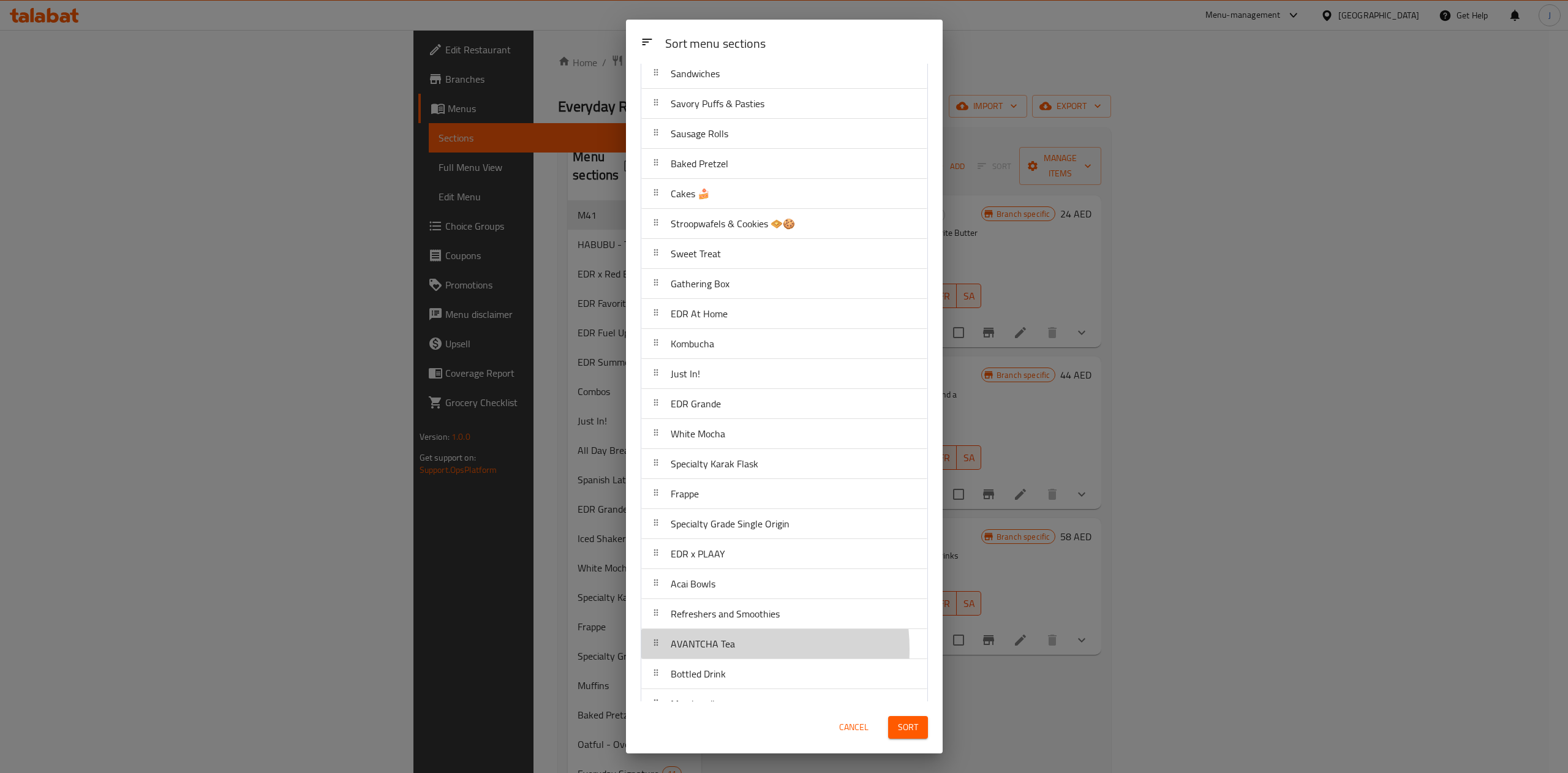
scroll to position [495, 0]
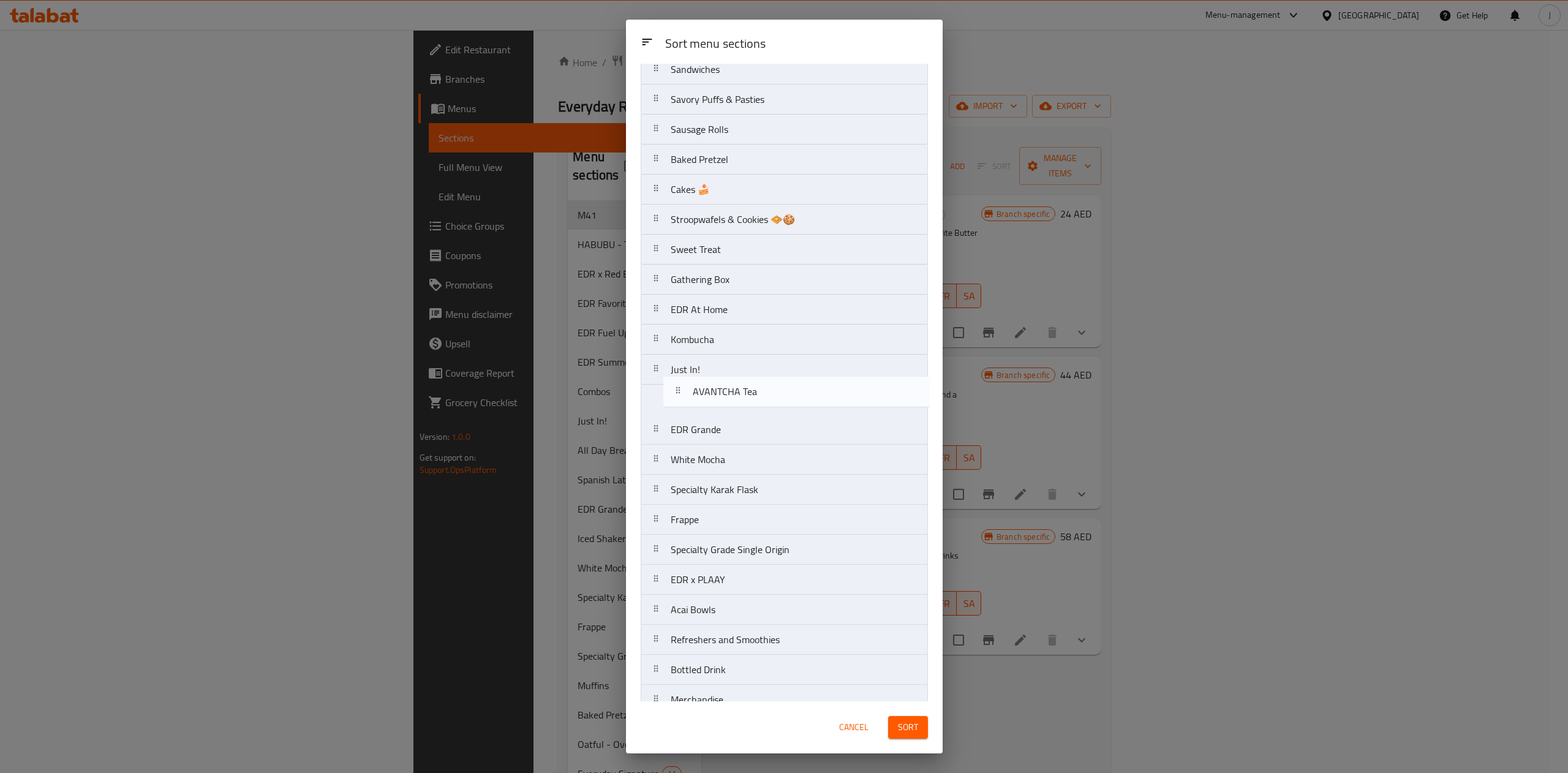
drag, startPoint x: 718, startPoint y: 655, endPoint x: 736, endPoint y: 373, distance: 282.6
click at [736, 373] on nav "M41 EDR Favorites EDR x Red Bull HABUBU - Too Cute? Take a Bite! Combos Spanish…" at bounding box center [784, 189] width 287 height 1171
drag, startPoint x: 721, startPoint y: 403, endPoint x: 721, endPoint y: 367, distance: 36.0
click at [721, 367] on nav "M41 EDR Favorites EDR x Red Bull HABUBU - Too Cute? Take a Bite! Combos Spanish…" at bounding box center [784, 189] width 287 height 1171
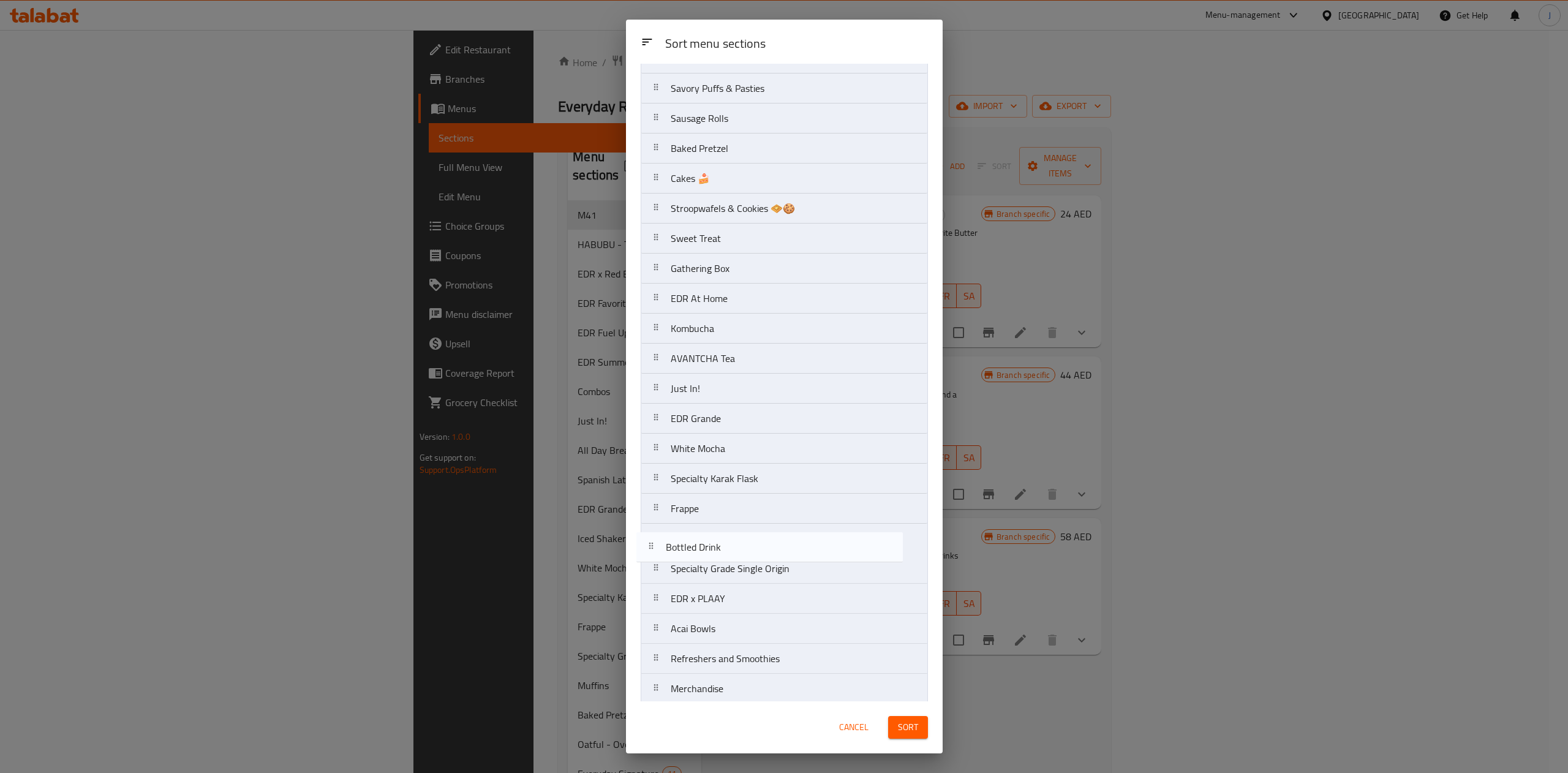
scroll to position [507, 0]
drag, startPoint x: 700, startPoint y: 675, endPoint x: 717, endPoint y: 387, distance: 288.5
click at [717, 387] on nav "M41 EDR Favorites EDR x Red Bull HABUBU - Too Cute? Take a Bite! Combos Spanish…" at bounding box center [784, 176] width 287 height 1171
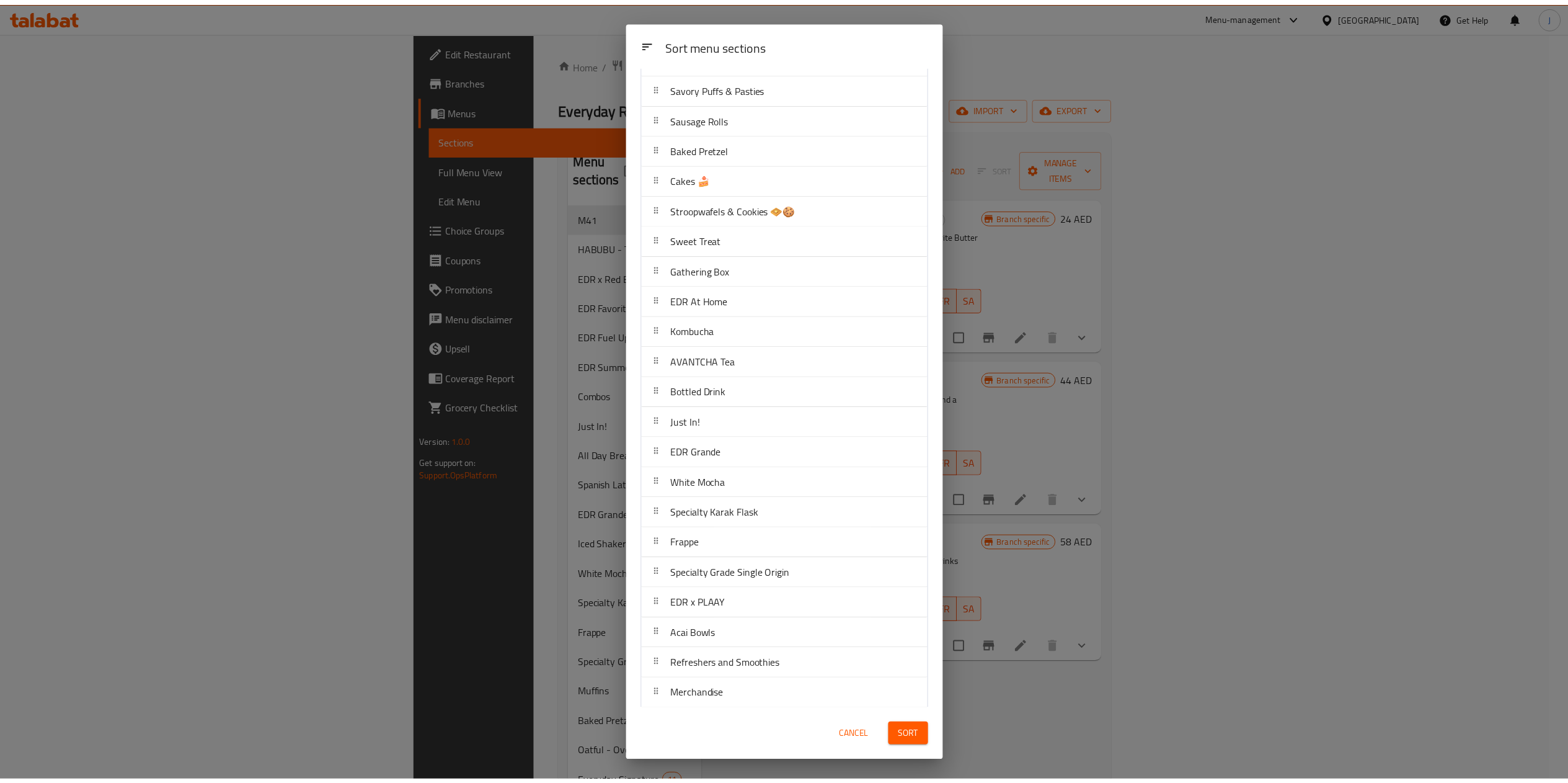
scroll to position [589, 0]
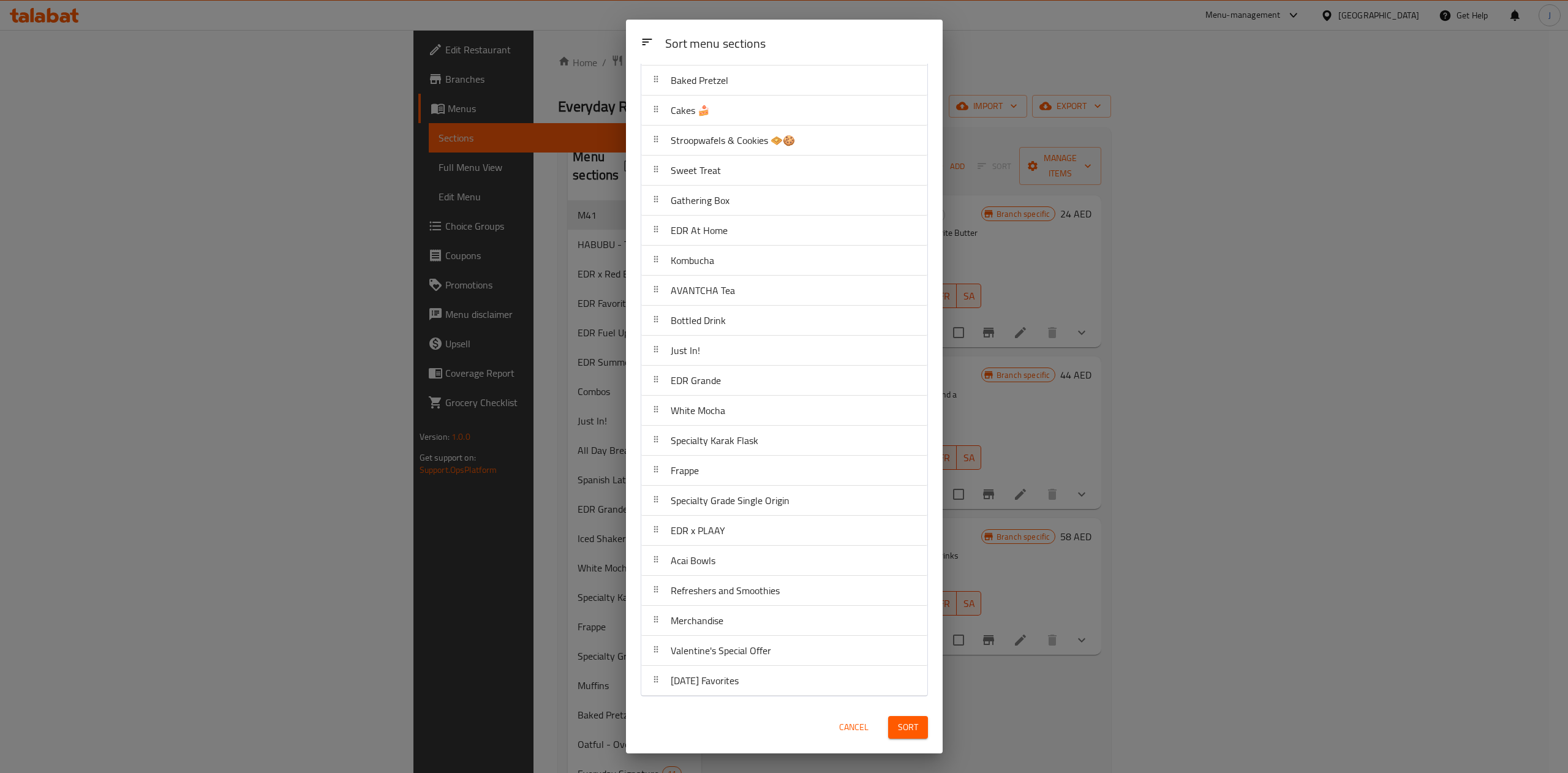
click at [905, 714] on div "Sort" at bounding box center [908, 727] width 54 height 37
click at [903, 725] on span "Sort" at bounding box center [908, 727] width 20 height 15
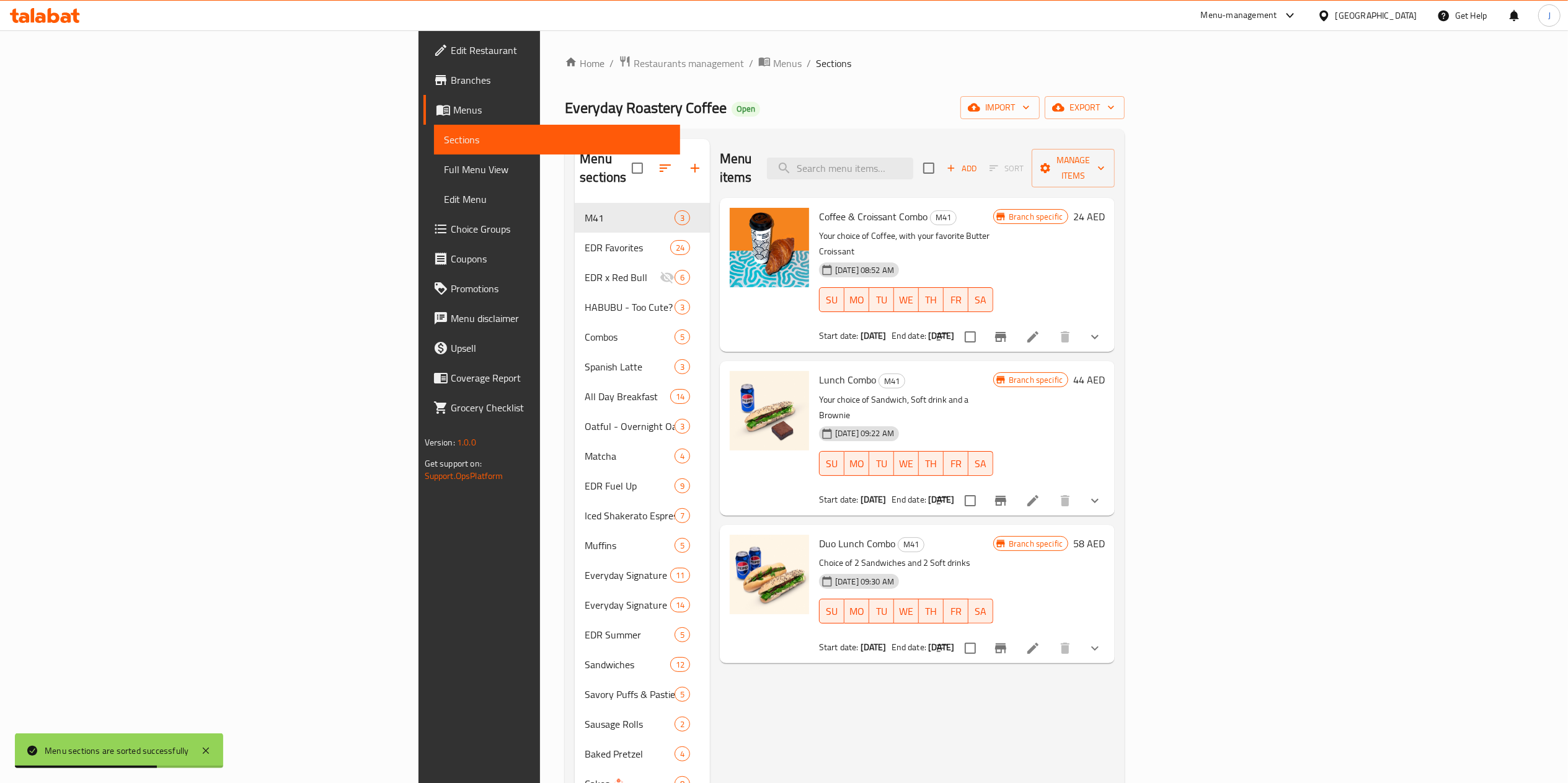
click at [565, 90] on div "Home / Restaurants management / Menus / Sections Everyday Roastery Coffee Open …" at bounding box center [845, 716] width 560 height 1324
click at [643, 103] on div "Everyday Roastery Coffee Open import export" at bounding box center [845, 108] width 560 height 23
click at [634, 64] on span "Restaurants management" at bounding box center [689, 63] width 111 height 15
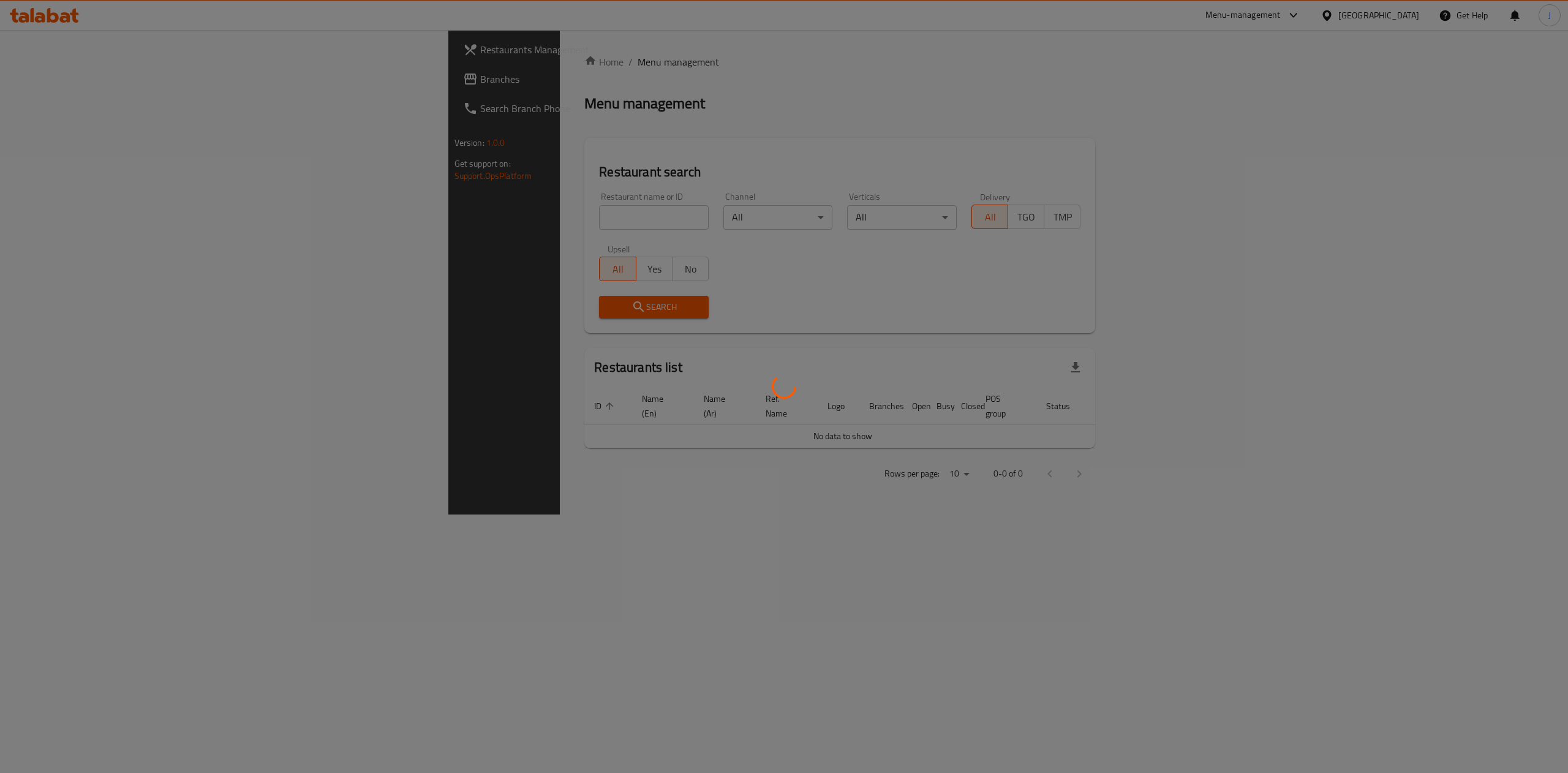
click at [387, 213] on div at bounding box center [784, 386] width 1568 height 773
click at [404, 216] on div at bounding box center [784, 386] width 1568 height 773
drag, startPoint x: 426, startPoint y: 226, endPoint x: 387, endPoint y: 212, distance: 41.4
click at [387, 212] on div at bounding box center [784, 386] width 1568 height 773
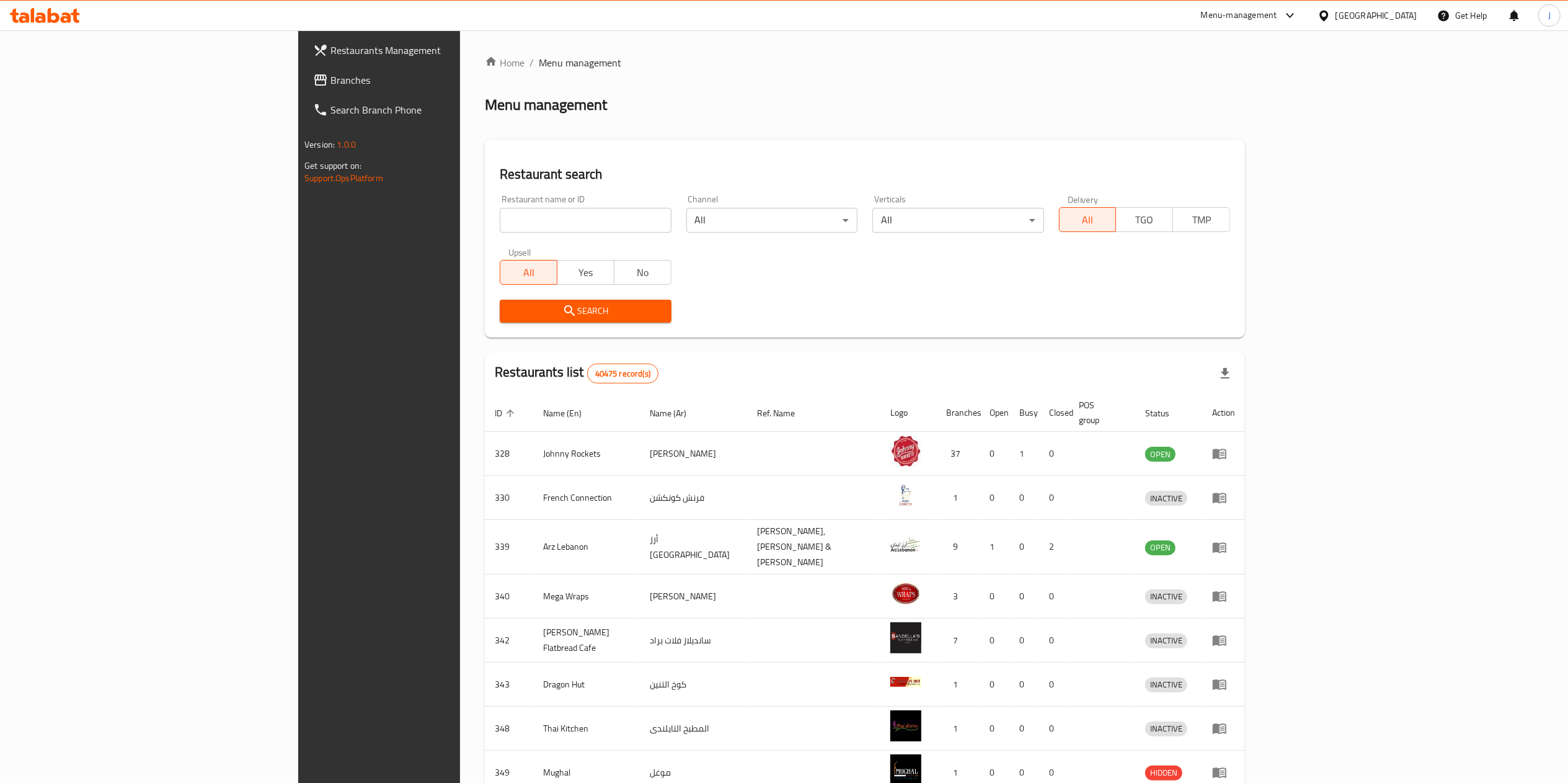
click at [485, 215] on div "Home / Menu management Menu management Restaurant search Restaurant name or ID …" at bounding box center [865, 489] width 760 height 870
click at [500, 220] on input "search" at bounding box center [585, 220] width 171 height 25
paste input "603153"
type input "603153"
click button "Search" at bounding box center [585, 311] width 171 height 23
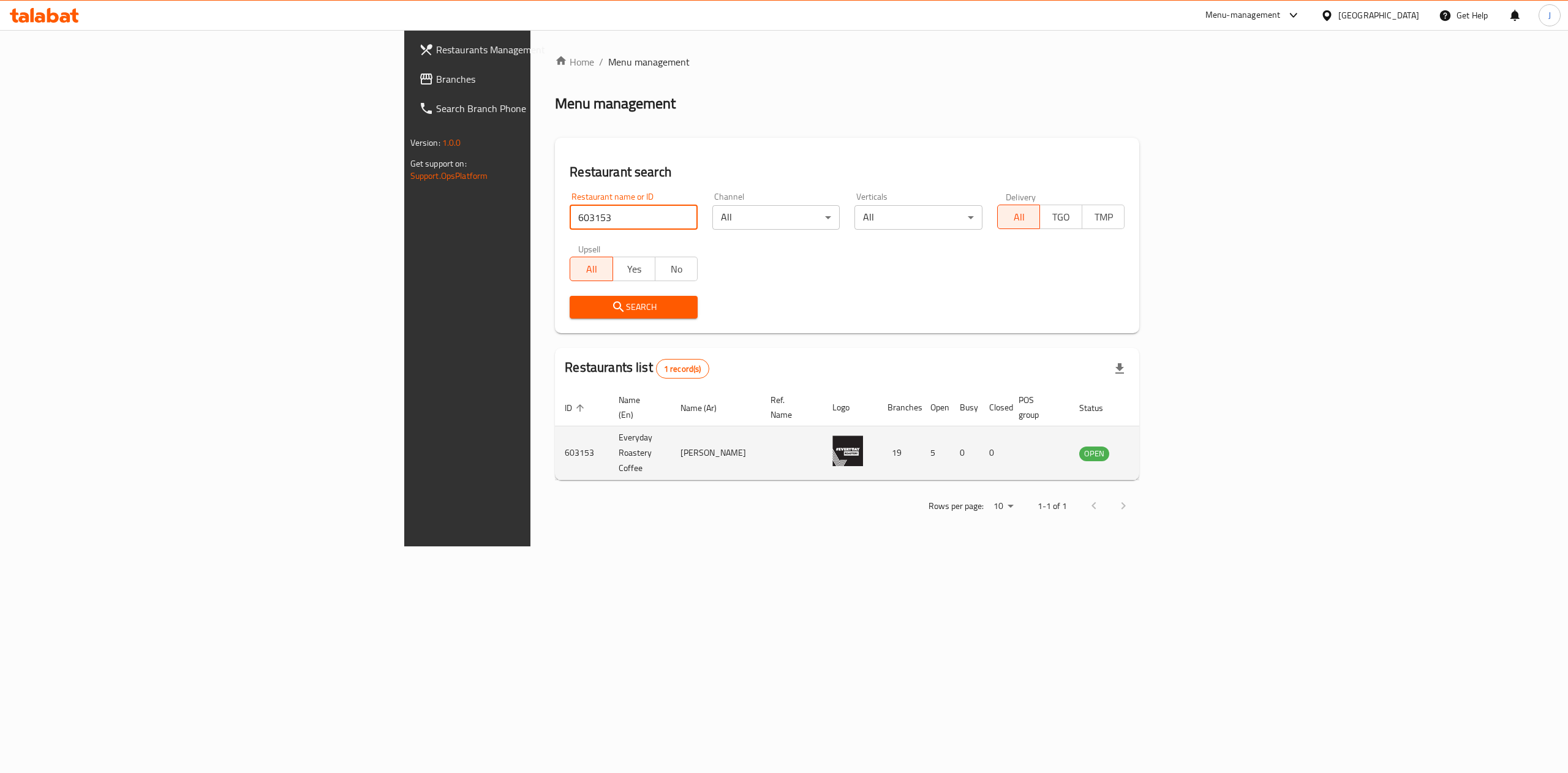
click at [1167, 446] on link "enhanced table" at bounding box center [1155, 453] width 23 height 15
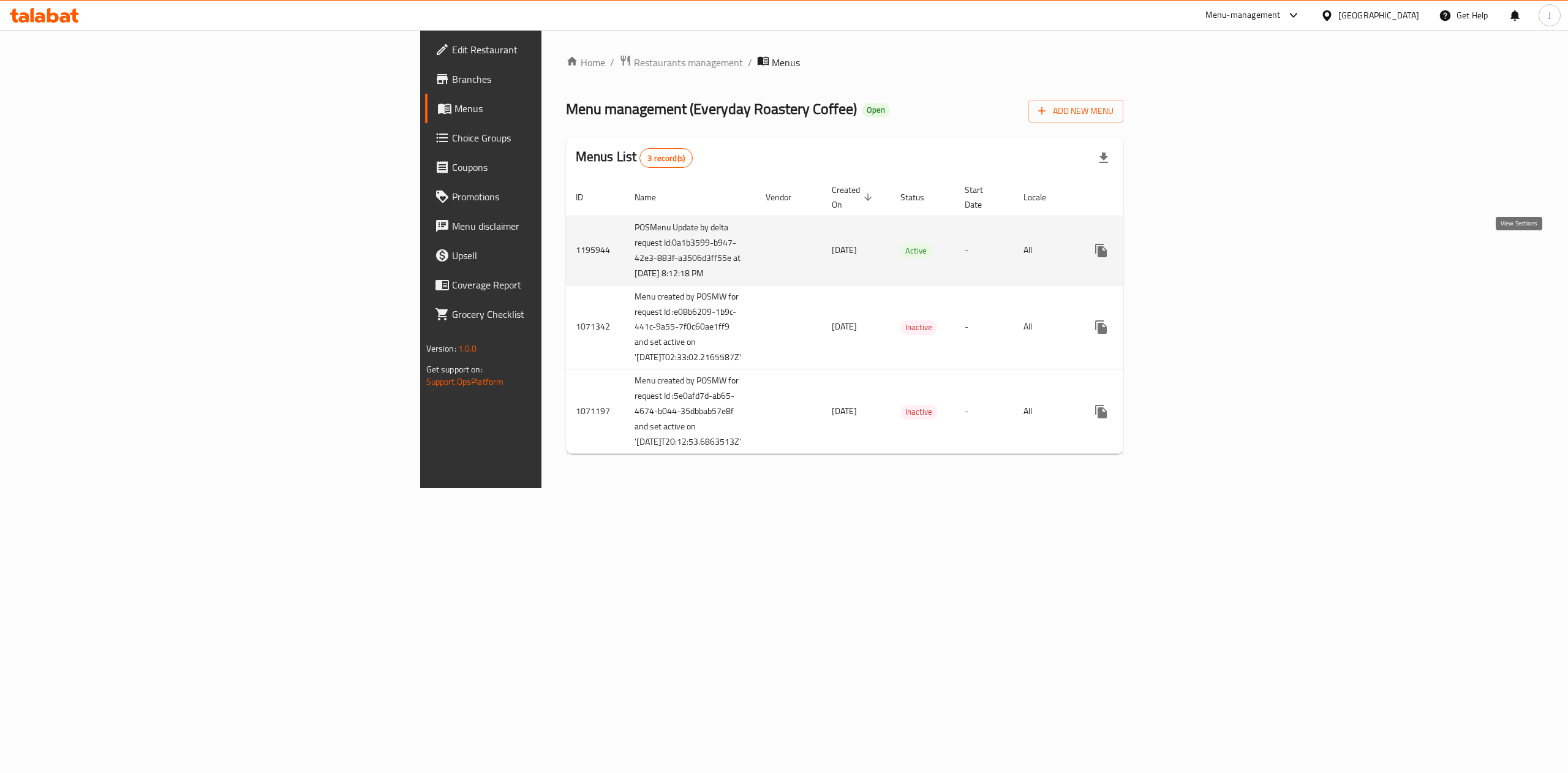
click at [1205, 262] on link "enhanced table" at bounding box center [1190, 250] width 29 height 29
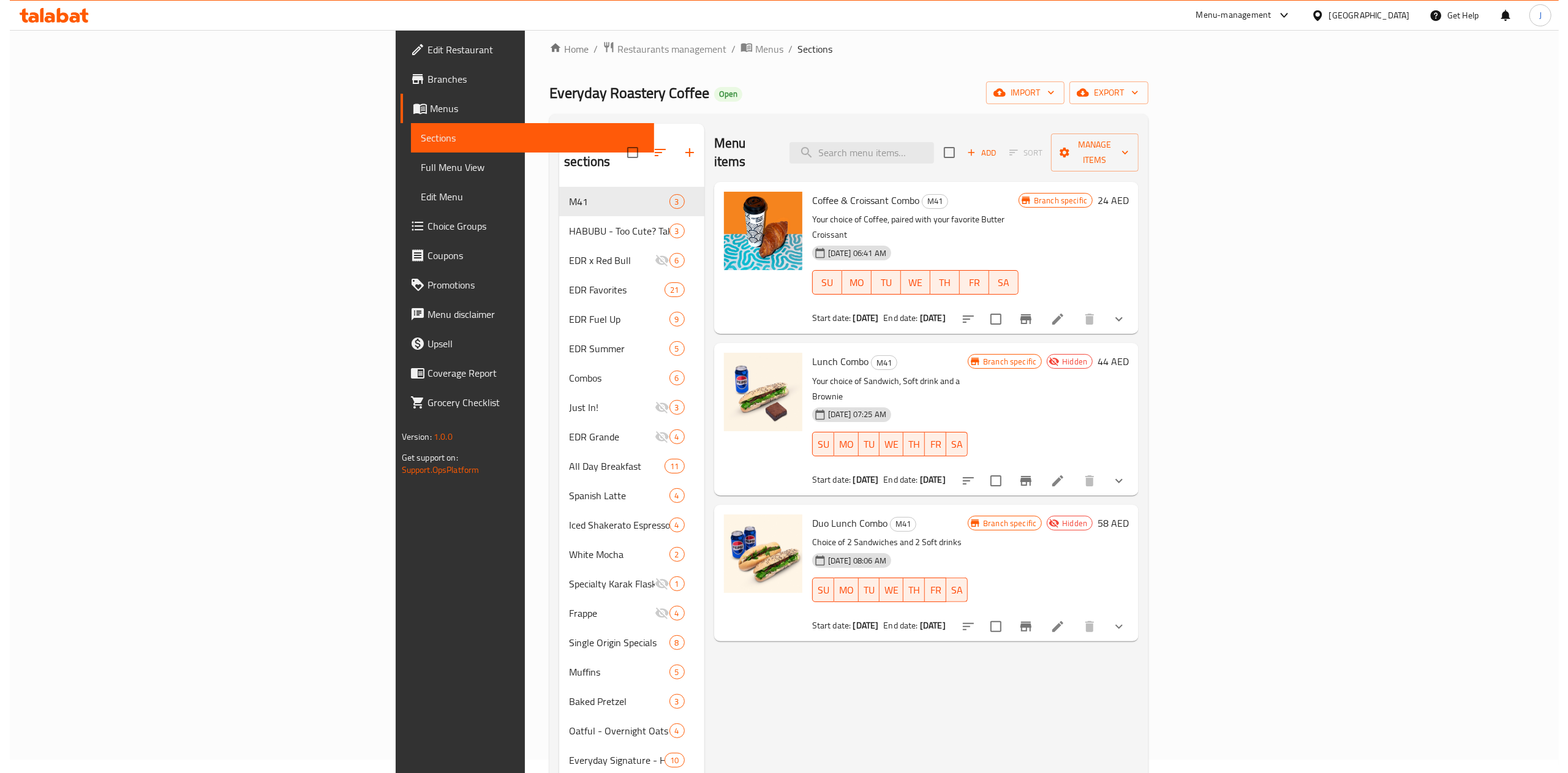
scroll to position [7, 0]
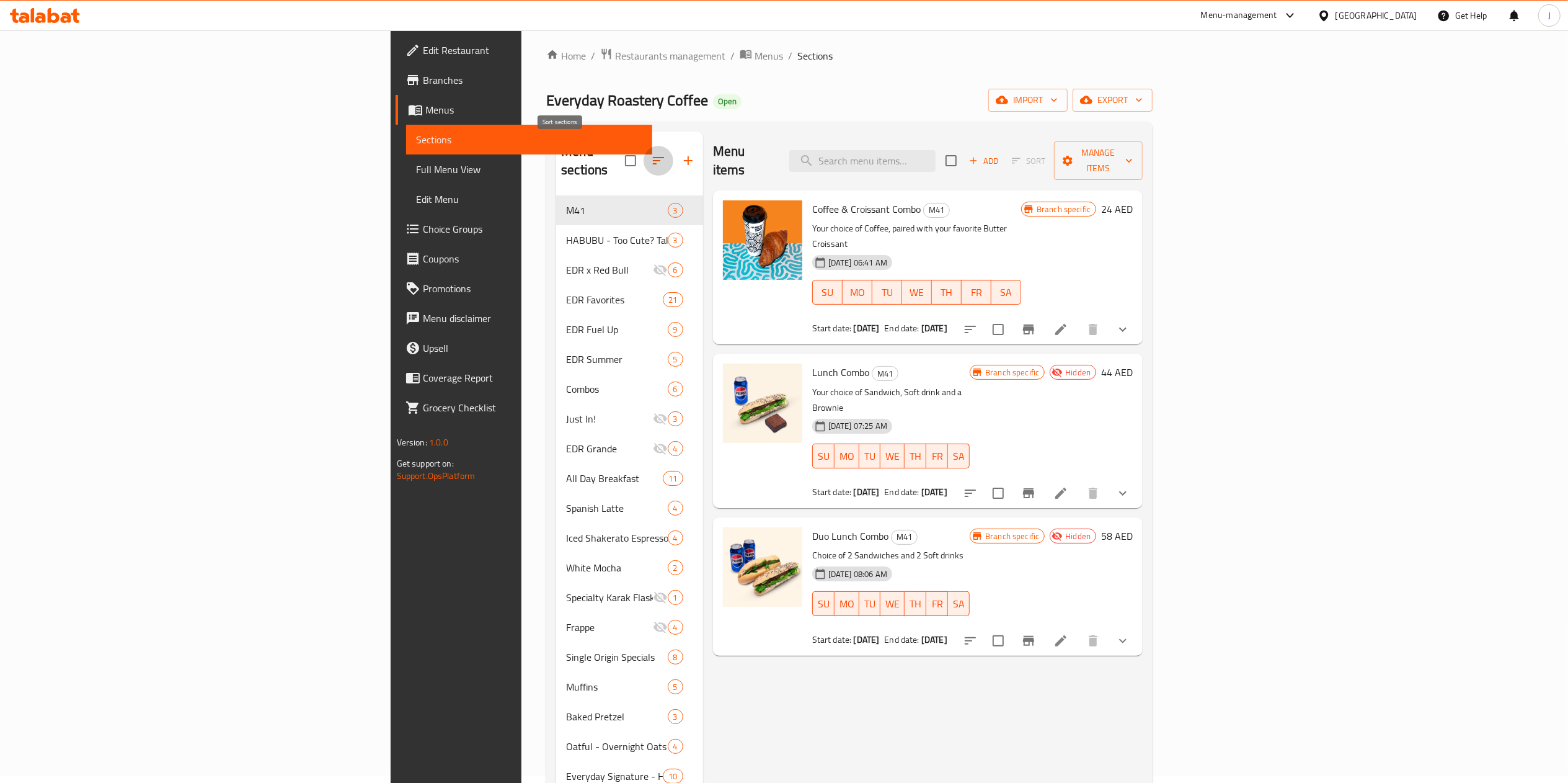
click at [644, 146] on button "button" at bounding box center [658, 161] width 30 height 30
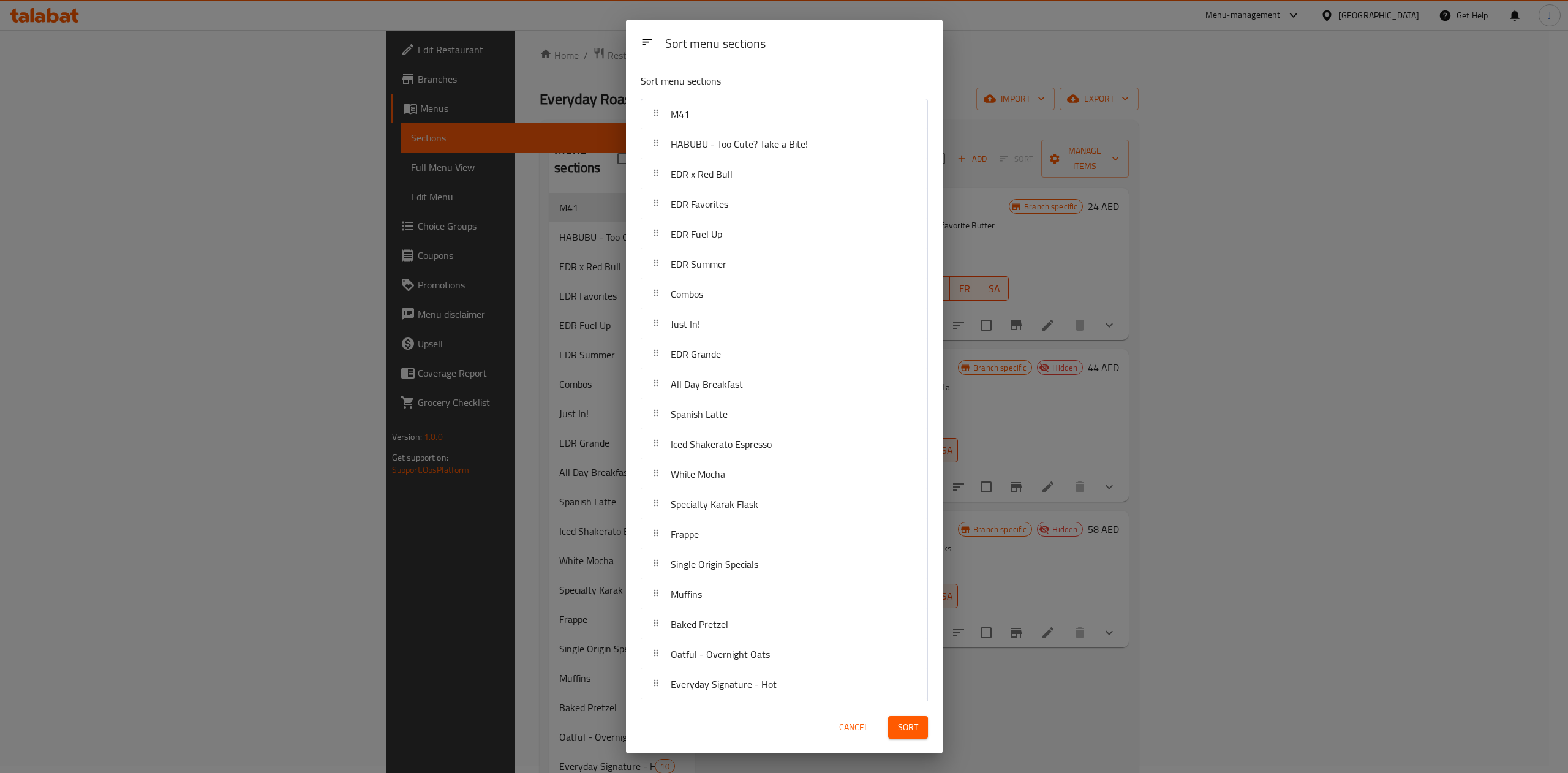
click at [1081, 60] on div "Sort menu sections Sort menu sections M41 HABUBU - Too Cute? Take a Bite! EDR x…" at bounding box center [784, 386] width 1568 height 773
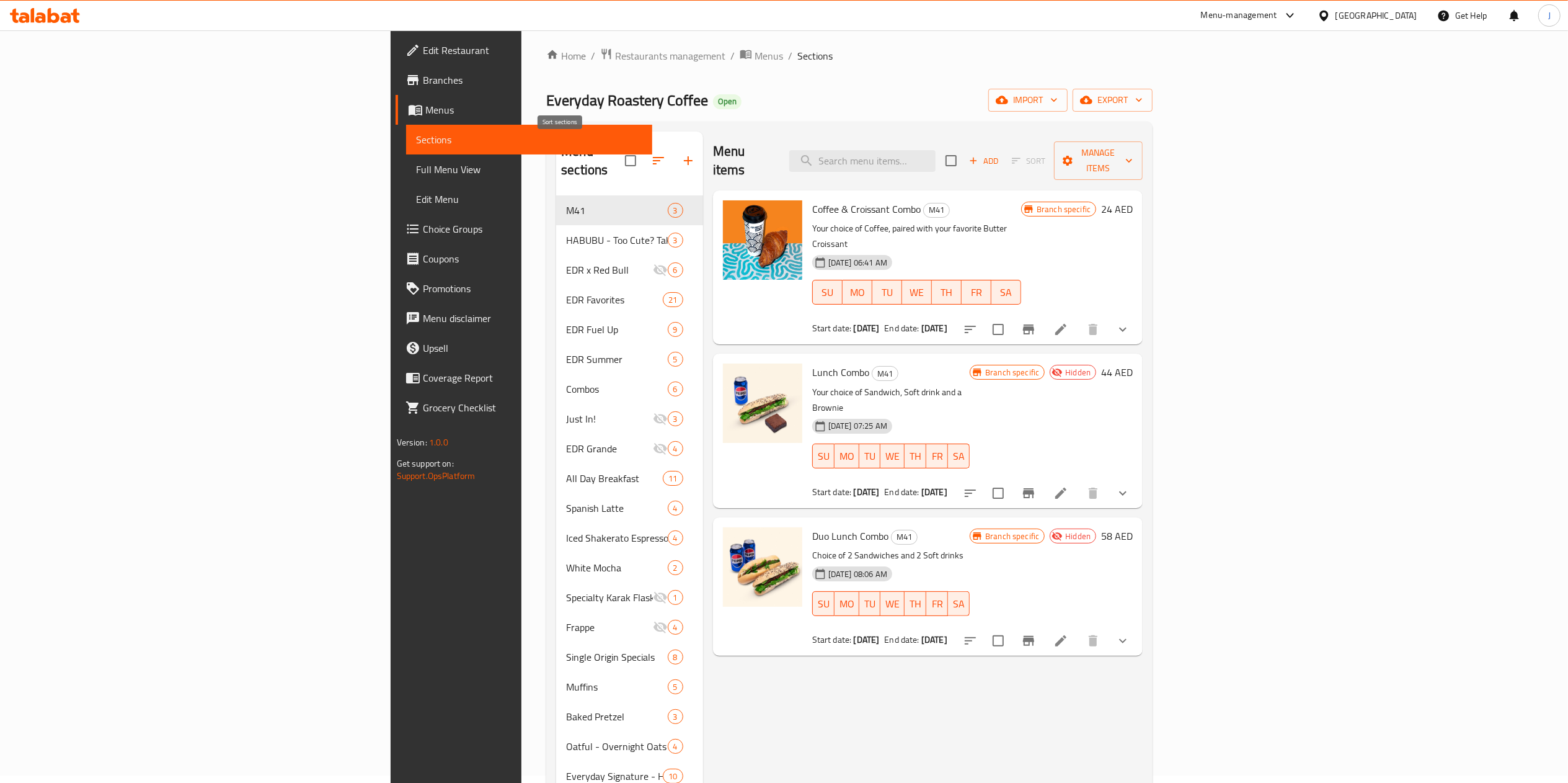
click at [652, 157] on icon "button" at bounding box center [658, 161] width 11 height 7
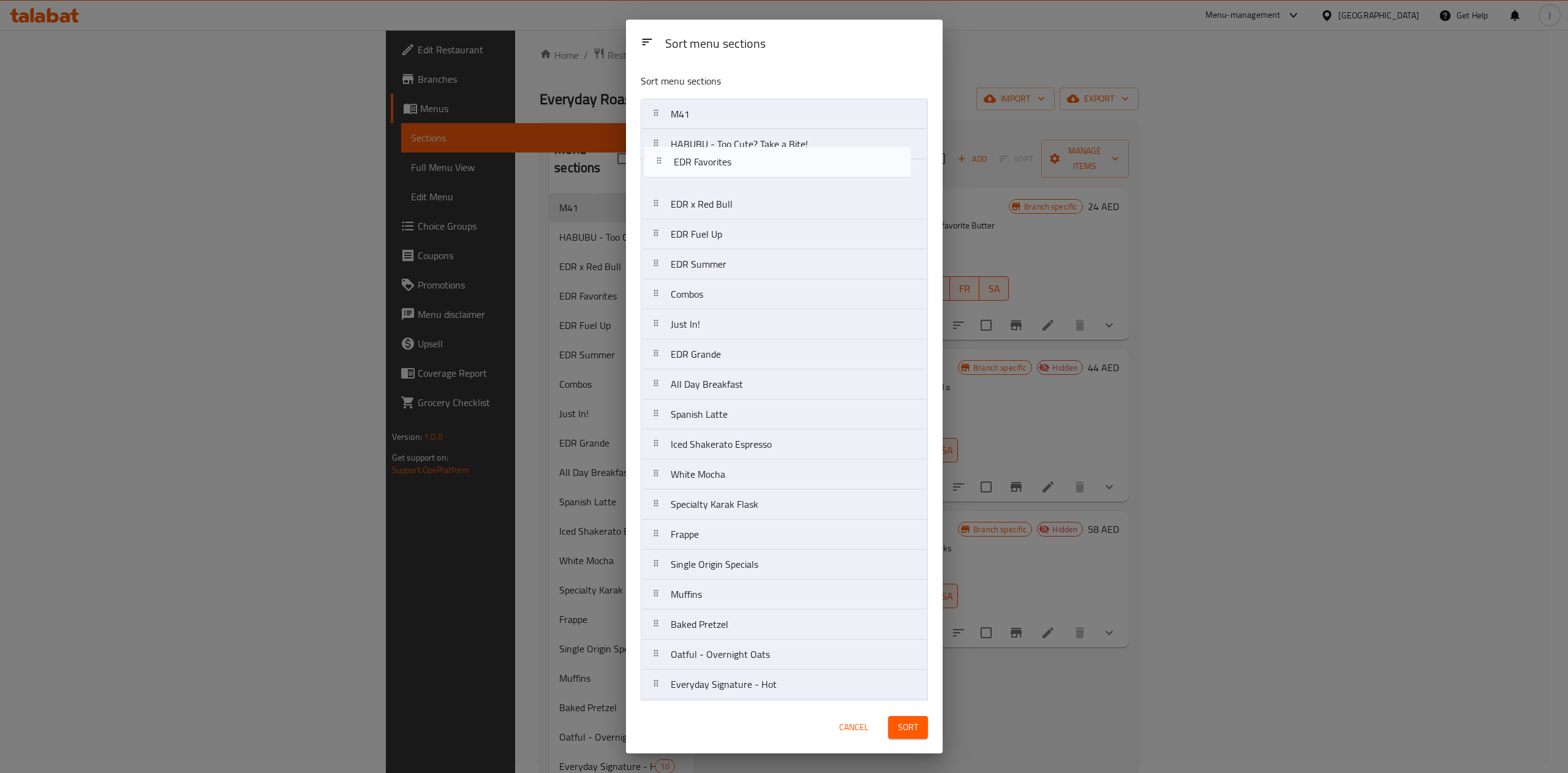
drag, startPoint x: 726, startPoint y: 207, endPoint x: 734, endPoint y: 143, distance: 64.5
click at [734, 143] on nav "M41 HABUBU - Too Cute? Take a Bite! EDR x Red Bull EDR Favorites EDR Fuel Up ED…" at bounding box center [784, 669] width 287 height 1141
drag, startPoint x: 748, startPoint y: 205, endPoint x: 755, endPoint y: 176, distance: 29.8
click at [755, 178] on nav "M41 EDR Favorites HABUBU - Too Cute? Take a Bite! EDR x Red Bull EDR Fuel Up ED…" at bounding box center [784, 669] width 287 height 1141
drag, startPoint x: 770, startPoint y: 298, endPoint x: 768, endPoint y: 238, distance: 60.0
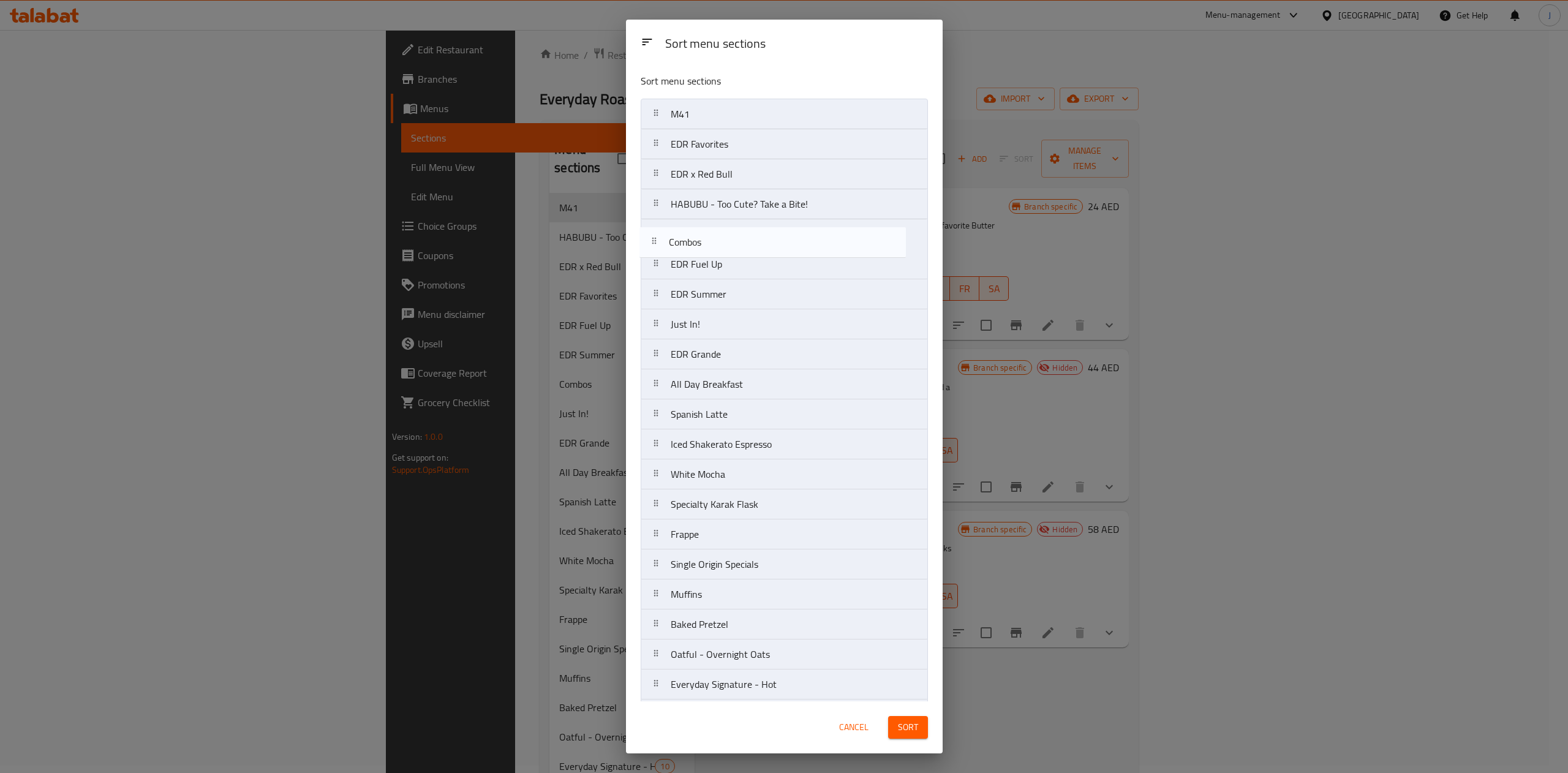
click at [768, 238] on nav "M41 EDR Favorites EDR x Red Bull HABUBU - Too Cute? Take a Bite! EDR Fuel Up ED…" at bounding box center [784, 669] width 287 height 1141
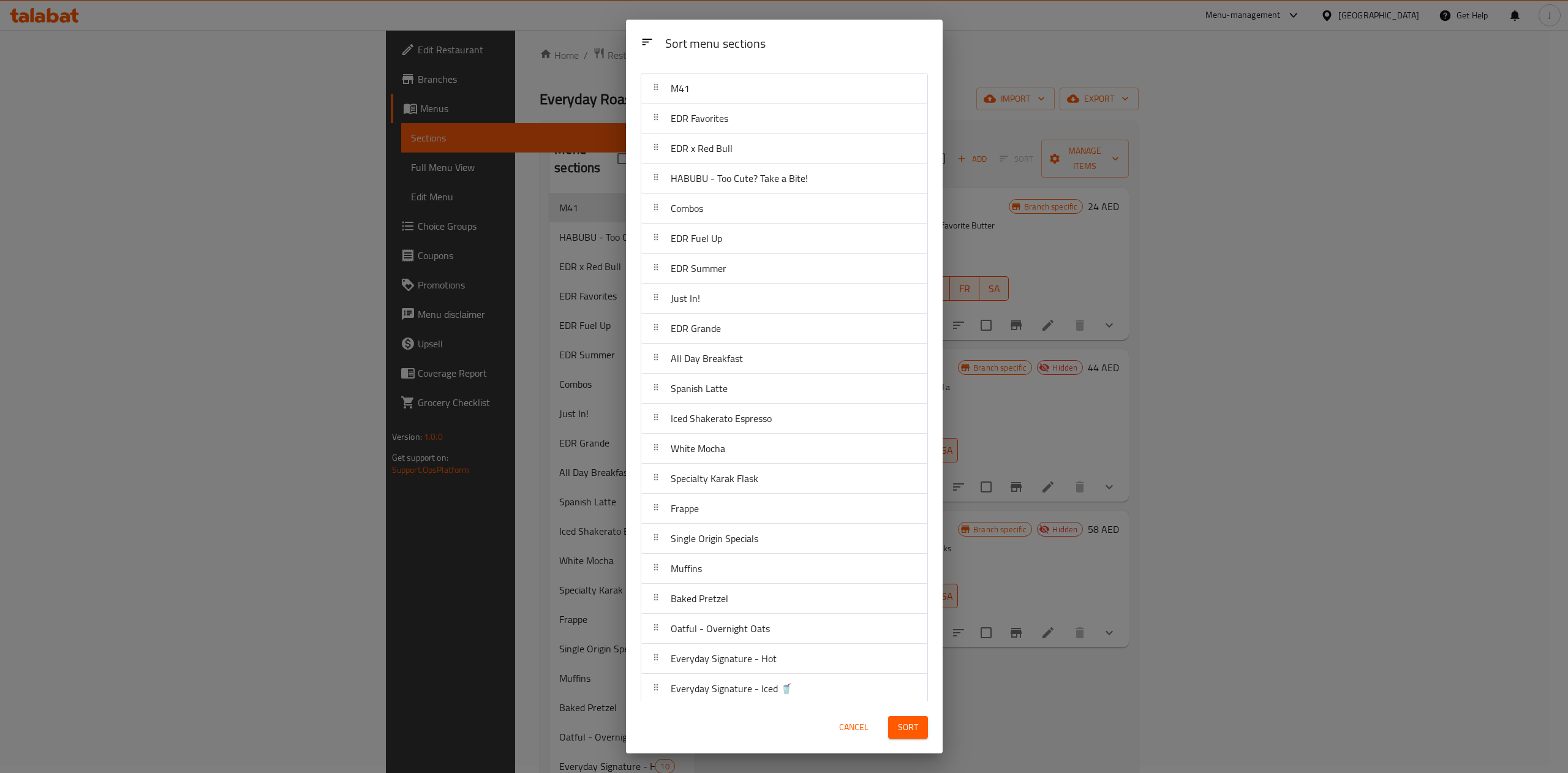
scroll to position [0, 0]
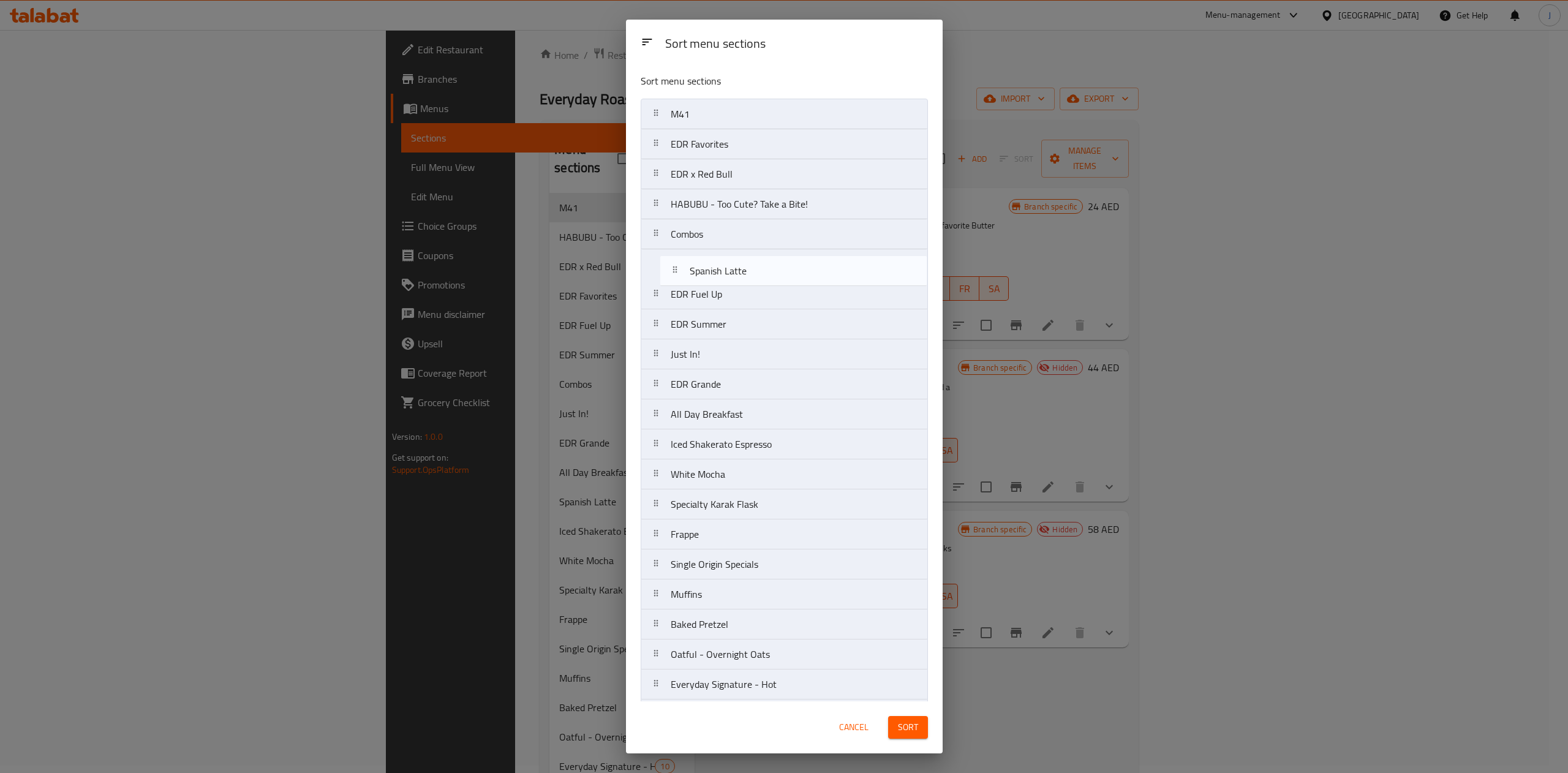
drag, startPoint x: 724, startPoint y: 428, endPoint x: 743, endPoint y: 265, distance: 164.1
click at [743, 265] on nav "M41 EDR Favorites EDR x Red Bull HABUBU - Too Cute? Take a Bite! Combos EDR Fue…" at bounding box center [784, 669] width 287 height 1141
drag, startPoint x: 738, startPoint y: 420, endPoint x: 760, endPoint y: 293, distance: 128.9
click at [760, 293] on nav "M41 EDR Favorites EDR x Red Bull HABUBU - Too Cute? Take a Bite! Combos Spanish…" at bounding box center [784, 669] width 287 height 1141
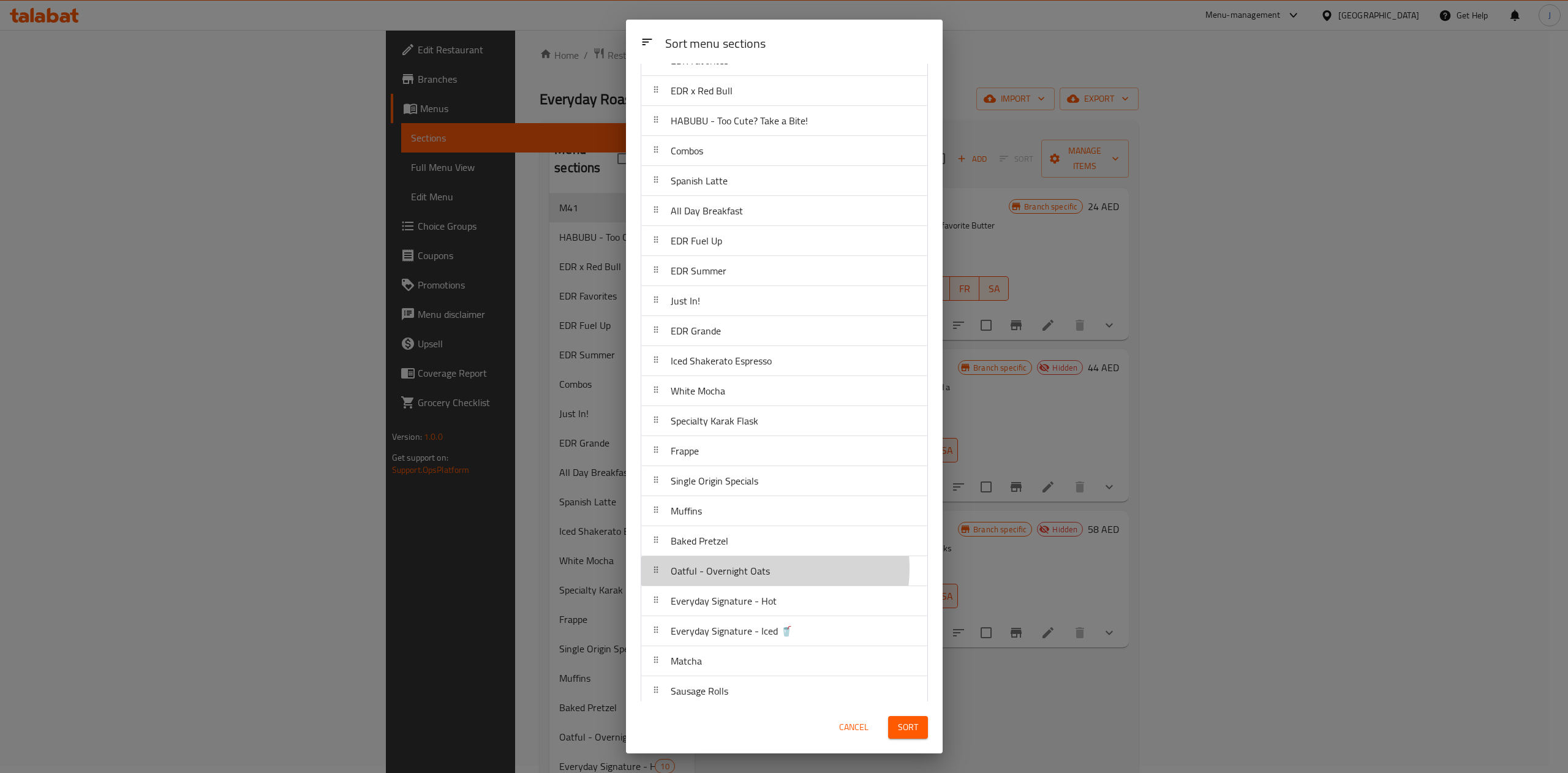
scroll to position [84, 0]
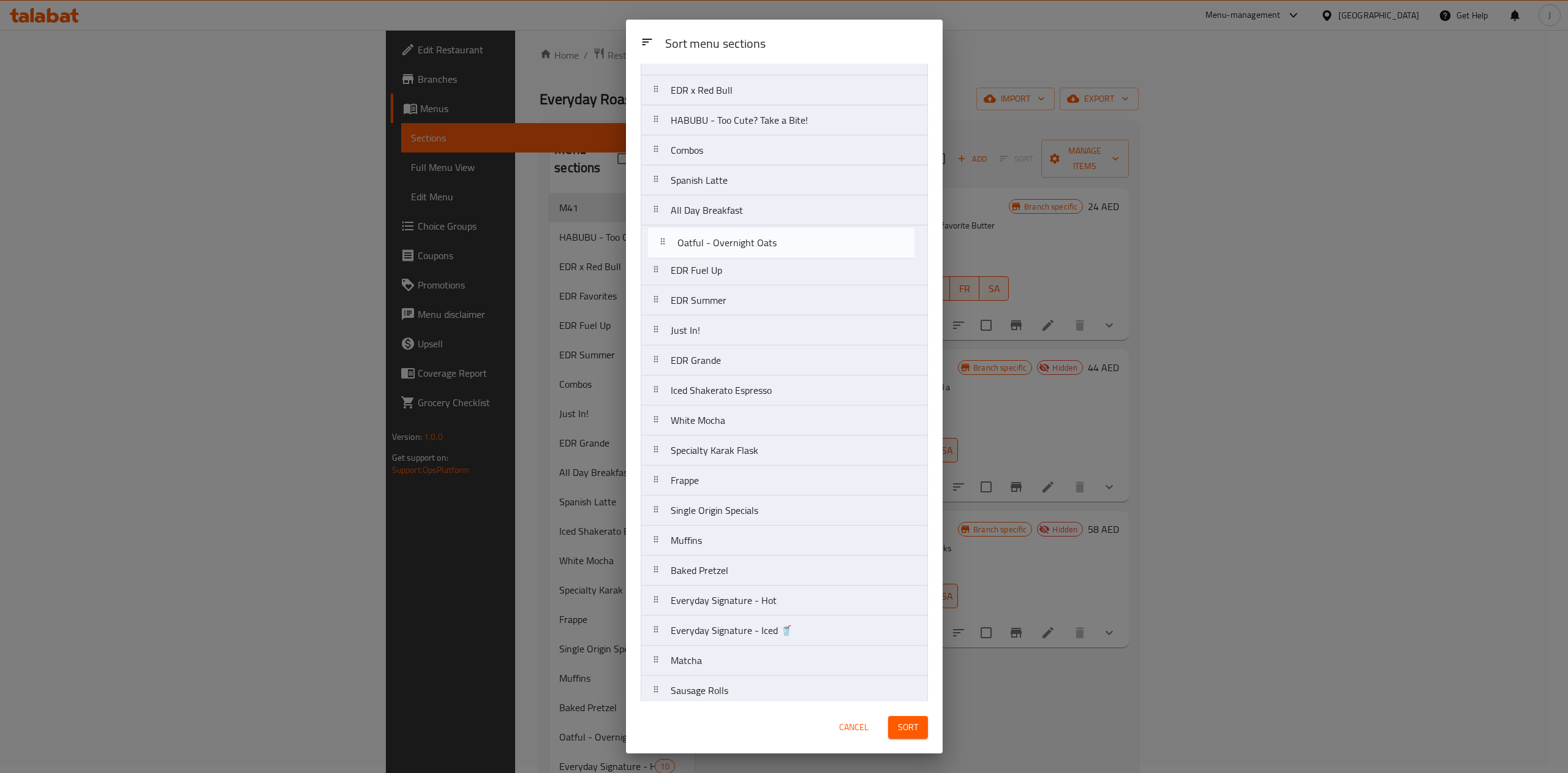
drag, startPoint x: 760, startPoint y: 572, endPoint x: 765, endPoint y: 219, distance: 353.0
click at [765, 219] on nav "M41 EDR Favorites EDR x Red Bull HABUBU - Too Cute? Take a Bite! Combos Spanish…" at bounding box center [784, 585] width 287 height 1141
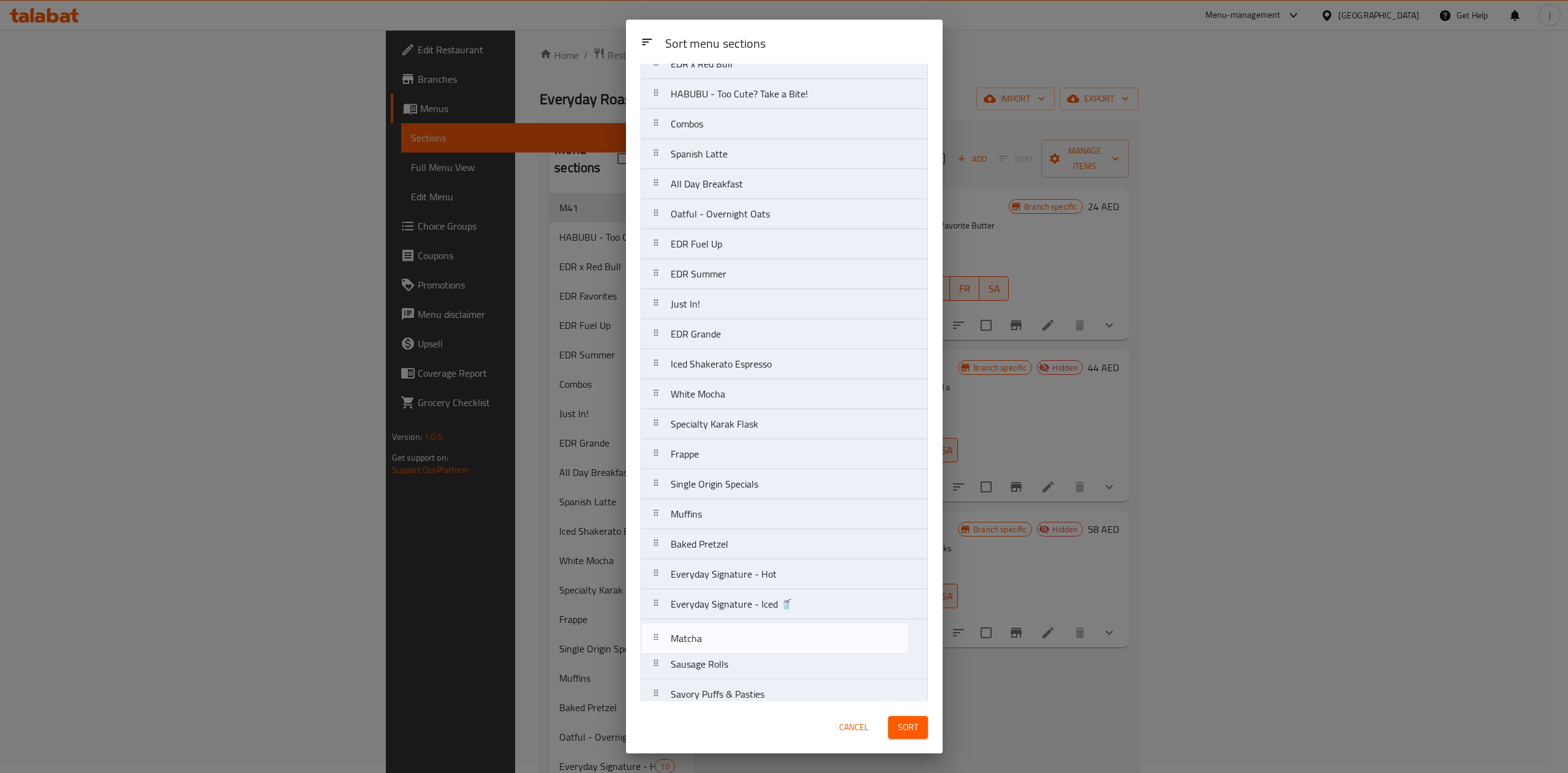
scroll to position [113, 0]
drag, startPoint x: 715, startPoint y: 640, endPoint x: 746, endPoint y: 166, distance: 475.0
click at [746, 166] on nav "M41 EDR Favorites EDR x Red Bull HABUBU - Too Cute? Take a Bite! Combos Spanish…" at bounding box center [784, 556] width 287 height 1141
drag, startPoint x: 775, startPoint y: 396, endPoint x: 770, endPoint y: 268, distance: 128.1
click at [770, 268] on nav "M41 EDR Favorites EDR x Red Bull HABUBU - Too Cute? Take a Bite! Combos Spanish…" at bounding box center [784, 556] width 287 height 1141
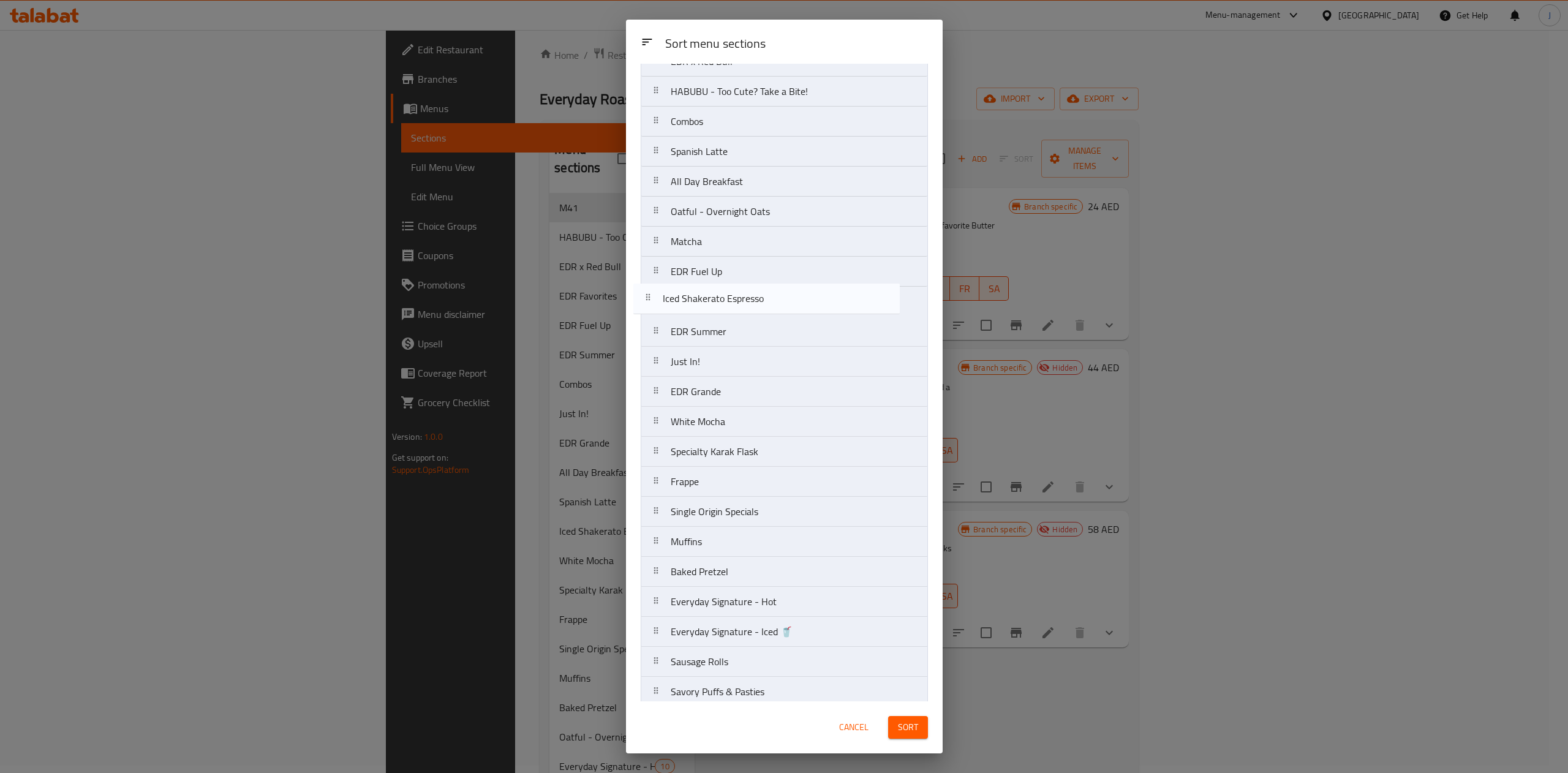
drag, startPoint x: 770, startPoint y: 268, endPoint x: 762, endPoint y: 300, distance: 33.0
click at [762, 300] on nav "M41 EDR Favorites EDR x Red Bull HABUBU - Too Cute? Take a Bite! Combos Spanish…" at bounding box center [784, 556] width 287 height 1141
drag, startPoint x: 731, startPoint y: 551, endPoint x: 753, endPoint y: 328, distance: 224.1
click at [753, 328] on nav "M41 EDR Favorites EDR x Red Bull HABUBU - Too Cute? Take a Bite! Combos Spanish…" at bounding box center [784, 556] width 287 height 1141
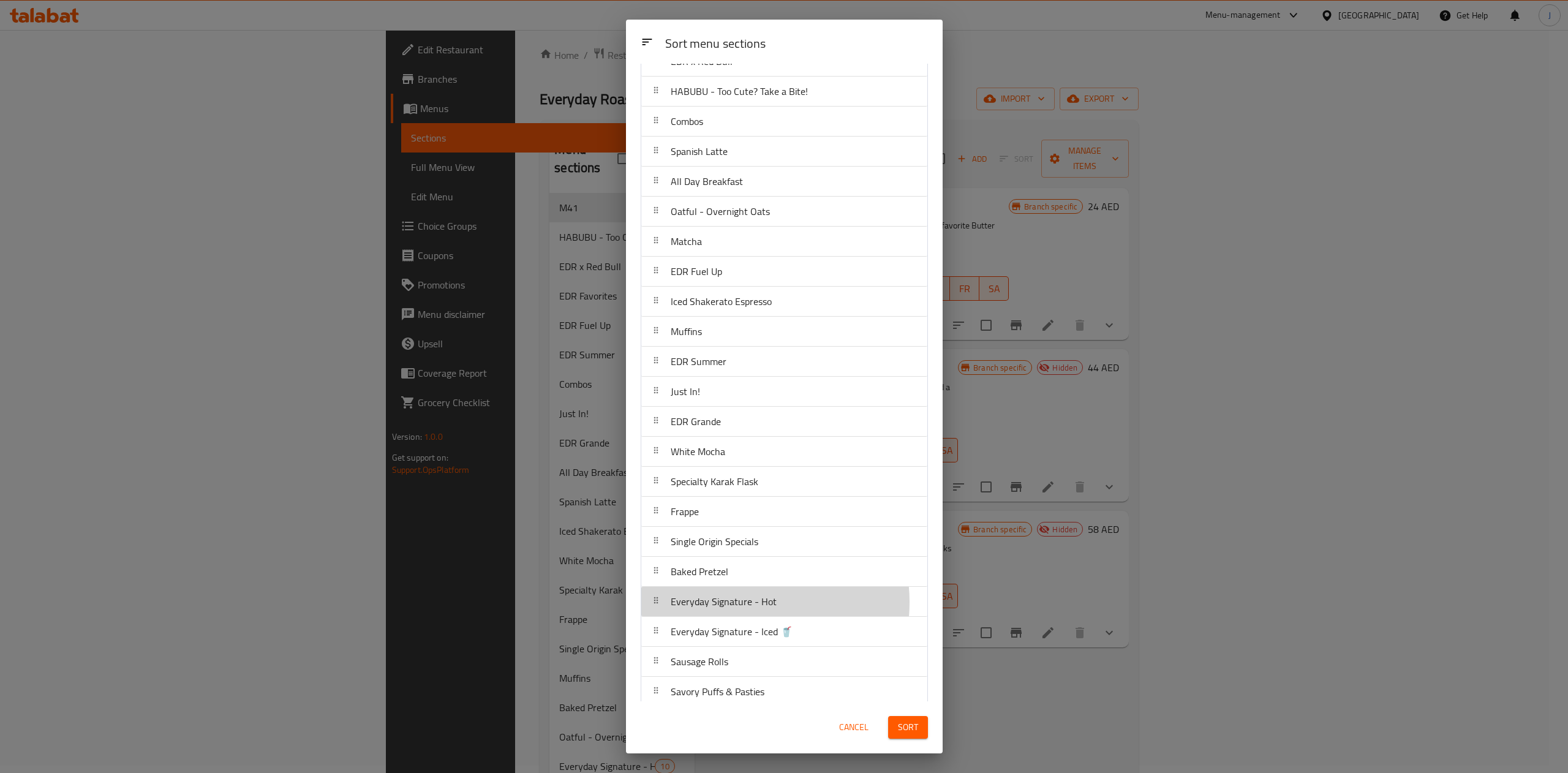
scroll to position [118, 0]
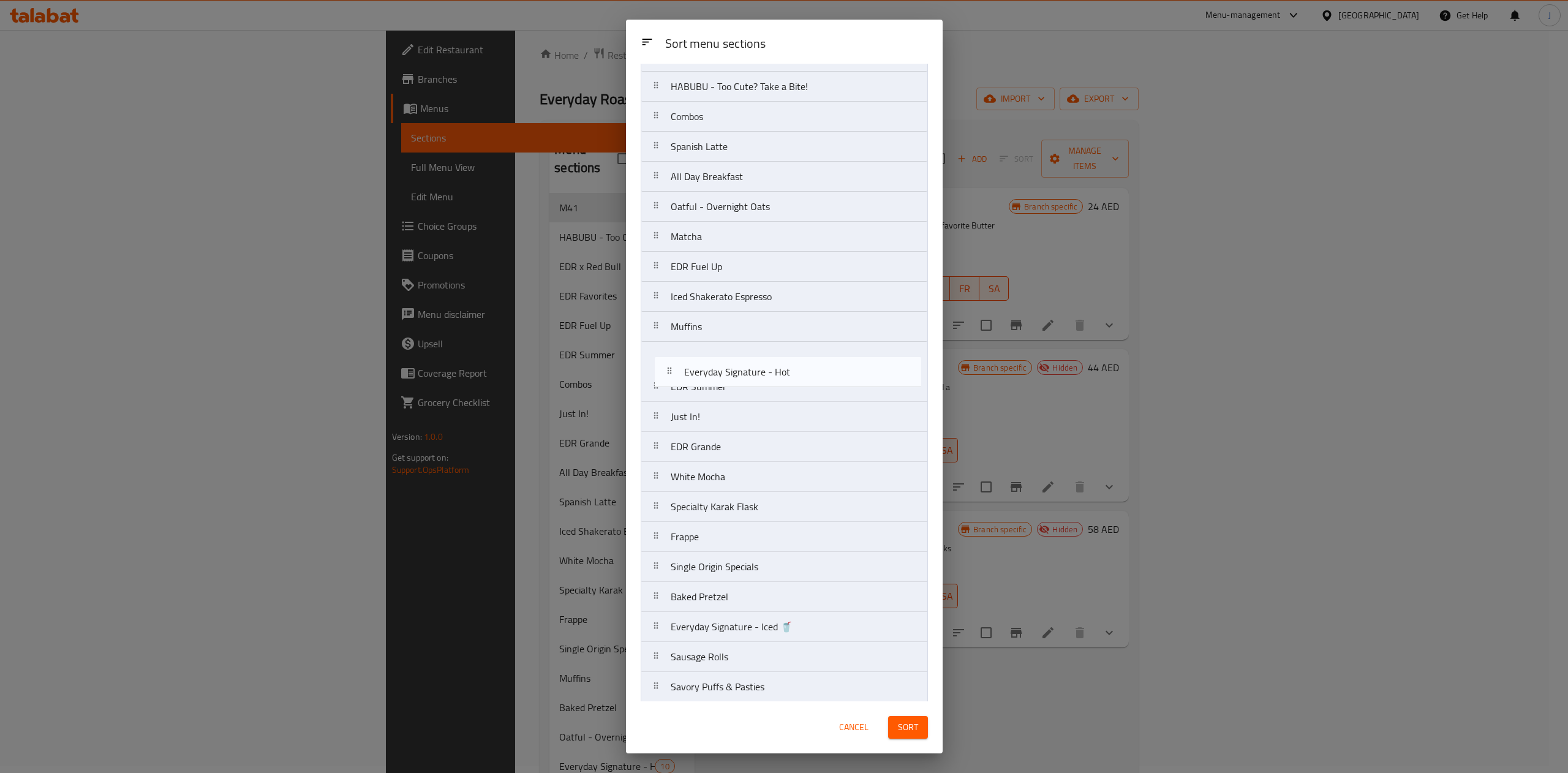
drag, startPoint x: 740, startPoint y: 606, endPoint x: 753, endPoint y: 347, distance: 259.3
click at [753, 347] on nav "M41 EDR Favorites EDR x Red Bull HABUBU - Too Cute? Take a Bite! Combos Spanish…" at bounding box center [784, 551] width 287 height 1141
drag, startPoint x: 751, startPoint y: 632, endPoint x: 765, endPoint y: 348, distance: 284.3
click at [765, 348] on nav "M41 EDR Favorites EDR x Red Bull HABUBU - Too Cute? Take a Bite! Combos Spanish…" at bounding box center [784, 550] width 287 height 1141
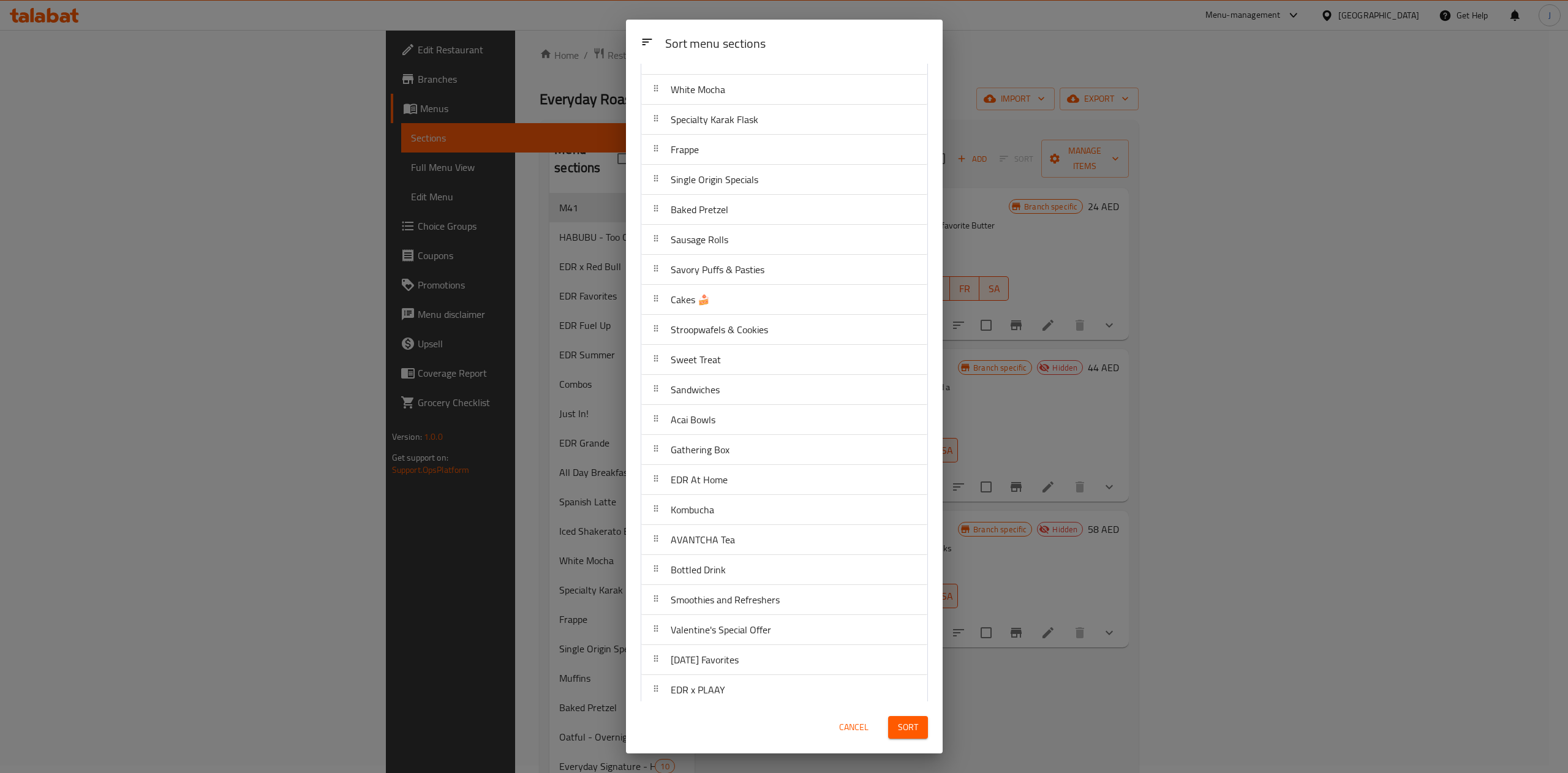
scroll to position [532, 0]
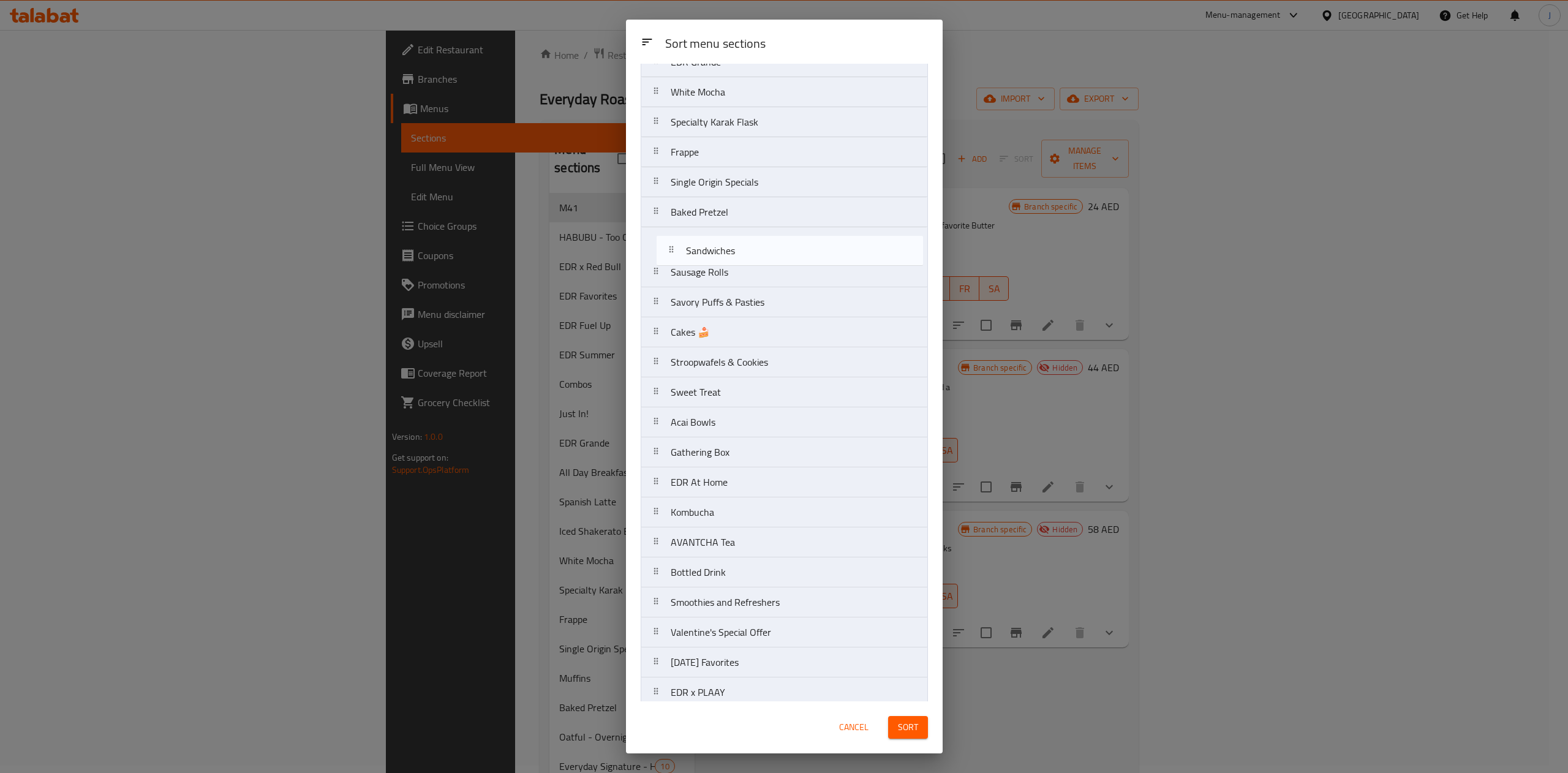
drag, startPoint x: 734, startPoint y: 403, endPoint x: 750, endPoint y: 252, distance: 151.8
click at [750, 252] on nav "M41 EDR Favorites EDR x Red Bull HABUBU - Too Cute? Take a Bite! Combos Spanish…" at bounding box center [784, 137] width 287 height 1141
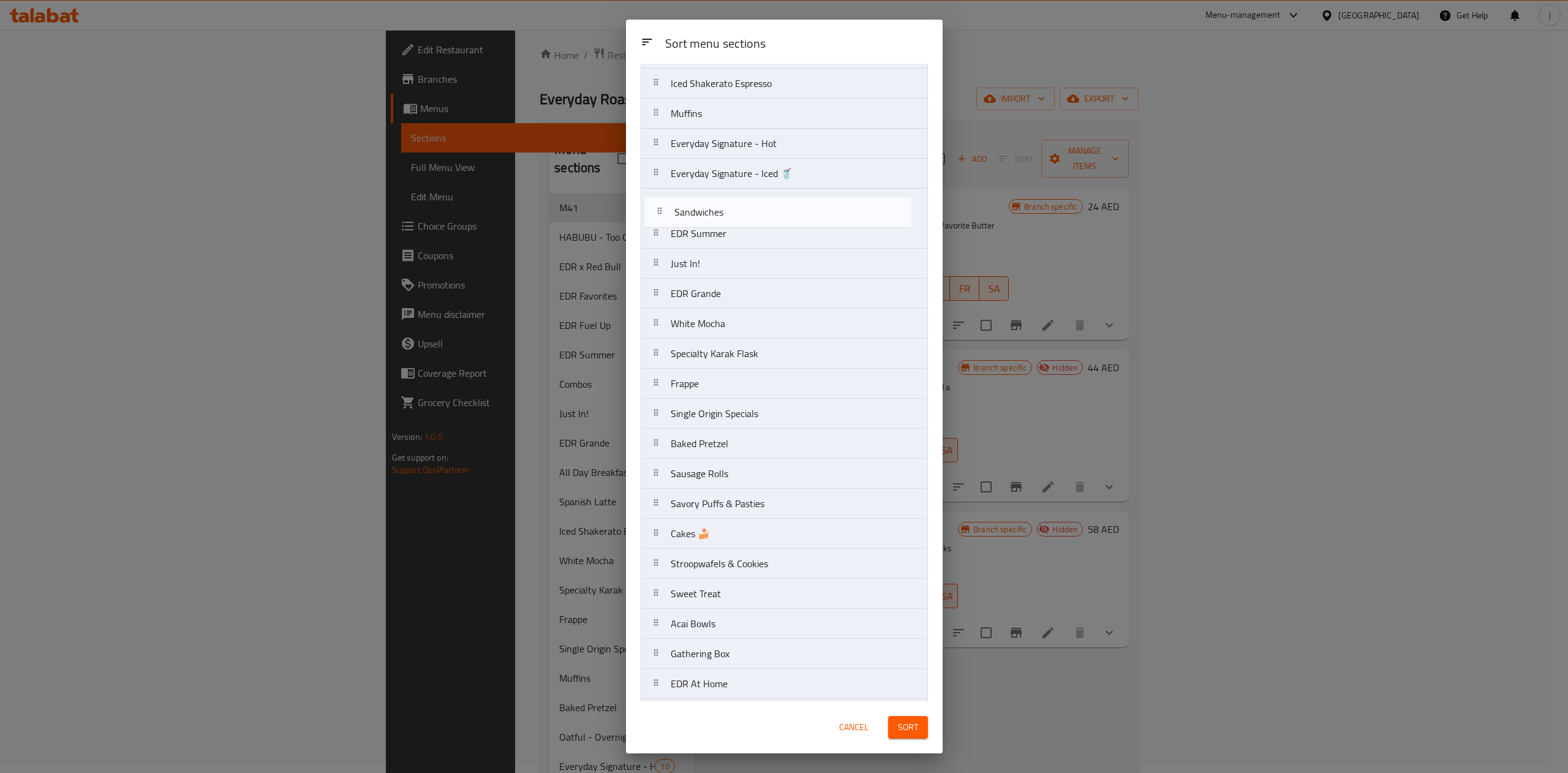
scroll to position [324, 0]
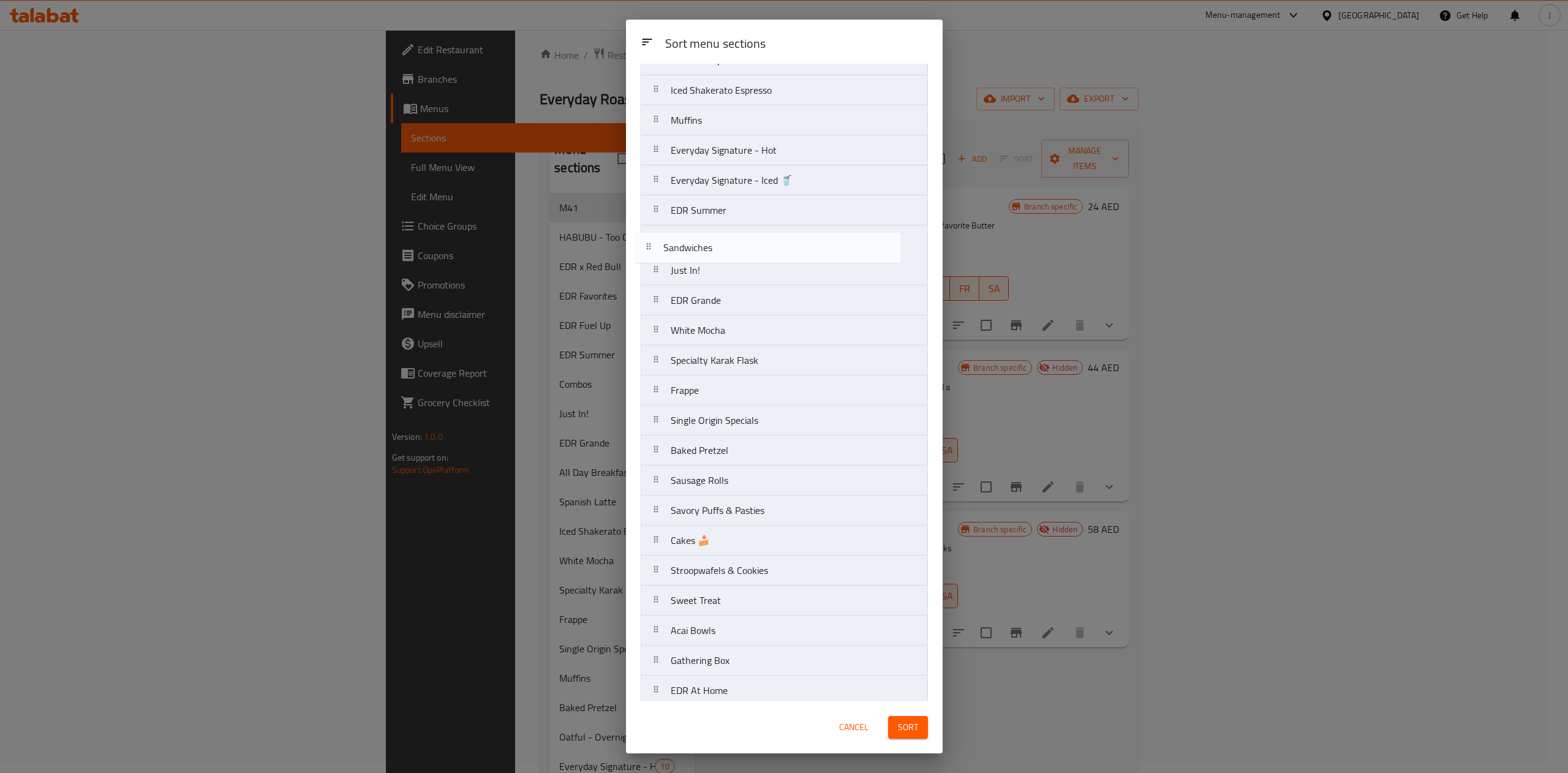
drag, startPoint x: 733, startPoint y: 248, endPoint x: 727, endPoint y: 245, distance: 6.7
click at [727, 245] on nav "M41 EDR Favorites EDR x Red Bull HABUBU - Too Cute? Take a Bite! Combos Spanish…" at bounding box center [784, 345] width 287 height 1141
drag, startPoint x: 770, startPoint y: 520, endPoint x: 779, endPoint y: 263, distance: 257.2
click at [779, 263] on nav "M41 EDR Favorites EDR x Red Bull HABUBU - Too Cute? Take a Bite! Combos Spanish…" at bounding box center [784, 345] width 287 height 1141
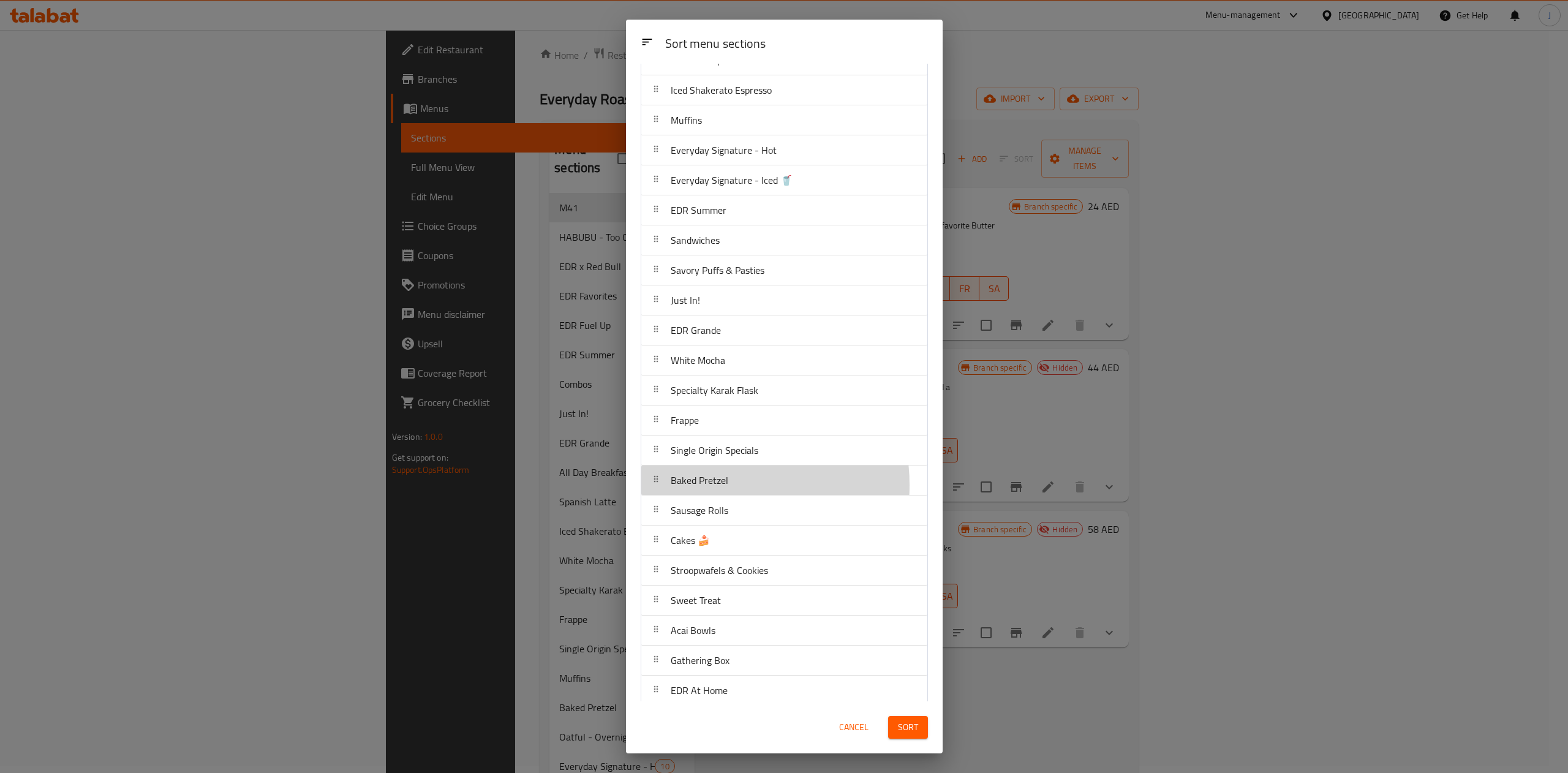
click at [717, 489] on span "Baked Pretzel" at bounding box center [699, 480] width 58 height 19
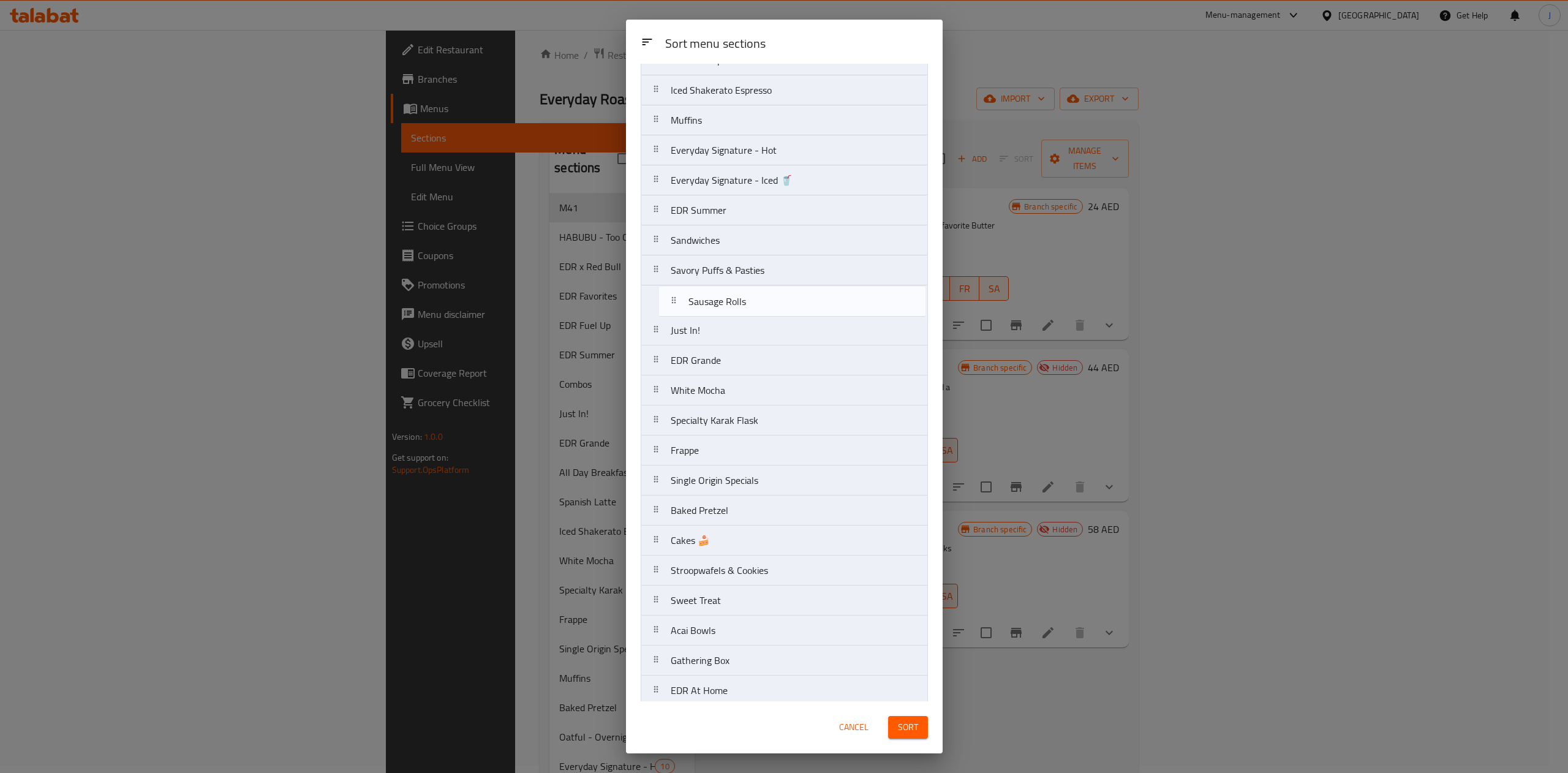
drag, startPoint x: 696, startPoint y: 514, endPoint x: 714, endPoint y: 286, distance: 228.7
click at [714, 286] on nav "M41 EDR Favorites EDR x Red Bull HABUBU - Too Cute? Take a Bite! Combos Spanish…" at bounding box center [784, 345] width 287 height 1141
drag, startPoint x: 720, startPoint y: 513, endPoint x: 720, endPoint y: 320, distance: 193.0
click at [720, 320] on nav "M41 EDR Favorites EDR x Red Bull HABUBU - Too Cute? Take a Bite! Combos Spanish…" at bounding box center [784, 345] width 287 height 1141
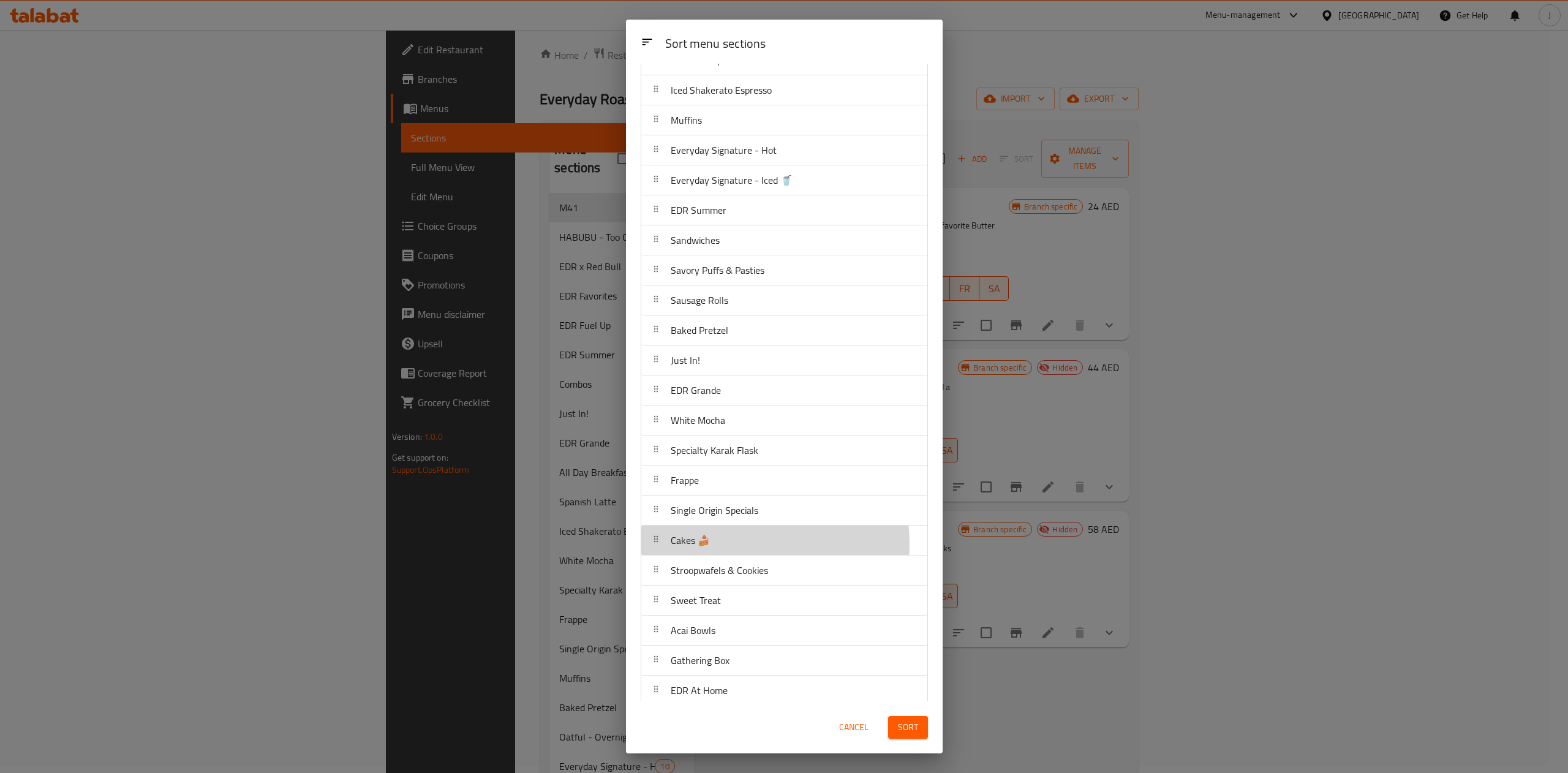
click at [738, 549] on div "Cakes 🍰" at bounding box center [784, 540] width 276 height 29
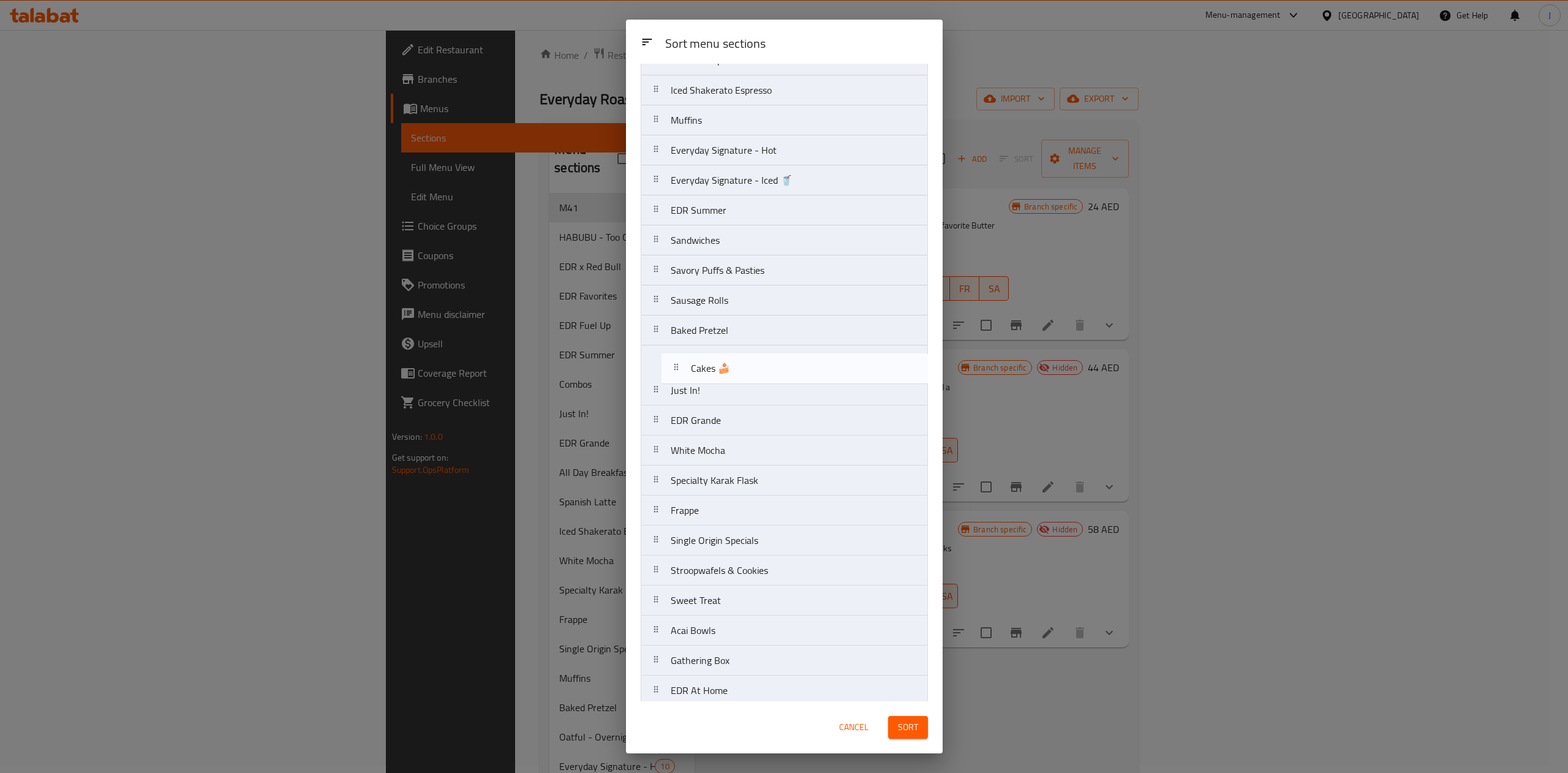
drag, startPoint x: 738, startPoint y: 549, endPoint x: 758, endPoint y: 358, distance: 192.0
click at [758, 358] on nav "M41 EDR Favorites EDR x Red Bull HABUBU - Too Cute? Take a Bite! Combos Spanish…" at bounding box center [784, 345] width 287 height 1141
drag, startPoint x: 746, startPoint y: 577, endPoint x: 758, endPoint y: 386, distance: 191.4
click at [758, 386] on nav "M41 EDR Favorites EDR x Red Bull HABUBU - Too Cute? Take a Bite! Combos Spanish…" at bounding box center [784, 340] width 287 height 1141
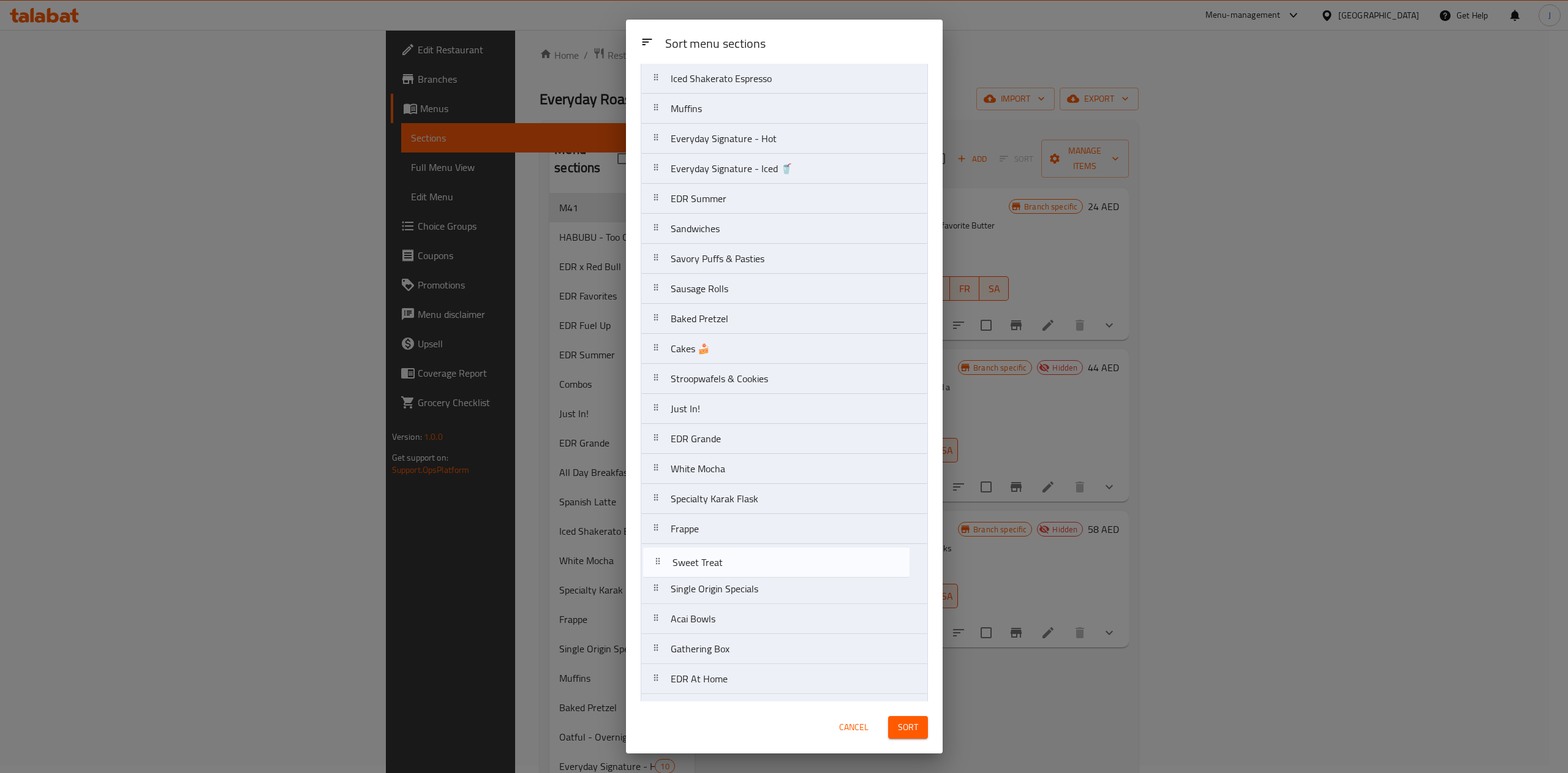
scroll to position [338, 0]
drag, startPoint x: 726, startPoint y: 607, endPoint x: 743, endPoint y: 386, distance: 221.7
click at [743, 386] on nav "M41 EDR Favorites EDR x Red Bull HABUBU - Too Cute? Take a Bite! Combos Spanish…" at bounding box center [784, 330] width 287 height 1141
drag, startPoint x: 724, startPoint y: 408, endPoint x: 733, endPoint y: 376, distance: 33.2
click at [733, 376] on nav "M41 EDR Favorites EDR x Red Bull HABUBU - Too Cute? Take a Bite! Combos Spanish…" at bounding box center [784, 330] width 287 height 1141
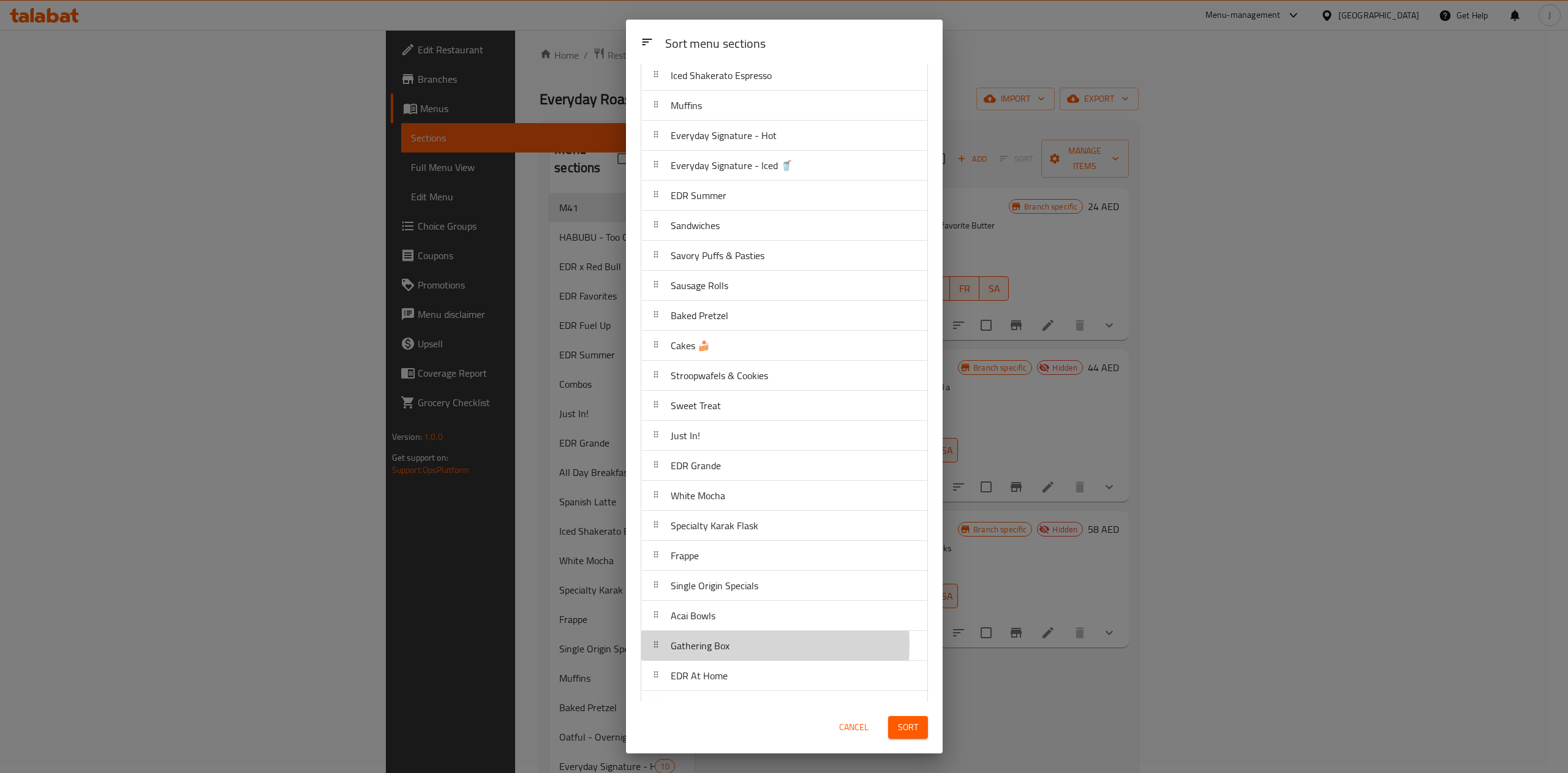
scroll to position [343, 0]
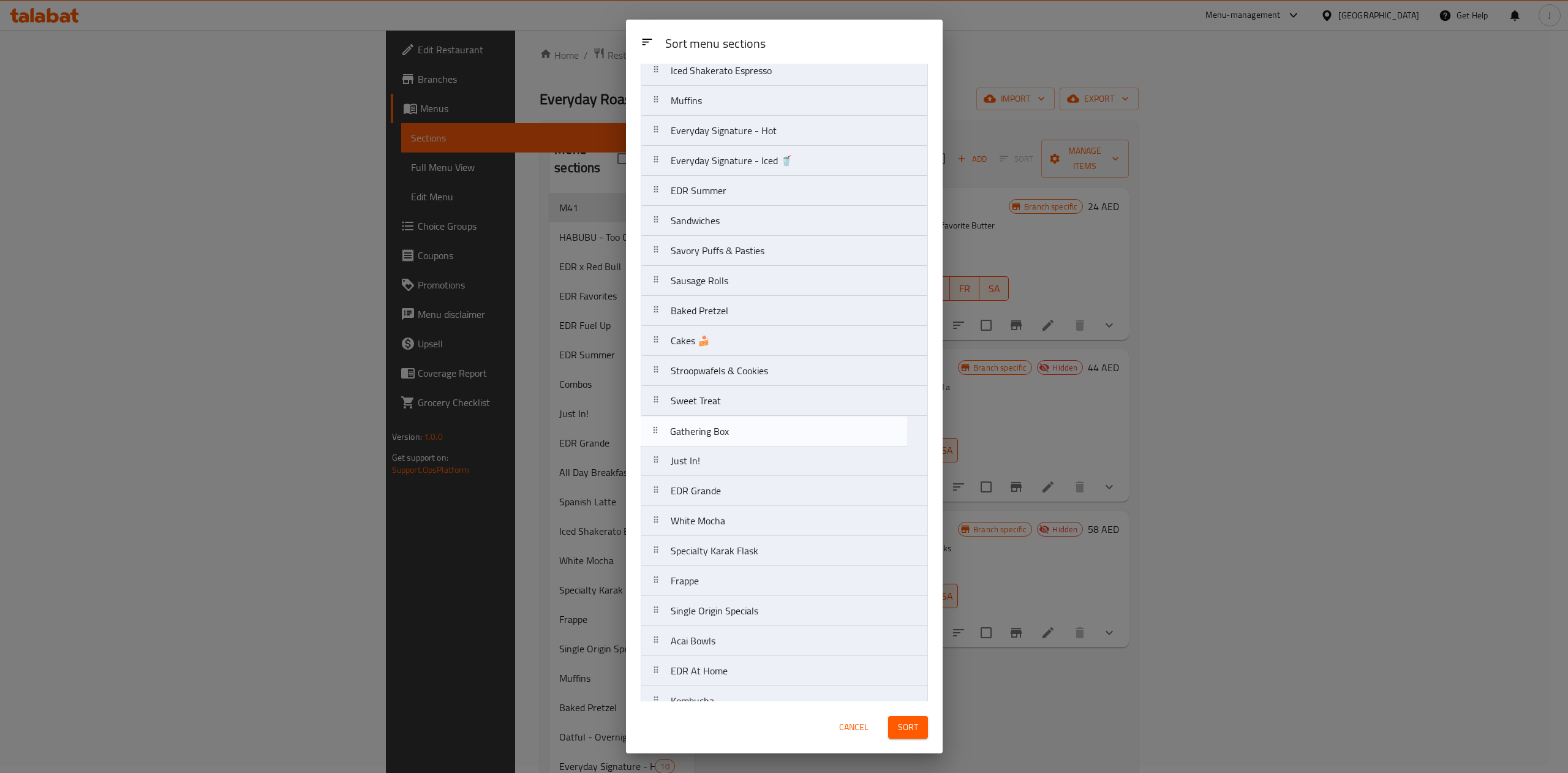
drag, startPoint x: 707, startPoint y: 650, endPoint x: 713, endPoint y: 395, distance: 255.1
click at [713, 395] on nav "M41 EDR Favorites EDR x Red Bull HABUBU - Too Cute? Take a Bite! Combos Spanish…" at bounding box center [784, 325] width 287 height 1141
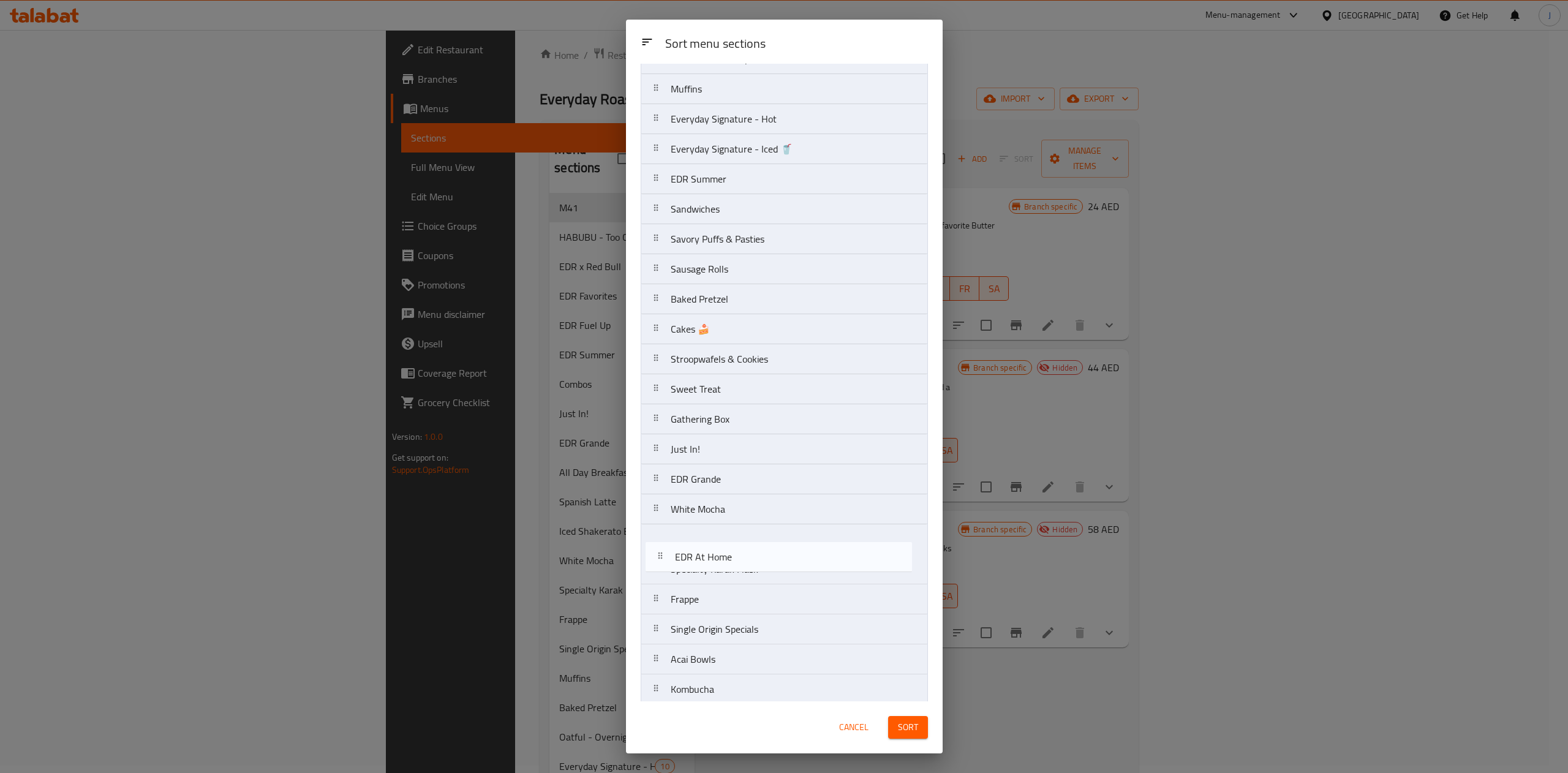
scroll to position [355, 0]
drag, startPoint x: 700, startPoint y: 673, endPoint x: 710, endPoint y: 447, distance: 226.2
click at [710, 447] on nav "M41 EDR Favorites EDR x Red Bull HABUBU - Too Cute? Take a Bite! Combos Spanish…" at bounding box center [784, 314] width 287 height 1141
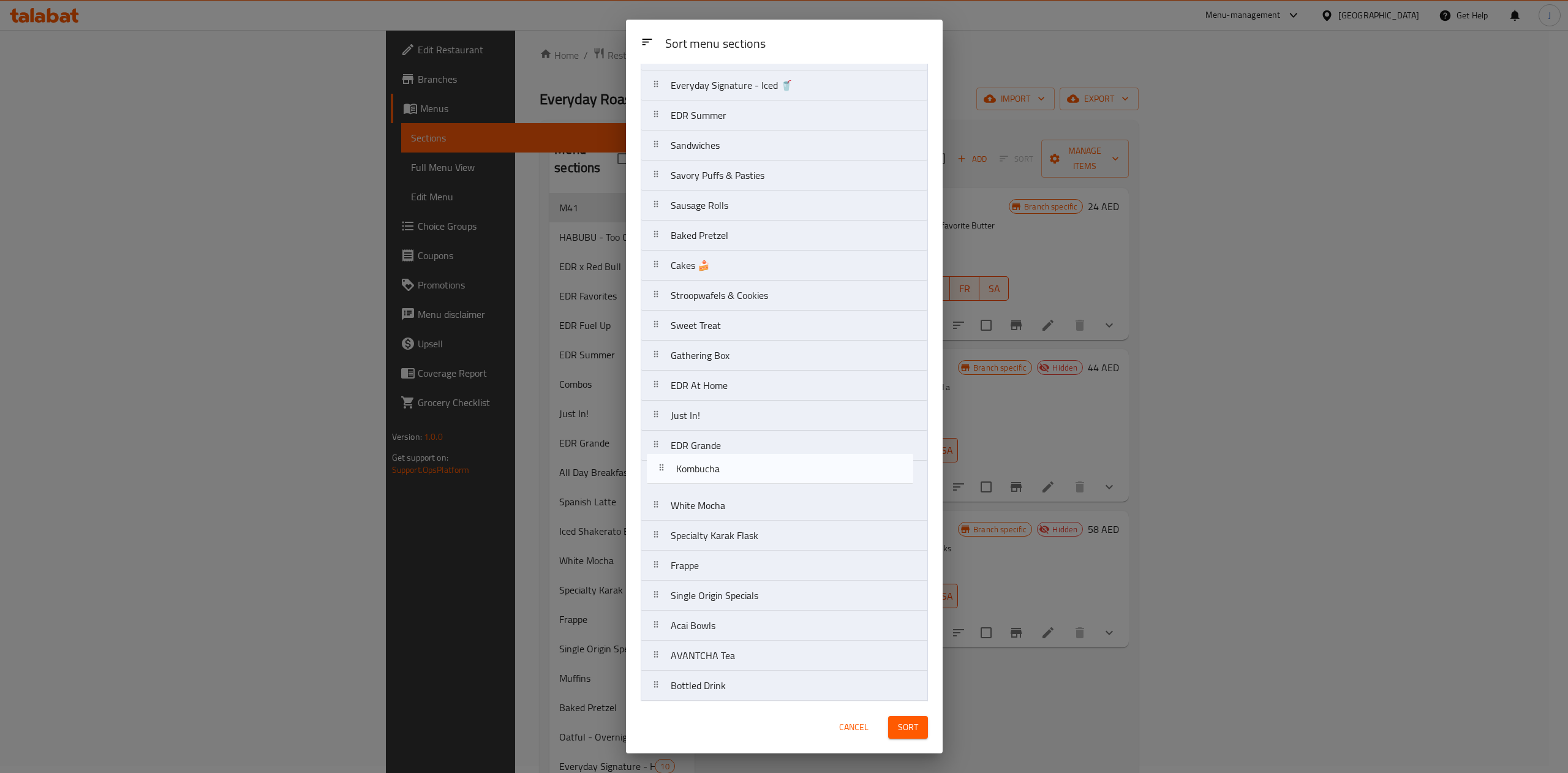
scroll to position [419, 0]
drag, startPoint x: 706, startPoint y: 634, endPoint x: 709, endPoint y: 418, distance: 216.0
click at [709, 418] on nav "M41 EDR Favorites EDR x Red Bull HABUBU - Too Cute? Take a Bite! Combos Spanish…" at bounding box center [784, 250] width 287 height 1141
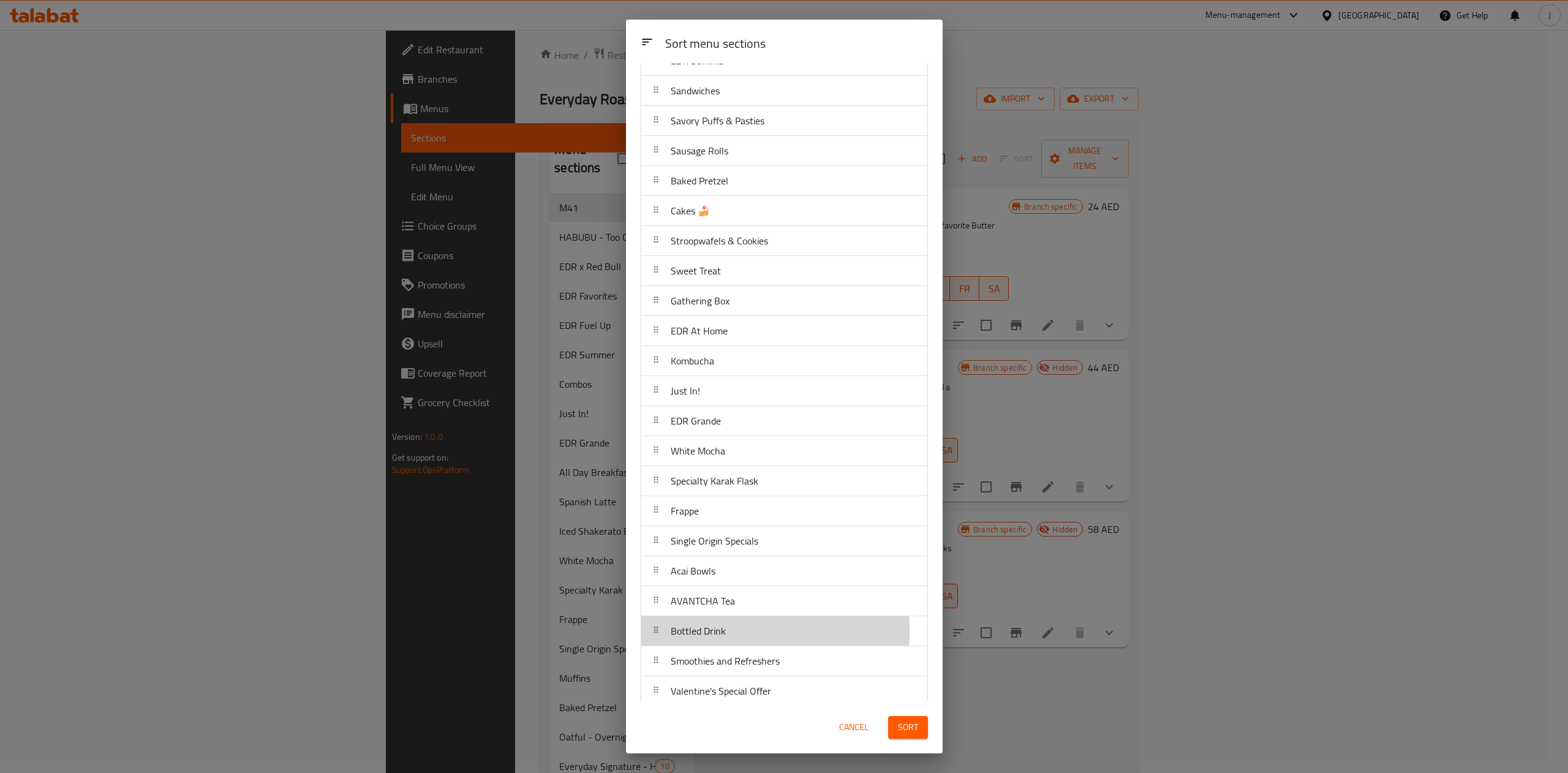
scroll to position [478, 0]
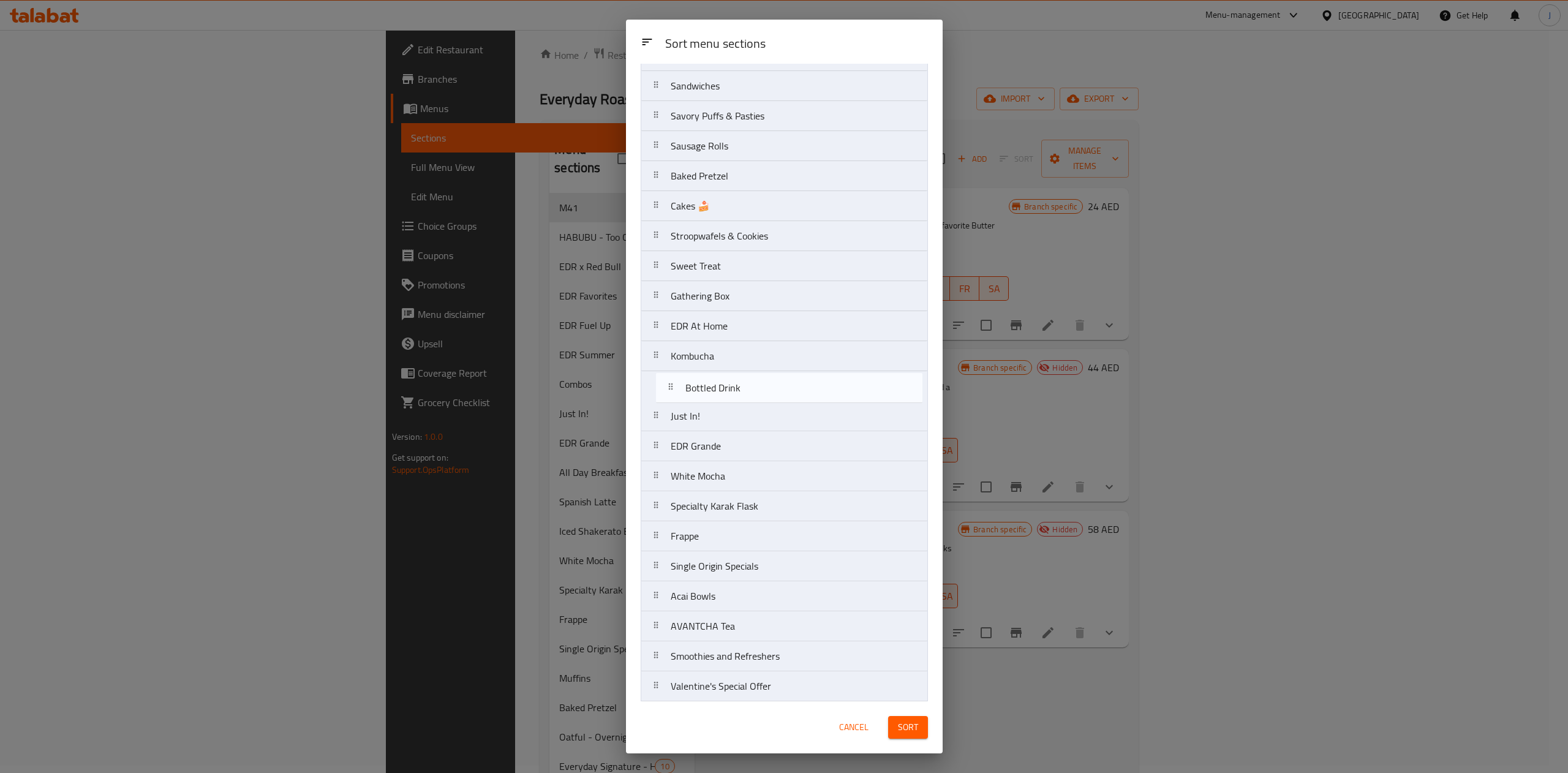
drag, startPoint x: 706, startPoint y: 638, endPoint x: 719, endPoint y: 360, distance: 278.3
click at [719, 360] on nav "M41 EDR Favorites EDR x Red Bull HABUBU - Too Cute? Take a Bite! Combos Spanish…" at bounding box center [784, 191] width 287 height 1141
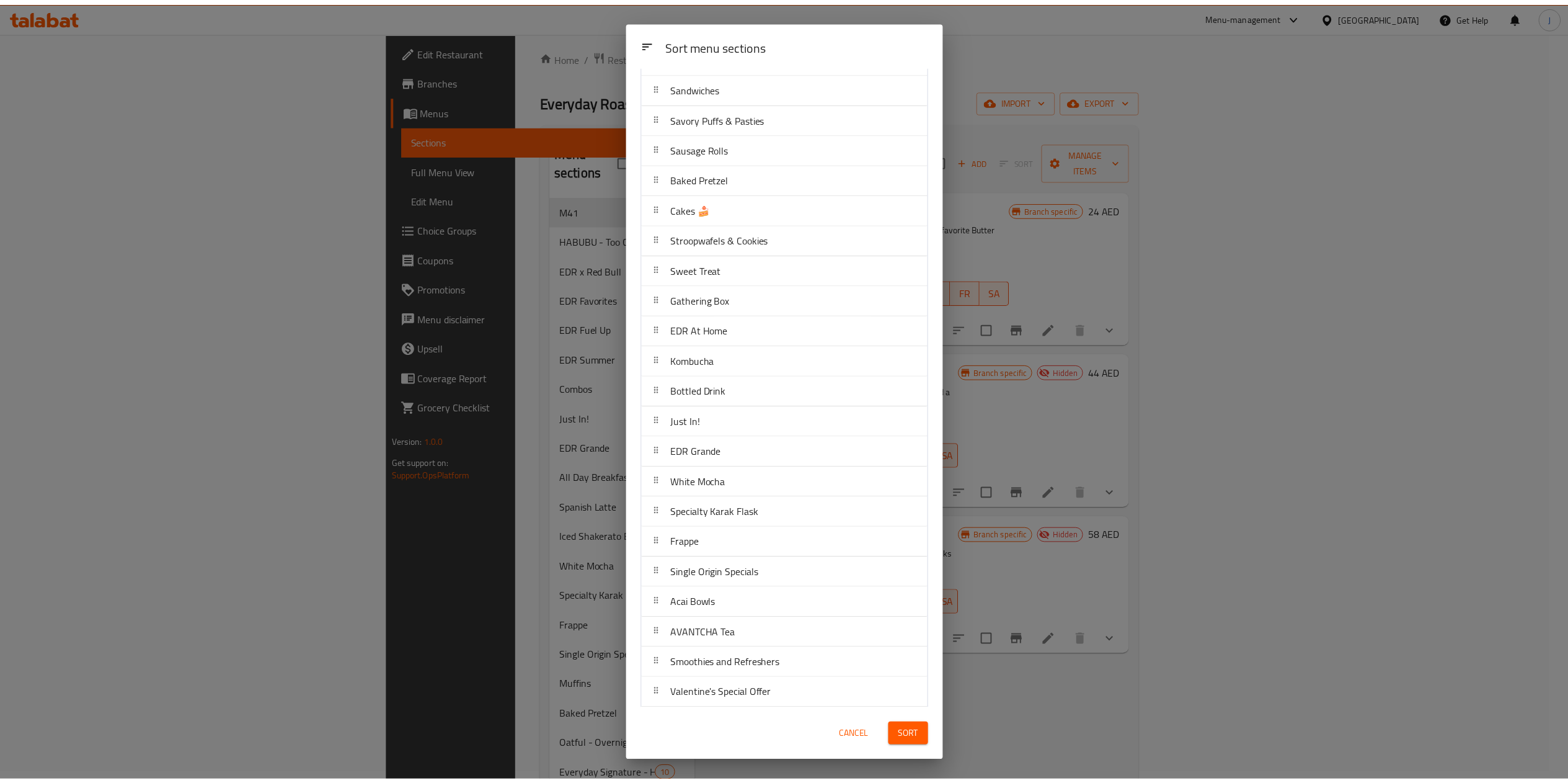
scroll to position [559, 0]
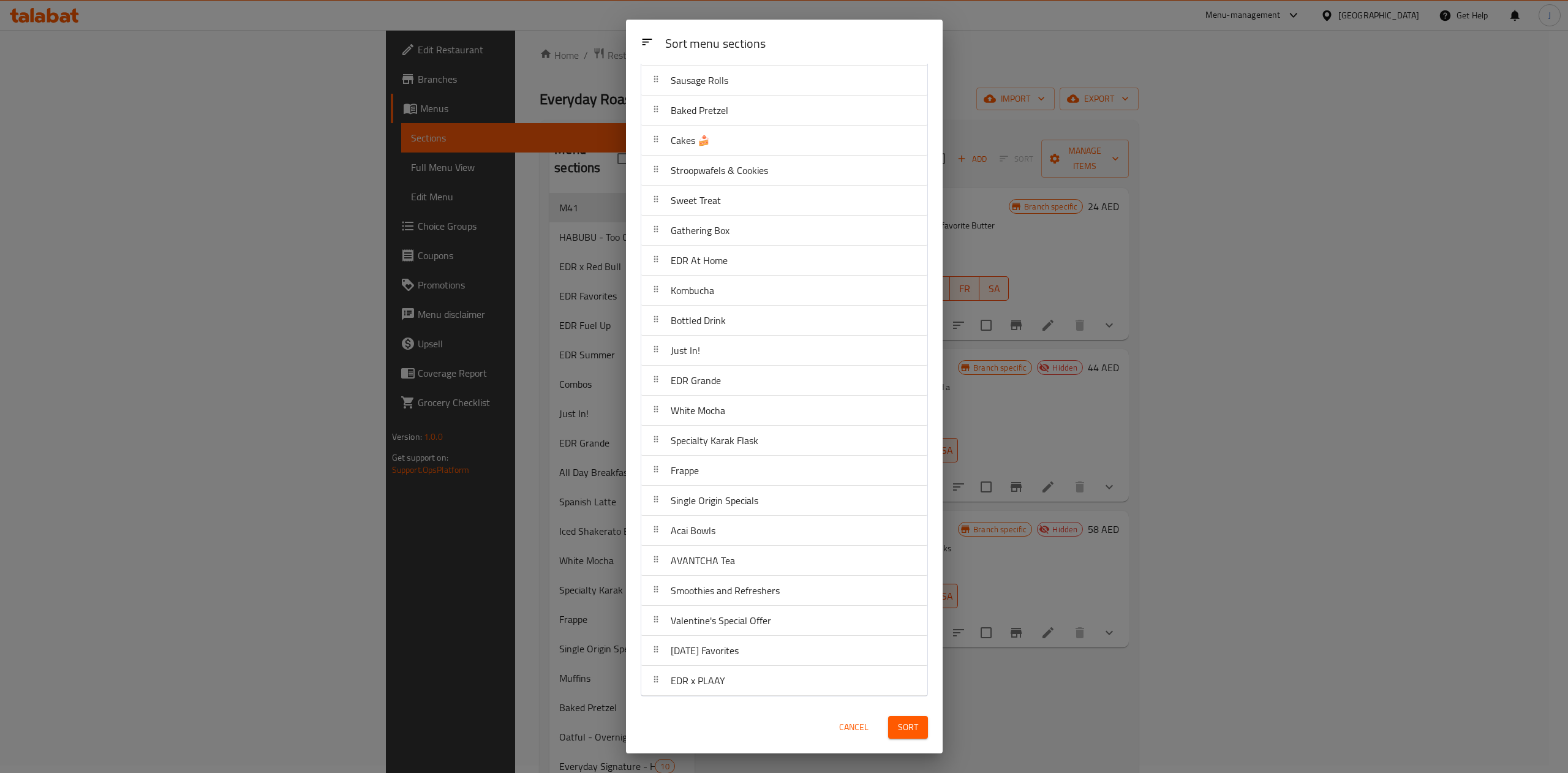
click at [900, 724] on span "Sort" at bounding box center [908, 727] width 20 height 15
